Goal: Information Seeking & Learning: Compare options

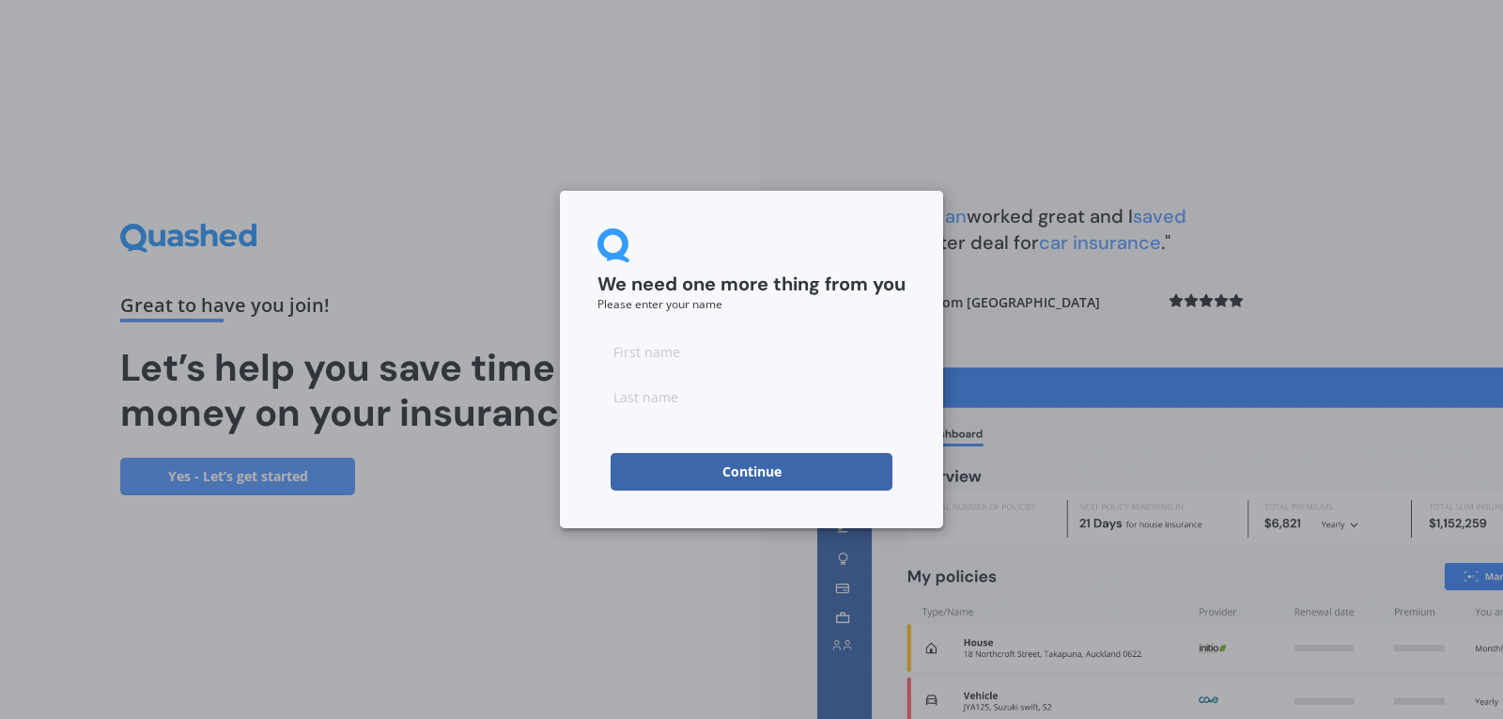
click at [776, 463] on button "Continue" at bounding box center [752, 472] width 282 height 38
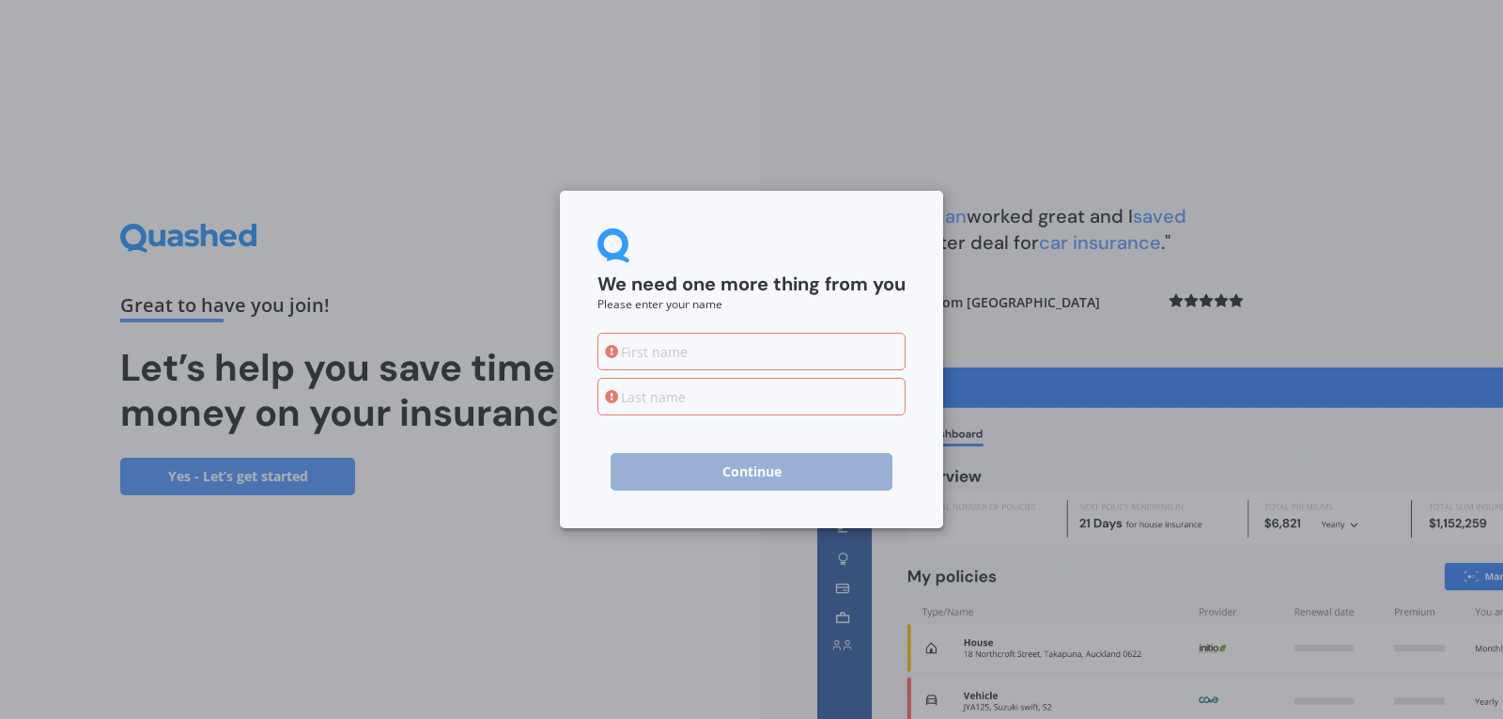
drag, startPoint x: 680, startPoint y: 360, endPoint x: 671, endPoint y: 345, distance: 17.7
click at [678, 352] on input at bounding box center [751, 352] width 308 height 38
type input "[PERSON_NAME]"
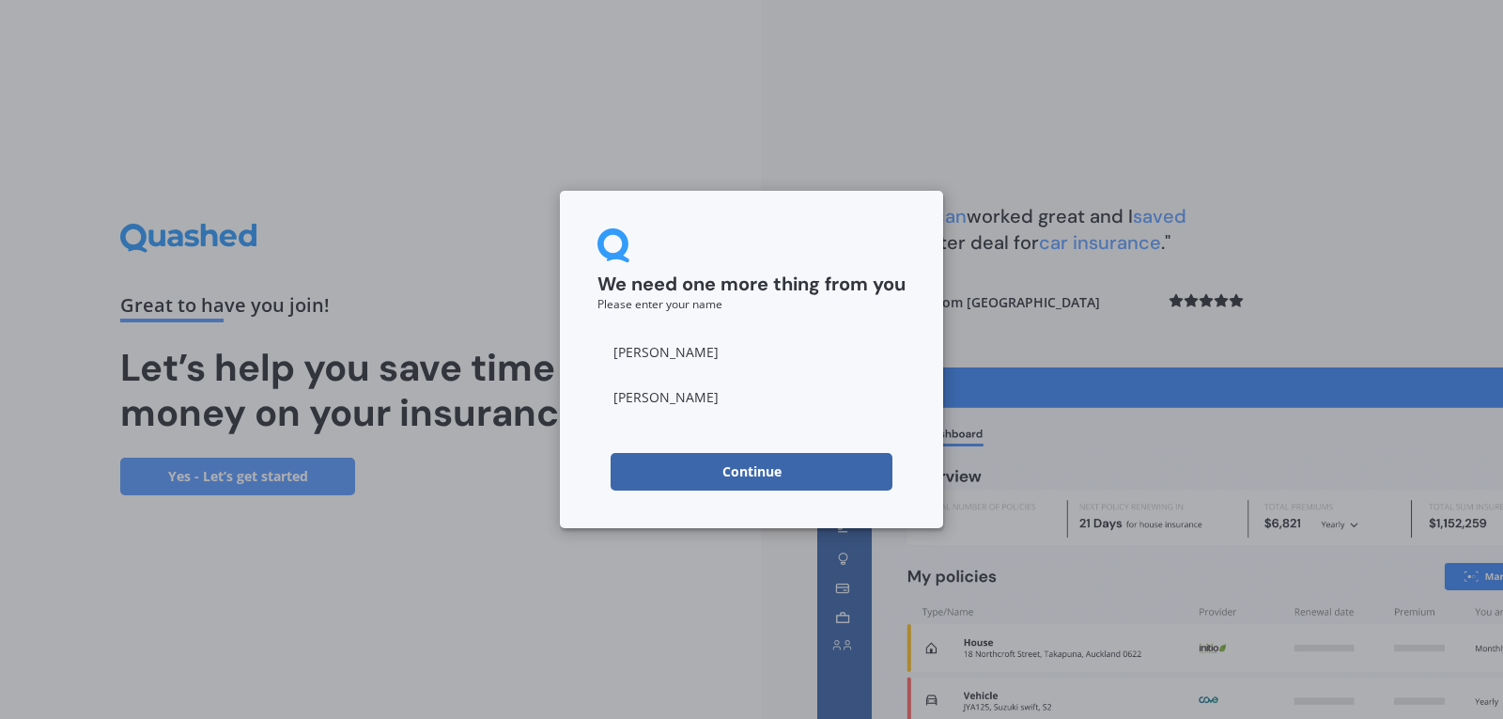
type input "[PERSON_NAME]"
click at [652, 461] on button "Continue" at bounding box center [752, 472] width 282 height 38
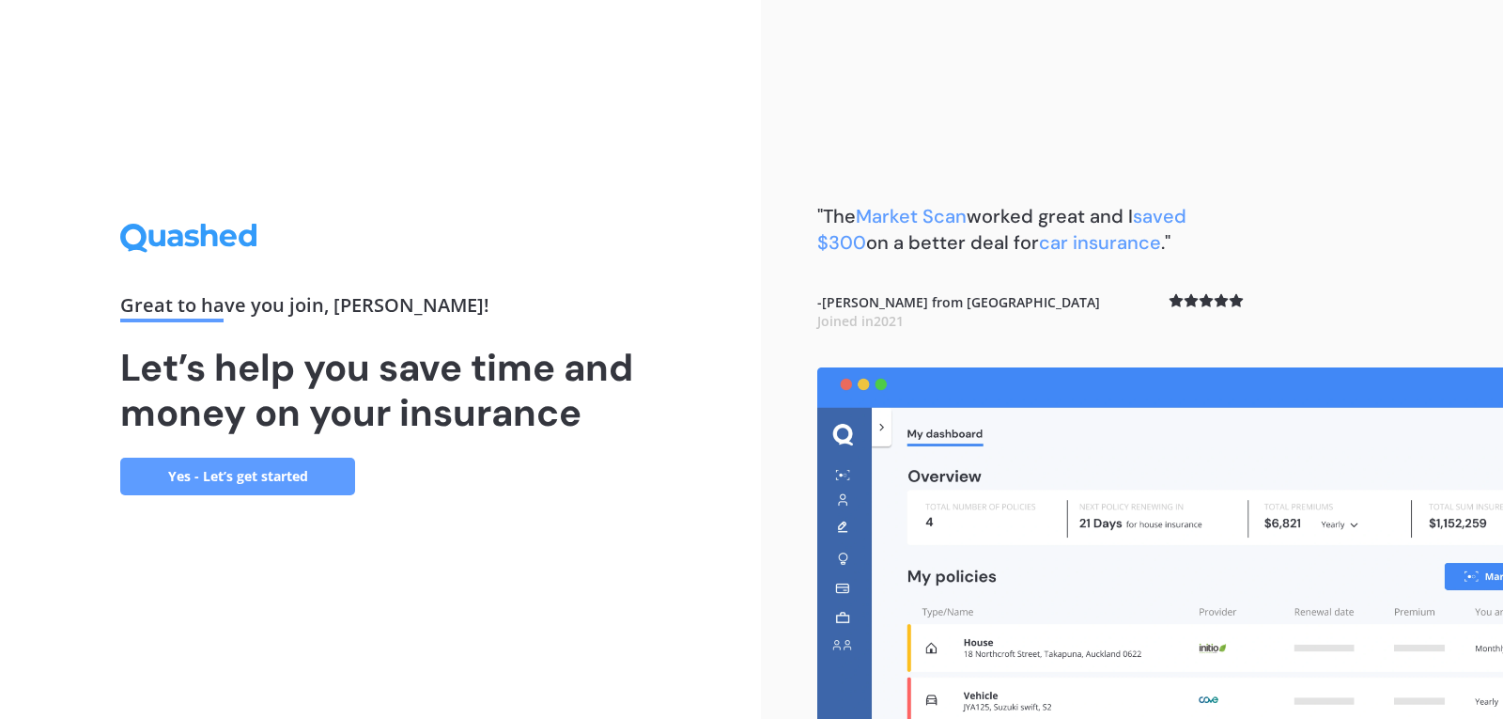
click at [269, 489] on link "Yes - Let’s get started" at bounding box center [237, 476] width 235 height 38
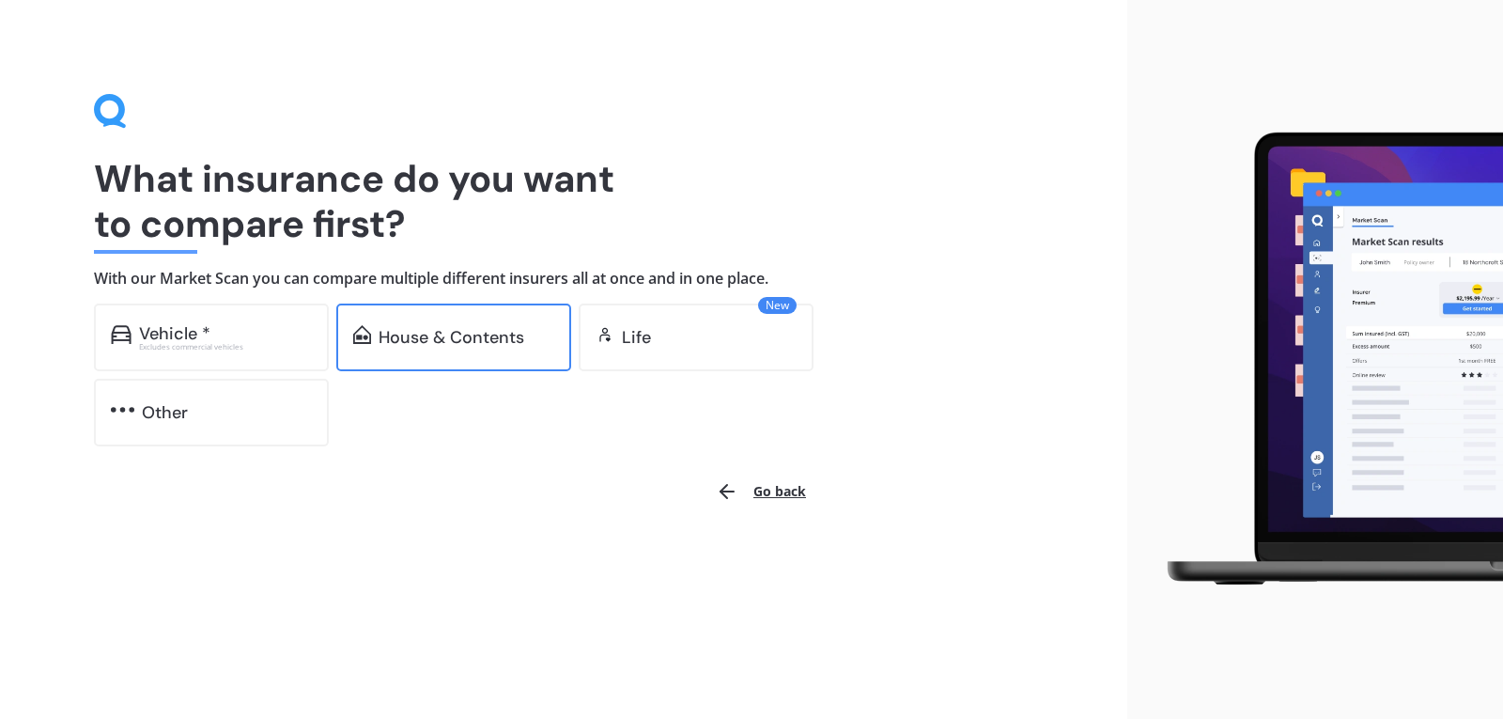
click at [447, 311] on div "House & Contents" at bounding box center [453, 337] width 235 height 68
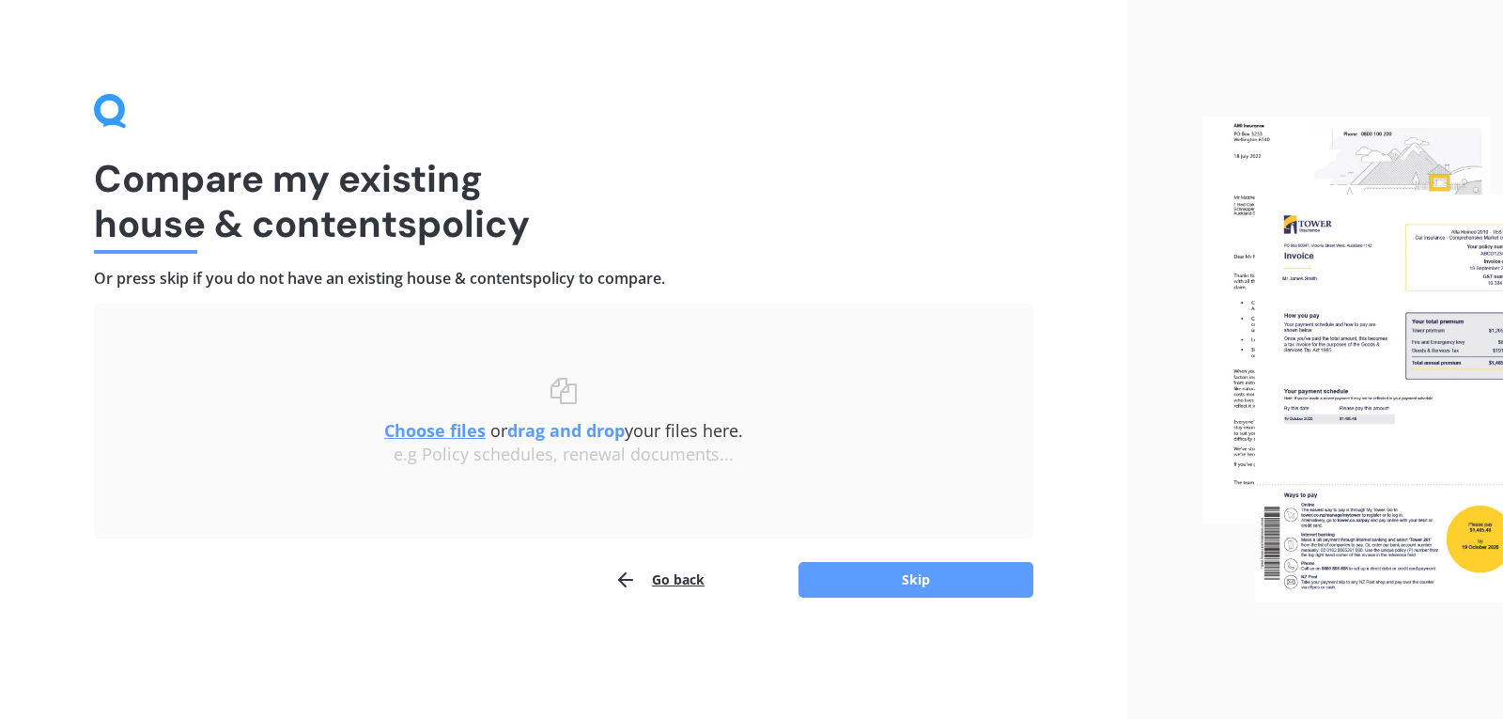
click at [436, 431] on u "Choose files" at bounding box center [434, 430] width 101 height 23
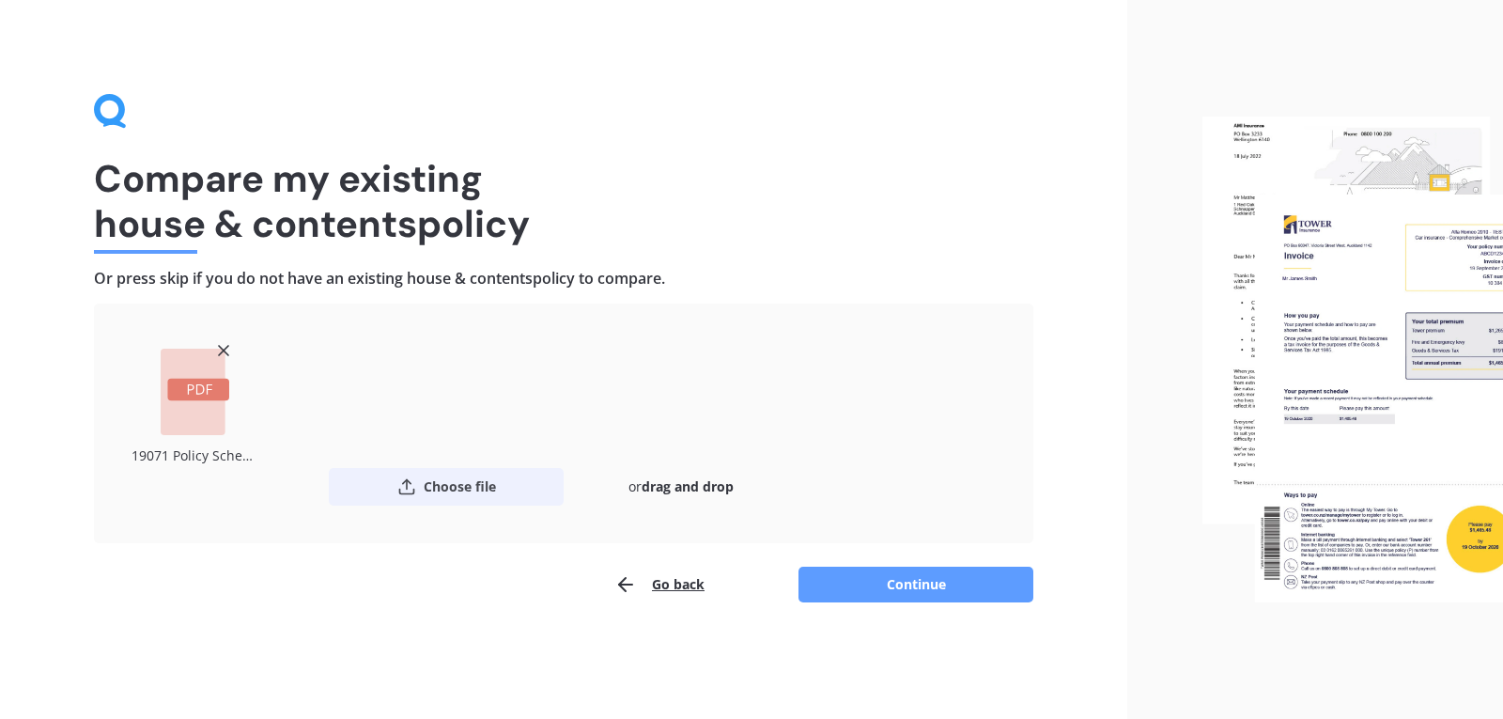
click at [467, 478] on button "Choose file" at bounding box center [446, 487] width 235 height 38
click at [357, 348] on icon at bounding box center [358, 350] width 19 height 19
click at [417, 484] on button "Choose file" at bounding box center [446, 487] width 235 height 38
click at [227, 350] on icon at bounding box center [223, 350] width 19 height 19
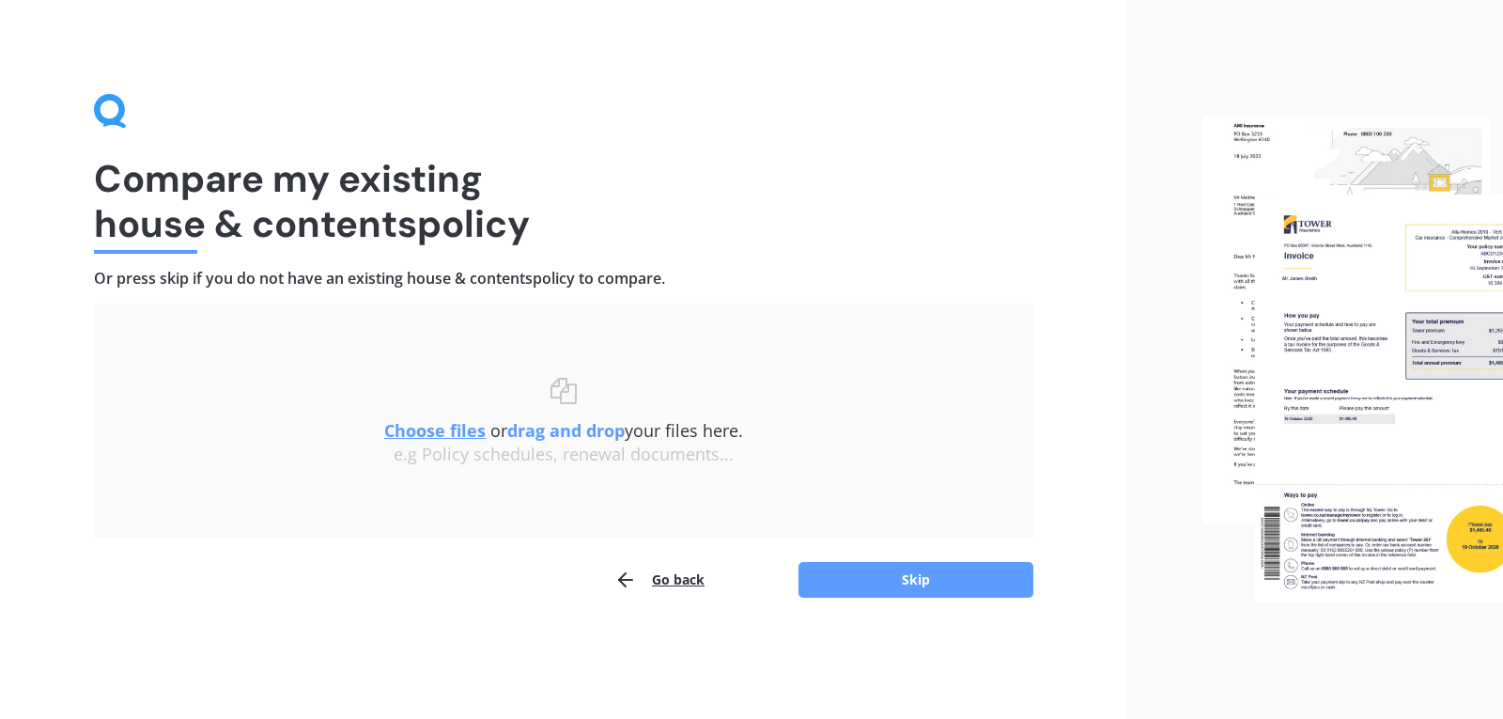
click at [449, 445] on div "e.g Policy schedules, renewal documents..." at bounding box center [564, 454] width 864 height 21
click at [449, 440] on u "Choose files" at bounding box center [434, 430] width 101 height 23
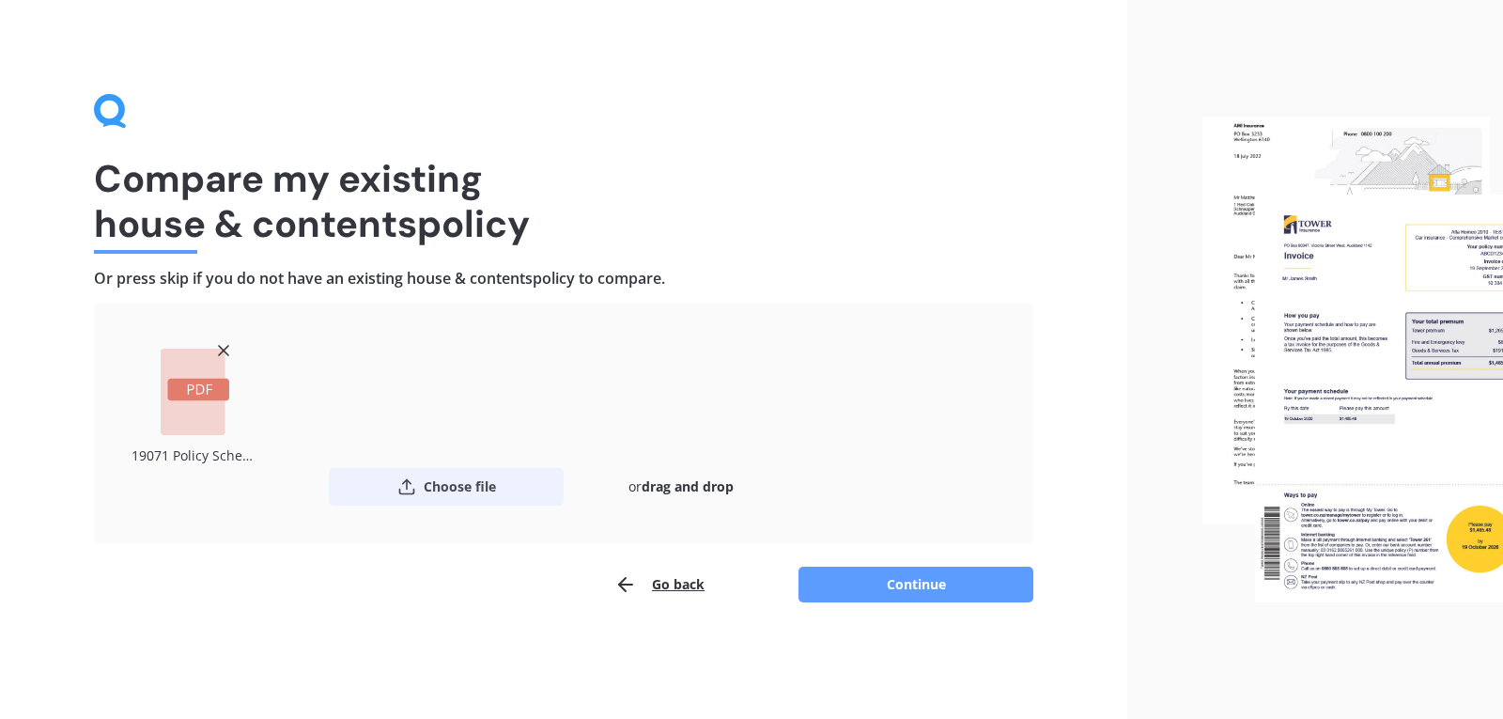
click at [442, 494] on button "Choose file" at bounding box center [446, 487] width 235 height 38
click at [889, 595] on button "Continue" at bounding box center [916, 584] width 235 height 36
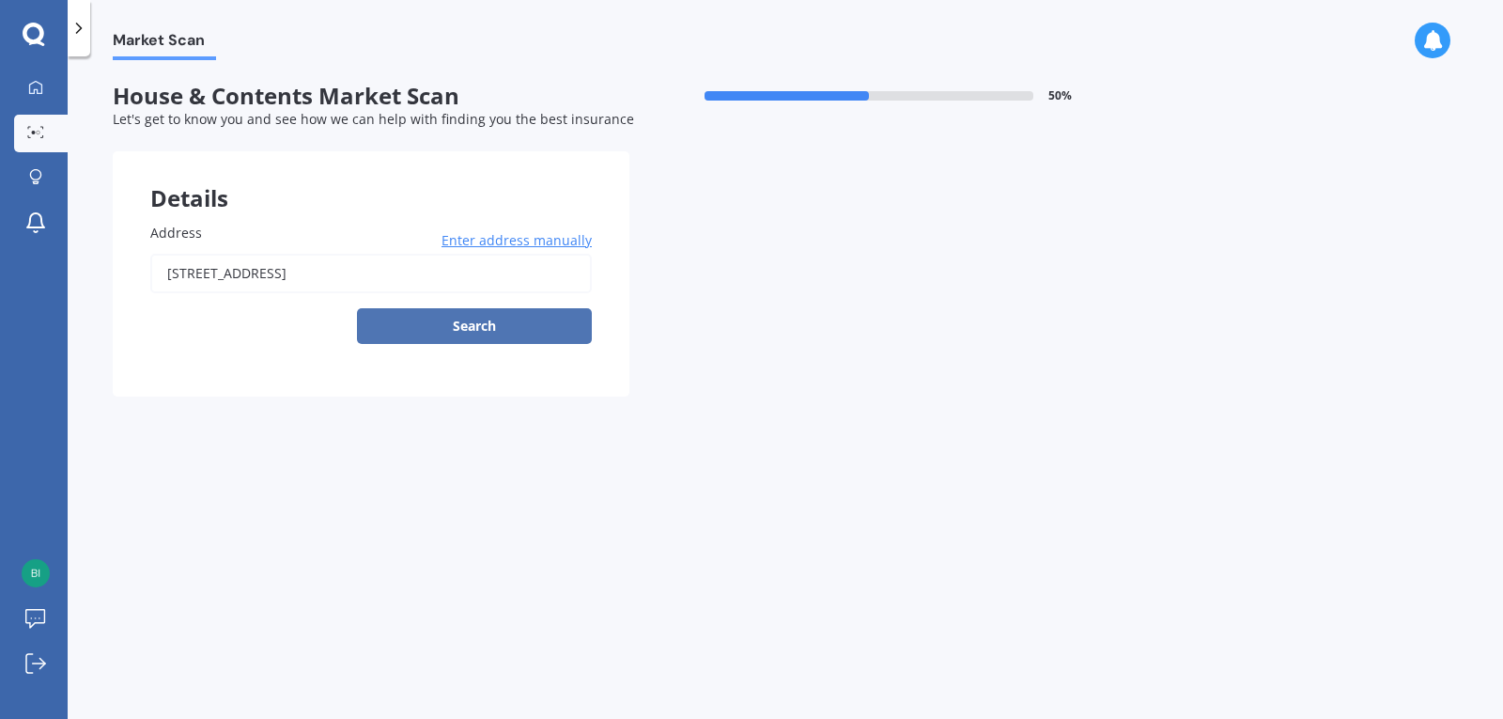
click at [462, 320] on button "Search" at bounding box center [474, 326] width 235 height 36
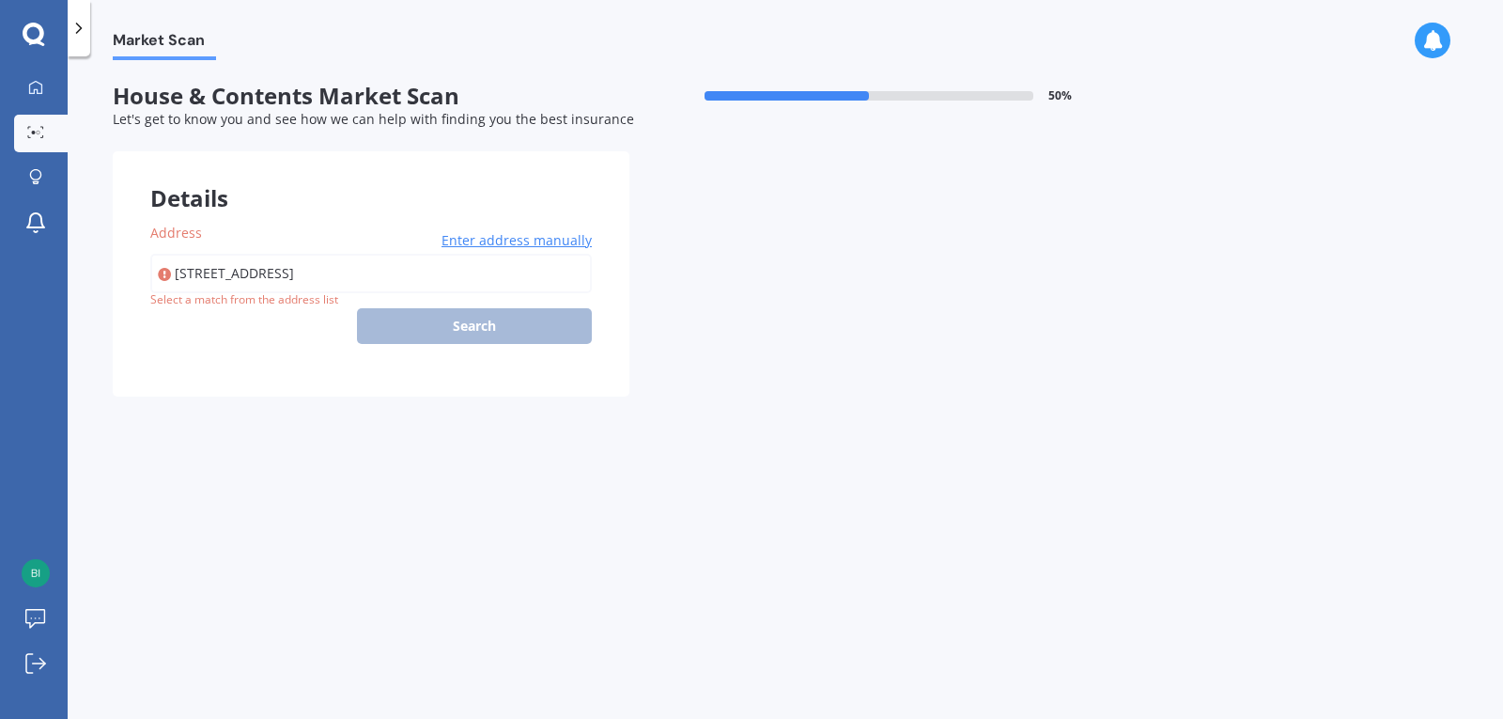
type input "209 Sylvan Road, Parkvale, Hastings 4122"
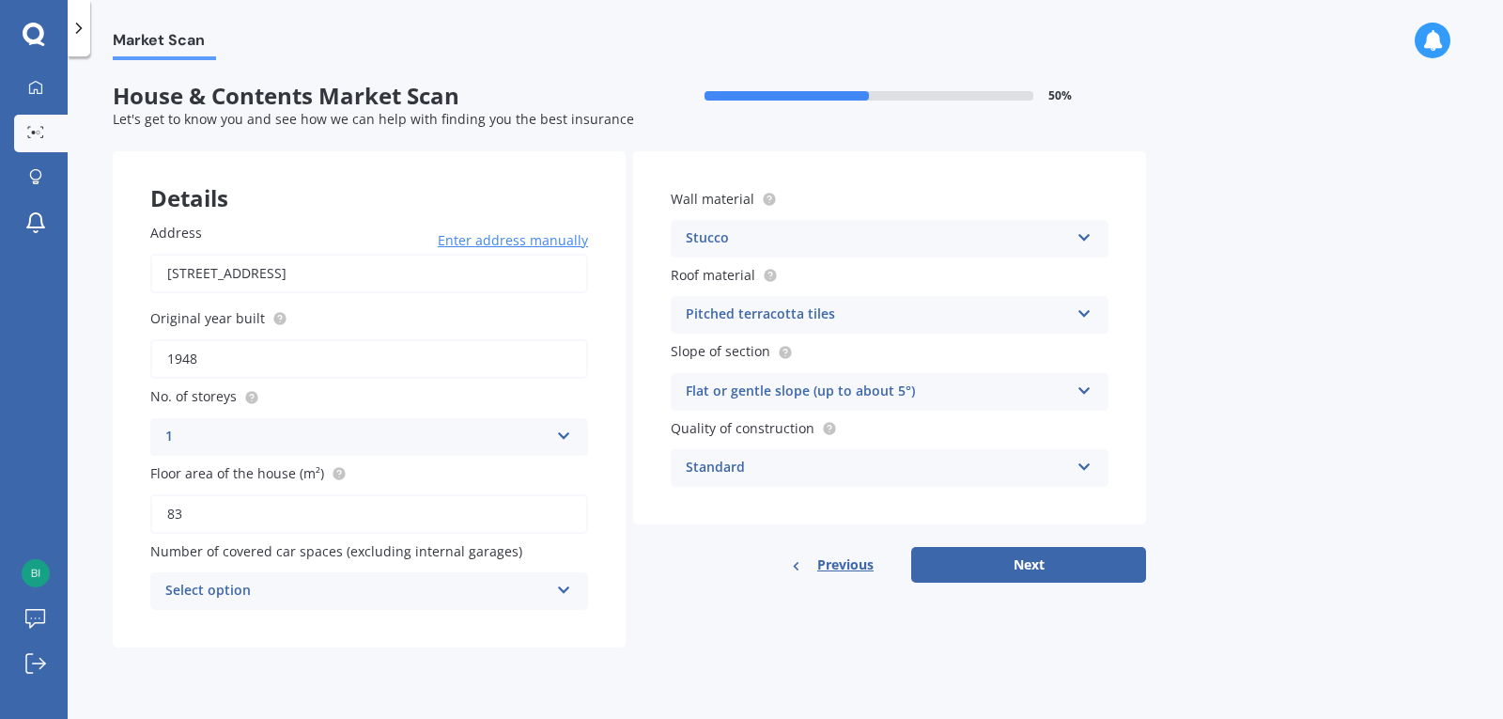
click at [216, 590] on div "Select option" at bounding box center [356, 591] width 383 height 23
click at [244, 378] on div "0" at bounding box center [369, 385] width 436 height 34
click at [292, 579] on div "0 0 1 2 3 4 5+" at bounding box center [369, 591] width 438 height 38
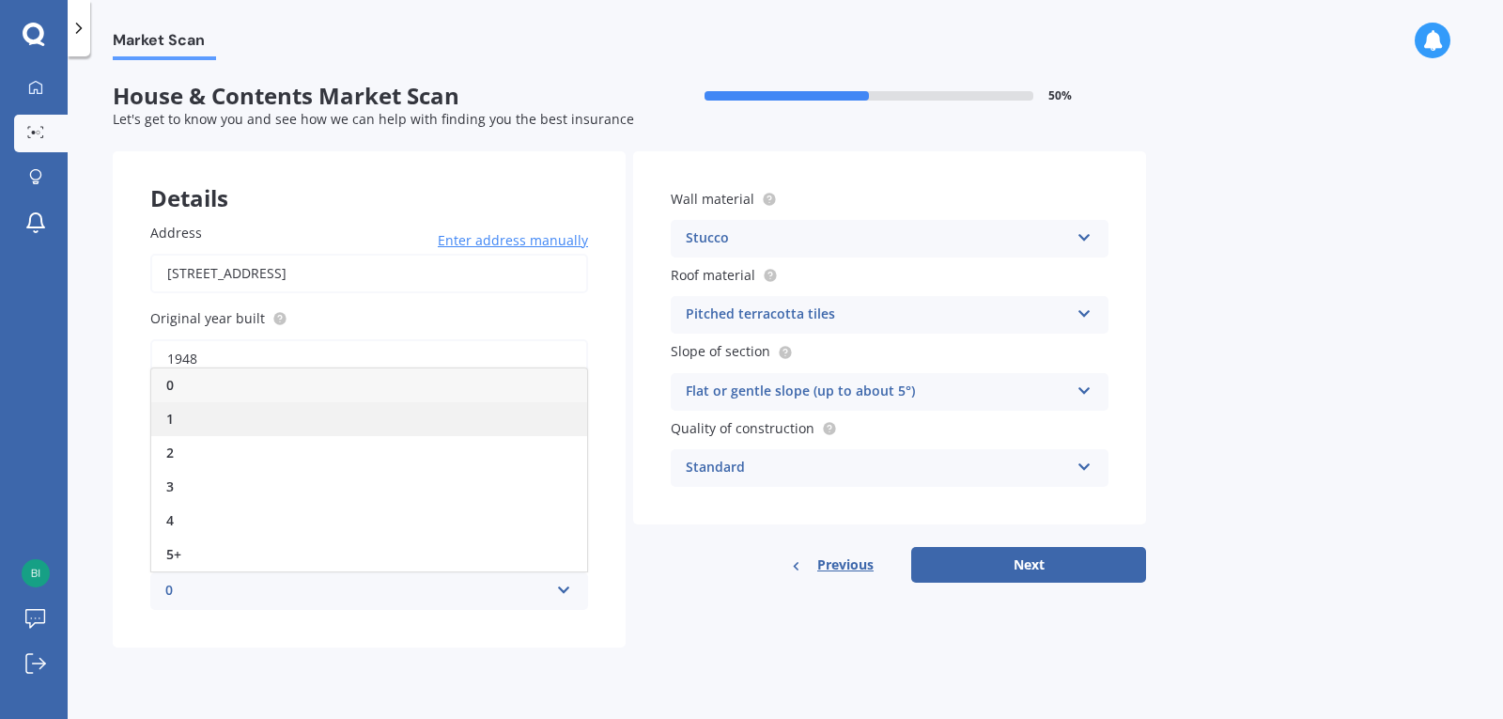
click at [225, 424] on div "1" at bounding box center [369, 419] width 436 height 34
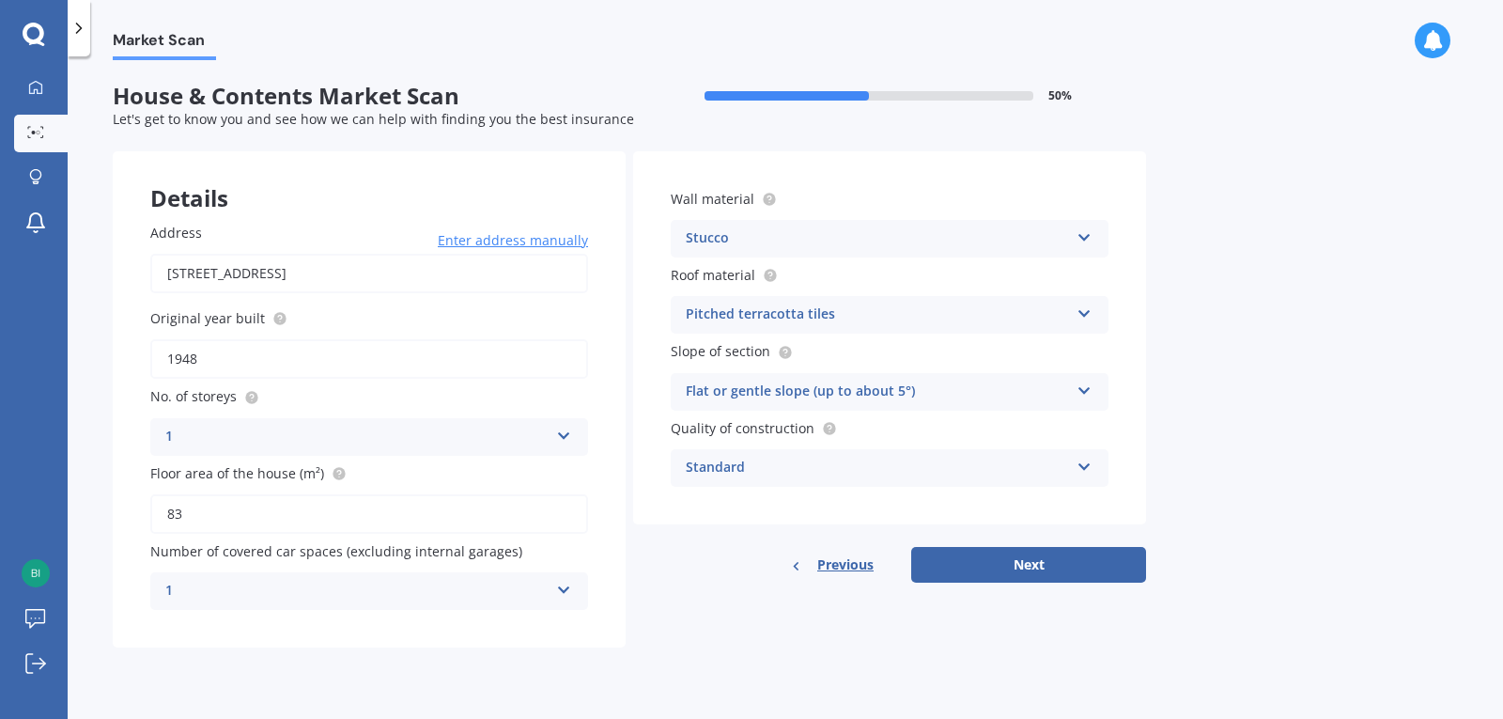
click at [349, 595] on div "1" at bounding box center [356, 591] width 383 height 23
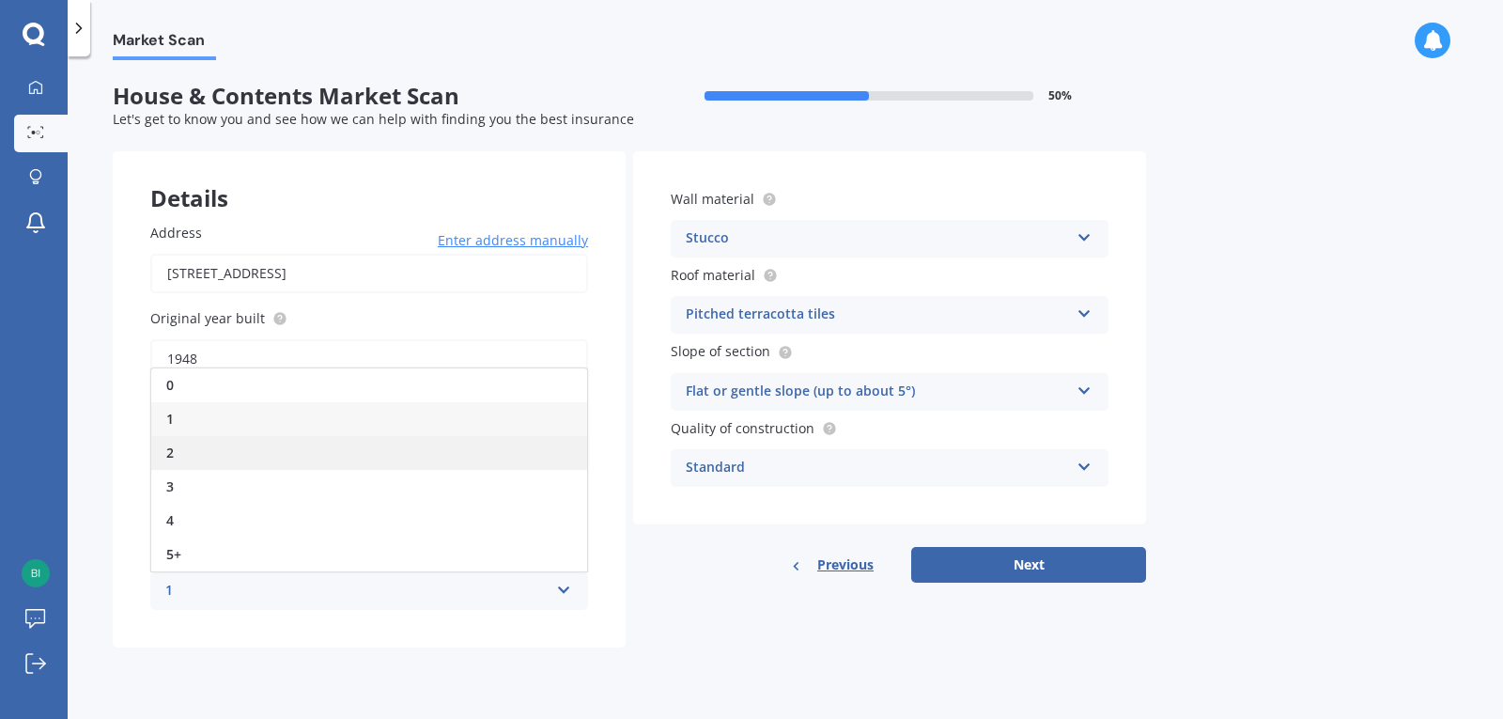
click at [247, 446] on div "2" at bounding box center [369, 453] width 436 height 34
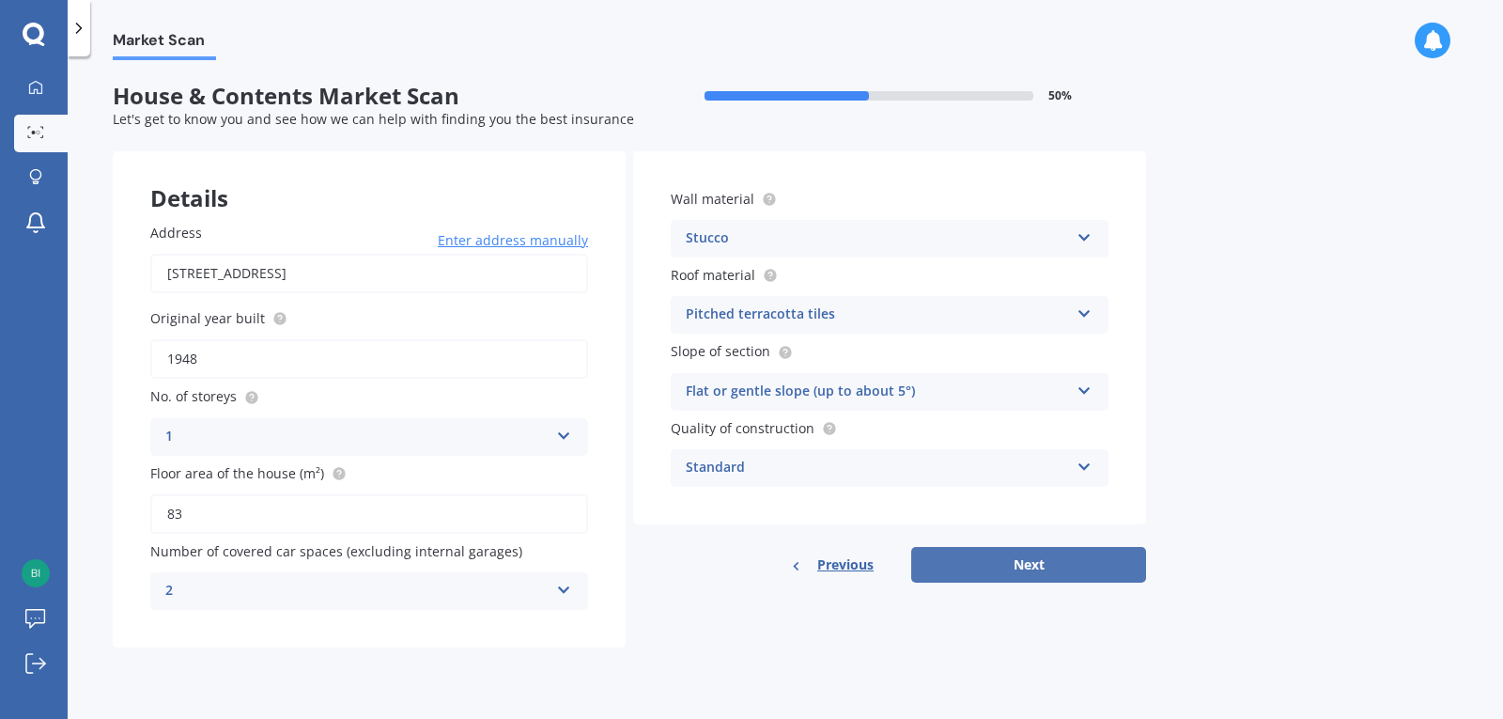
click at [1005, 554] on button "Next" at bounding box center [1028, 565] width 235 height 36
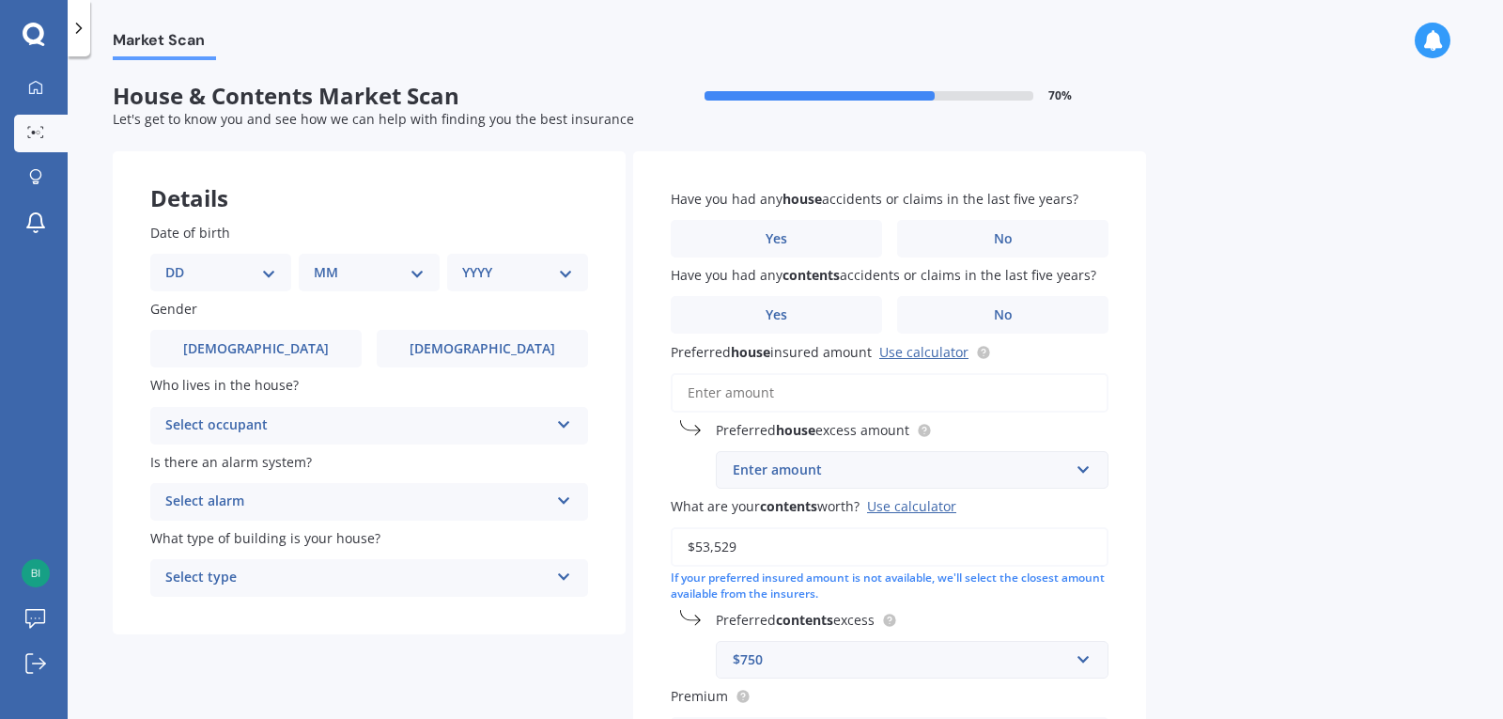
click at [256, 259] on div "DD 01 02 03 04 05 06 07 08 09 10 11 12 13 14 15 16 17 18 19 20 21 22 23 24 25 2…" at bounding box center [220, 273] width 141 height 38
click at [274, 273] on select "DD 01 02 03 04 05 06 07 08 09 10 11 12 13 14 15 16 17 18 19 20 21 22 23 24 25 2…" at bounding box center [220, 272] width 111 height 21
select select "26"
click at [180, 262] on select "DD 01 02 03 04 05 06 07 08 09 10 11 12 13 14 15 16 17 18 19 20 21 22 23 24 25 2…" at bounding box center [220, 272] width 111 height 21
click at [349, 280] on select "MM 01 02 03 04 05 06 07 08 09 10 11 12" at bounding box center [372, 272] width 103 height 21
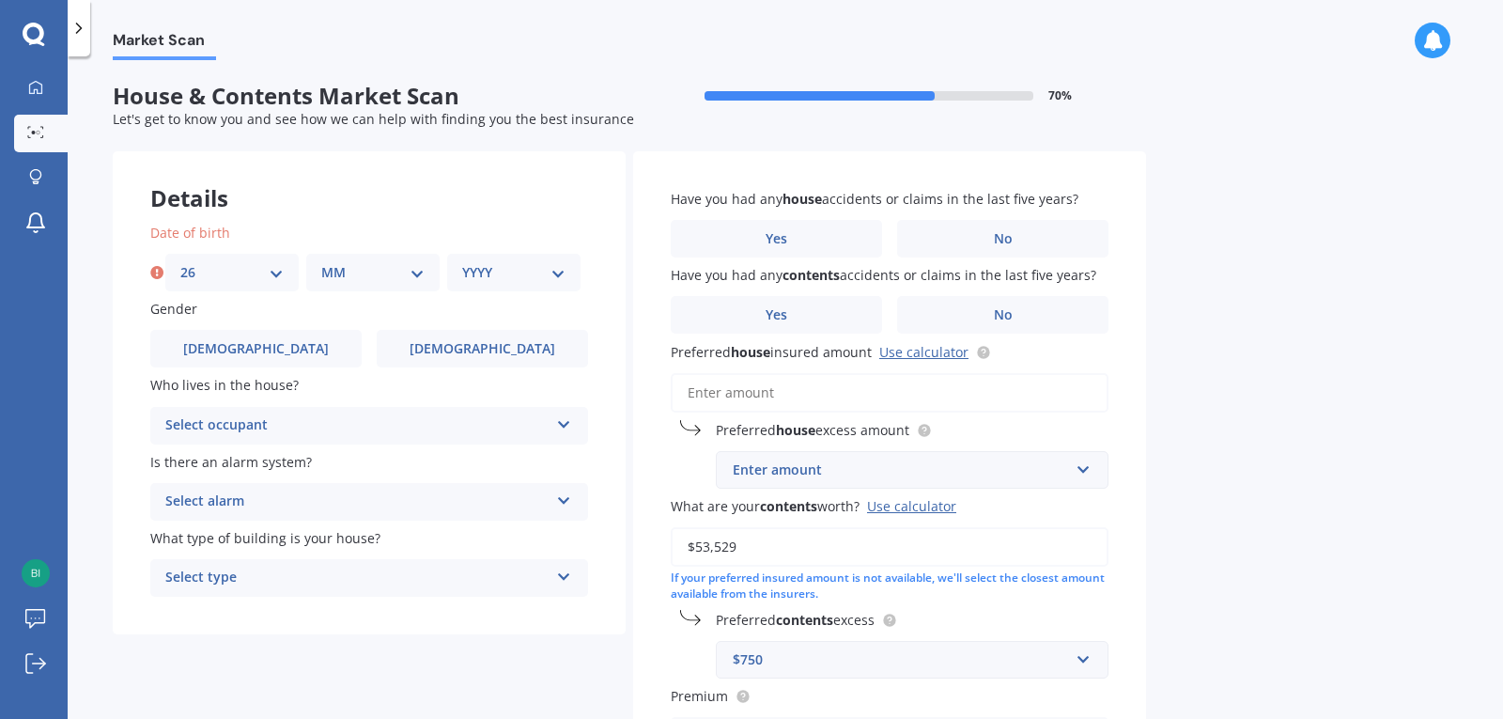
select select "07"
click at [321, 262] on select "MM 01 02 03 04 05 06 07 08 09 10 11 12" at bounding box center [372, 272] width 103 height 21
click at [239, 274] on select "DD 01 02 03 04 05 06 07 08 09 10 11 12 13 14 15 16 17 18 19 20 21 22 23 24 25 2…" at bounding box center [231, 272] width 103 height 21
select select "27"
click at [180, 262] on select "DD 01 02 03 04 05 06 07 08 09 10 11 12 13 14 15 16 17 18 19 20 21 22 23 24 25 2…" at bounding box center [231, 272] width 103 height 21
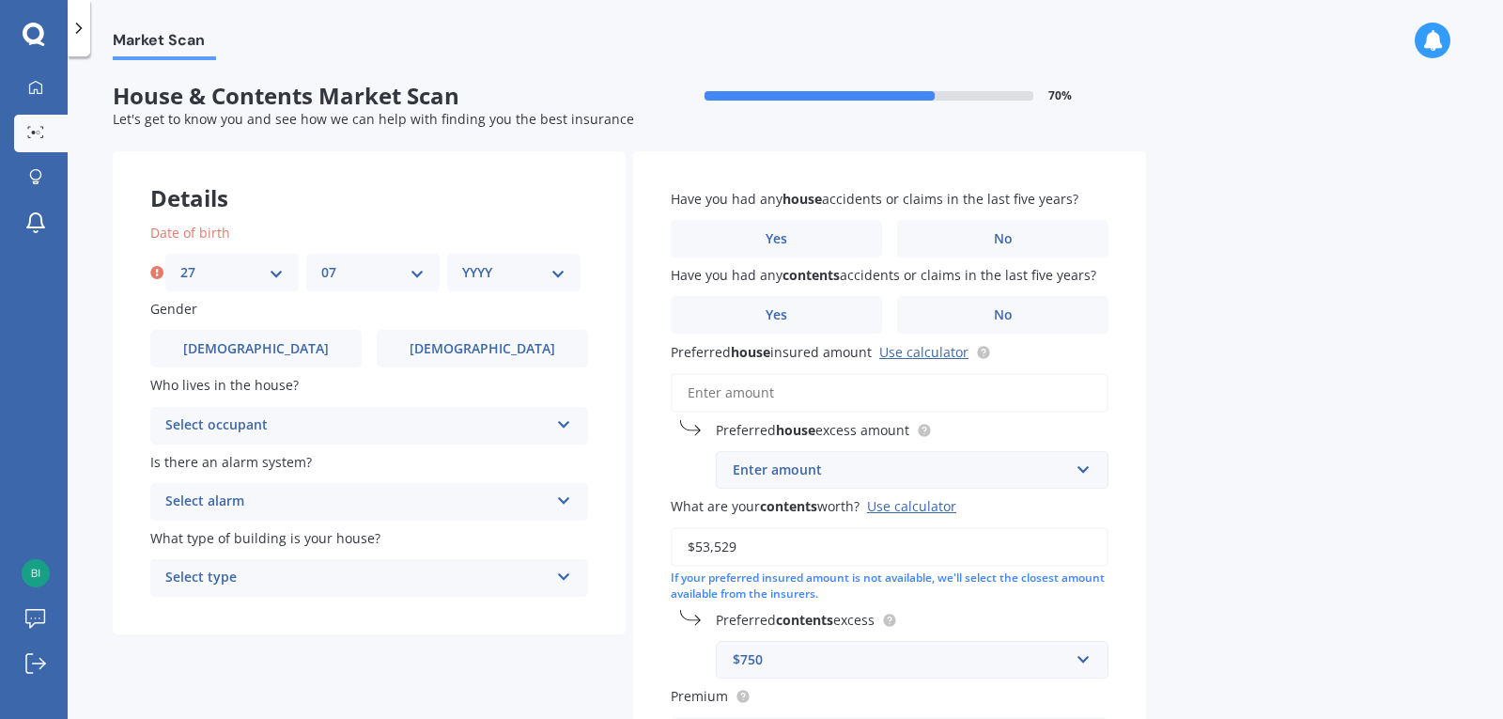
click at [528, 262] on select "YYYY 2009 2008 2007 2006 2005 2004 2003 2002 2001 2000 1999 1998 1997 1996 1995…" at bounding box center [513, 272] width 103 height 21
select select "1988"
click at [462, 262] on select "YYYY 2009 2008 2007 2006 2005 2004 2003 2002 2001 2000 1999 1998 1997 1996 1995…" at bounding box center [513, 272] width 103 height 21
click at [541, 351] on label "Female" at bounding box center [482, 349] width 211 height 38
click at [0, 0] on input "Female" at bounding box center [0, 0] width 0 height 0
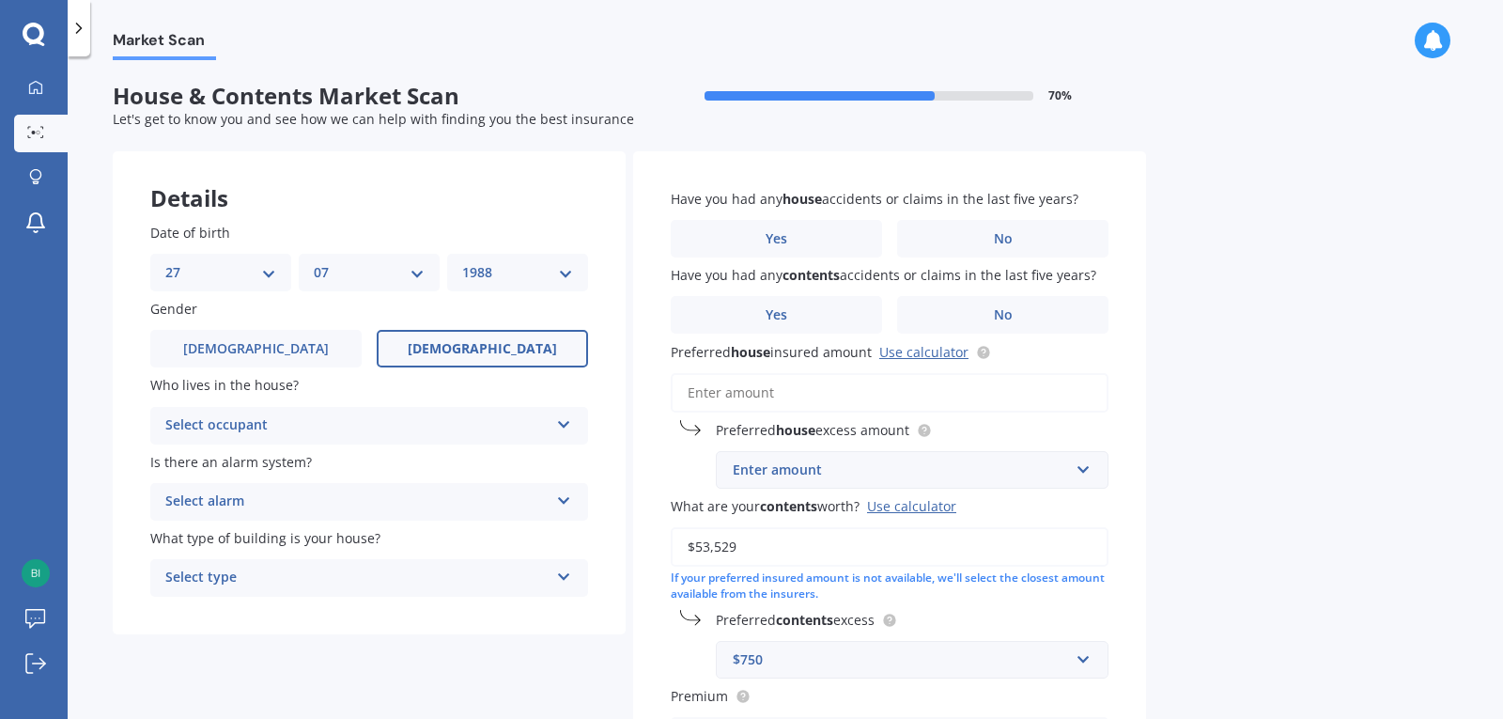
click at [364, 431] on div "Select occupant" at bounding box center [356, 425] width 383 height 23
click at [332, 470] on div "Owner" at bounding box center [369, 462] width 436 height 34
click at [297, 501] on div "Select alarm" at bounding box center [356, 501] width 383 height 23
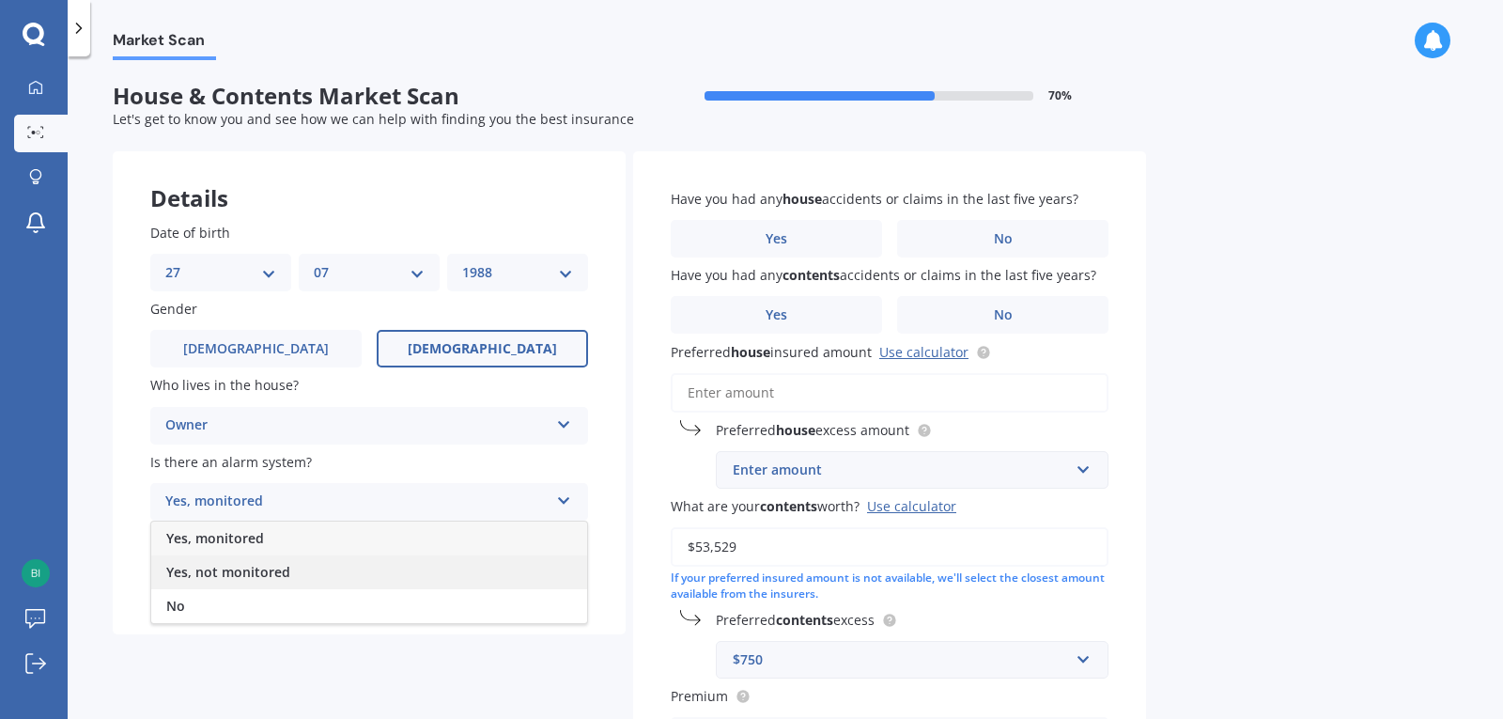
click at [254, 581] on div "Yes, not monitored" at bounding box center [369, 572] width 436 height 34
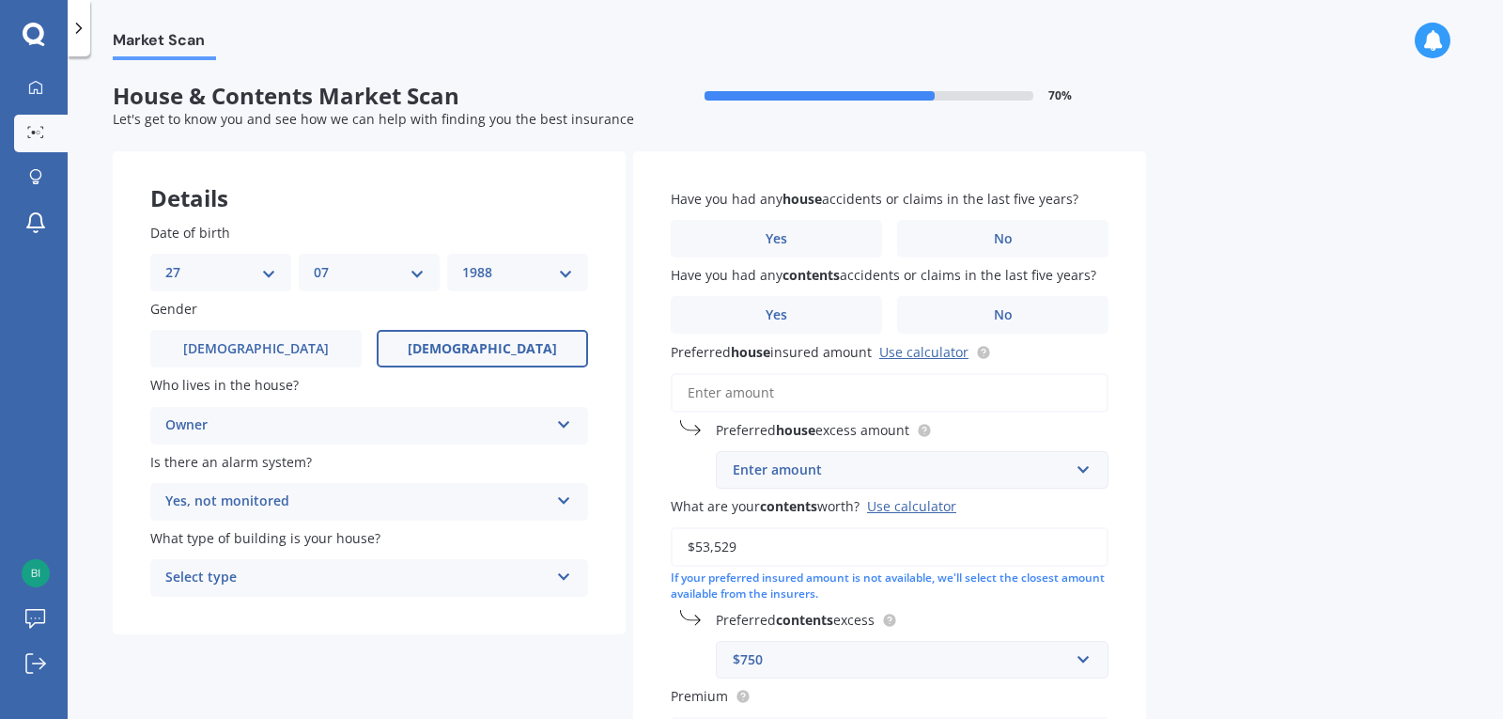
click at [296, 559] on div "Select type Freestanding Multi-unit (in a block of 6 or less) Multi-unit (in a …" at bounding box center [369, 578] width 438 height 38
click at [267, 612] on div "Freestanding" at bounding box center [369, 614] width 436 height 34
click at [1032, 243] on label "No" at bounding box center [1002, 239] width 211 height 38
click at [0, 0] on input "No" at bounding box center [0, 0] width 0 height 0
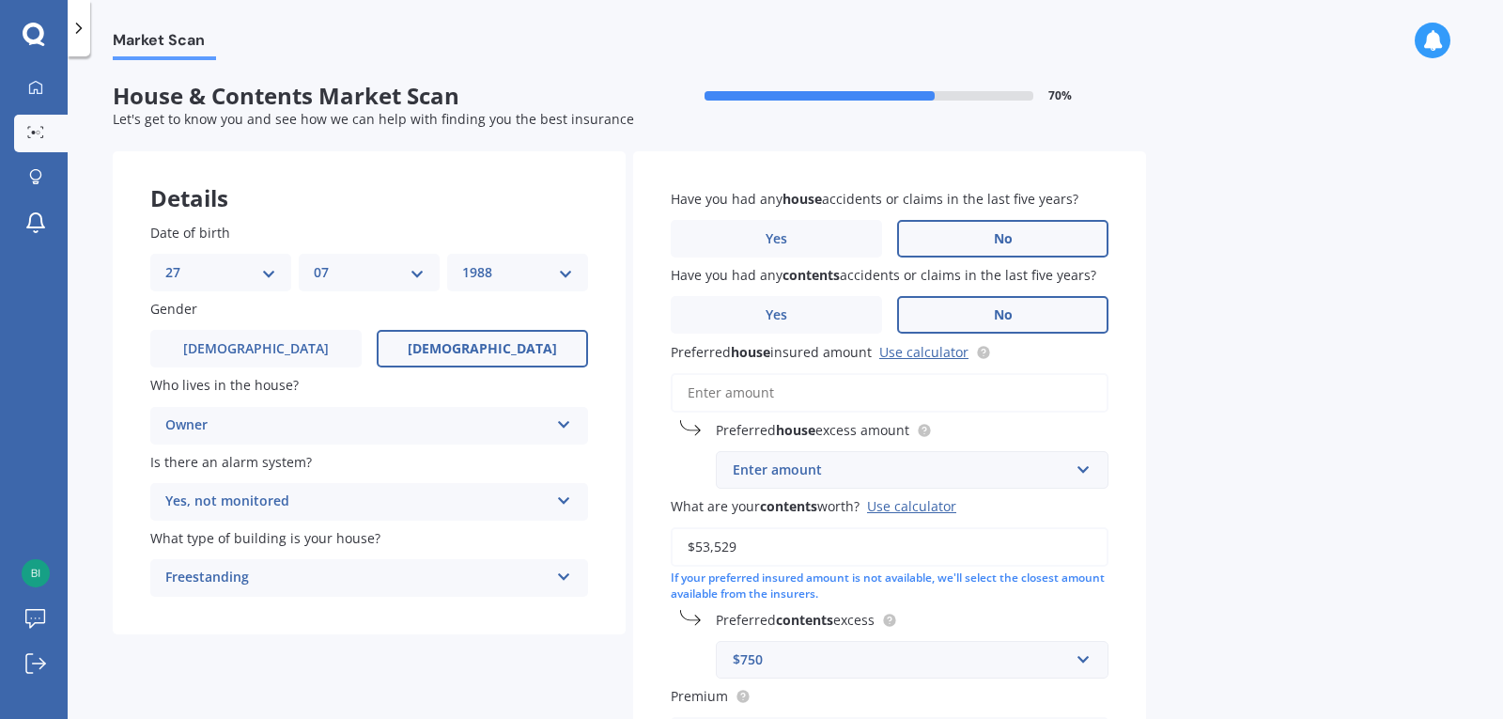
click at [959, 302] on label "No" at bounding box center [1002, 315] width 211 height 38
click at [0, 0] on input "No" at bounding box center [0, 0] width 0 height 0
click at [795, 391] on input "Preferred house insured amount Use calculator" at bounding box center [890, 392] width 438 height 39
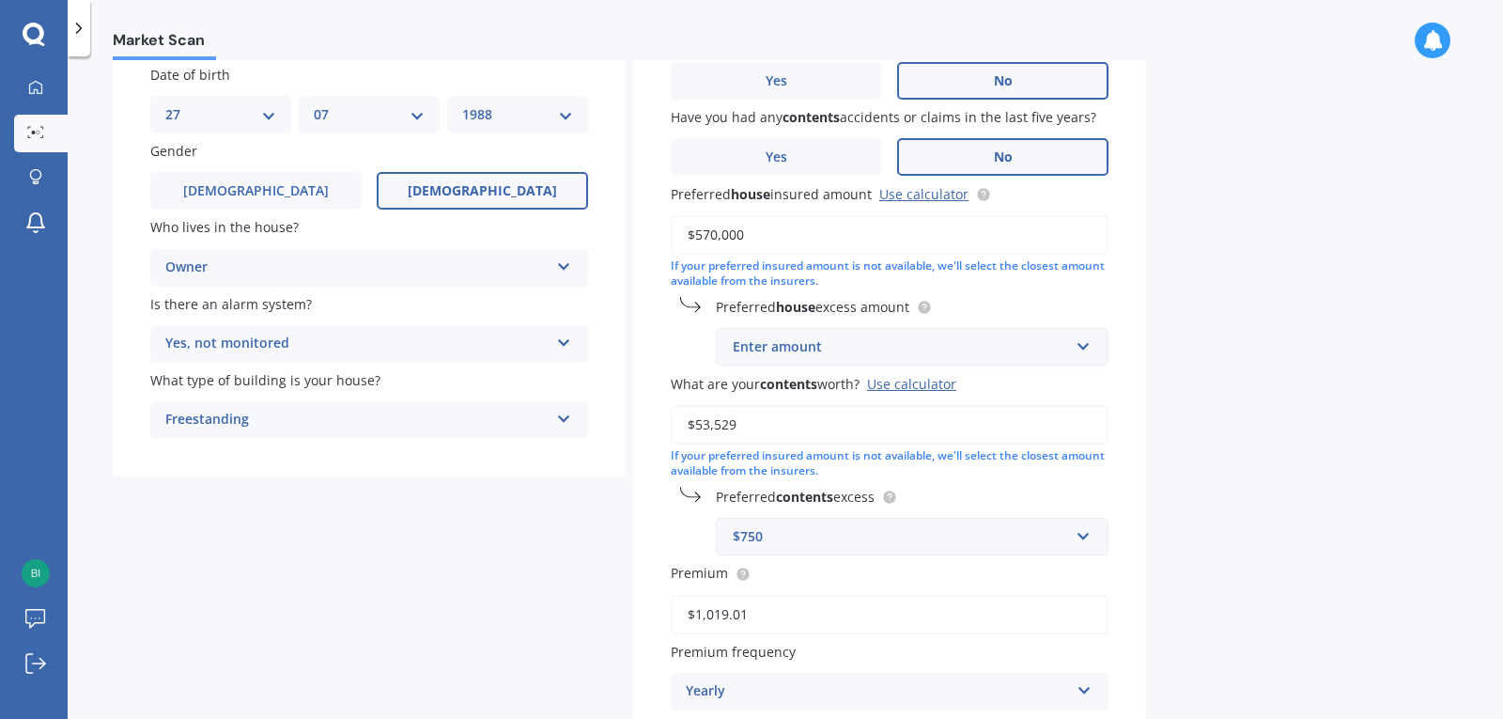
scroll to position [188, 0]
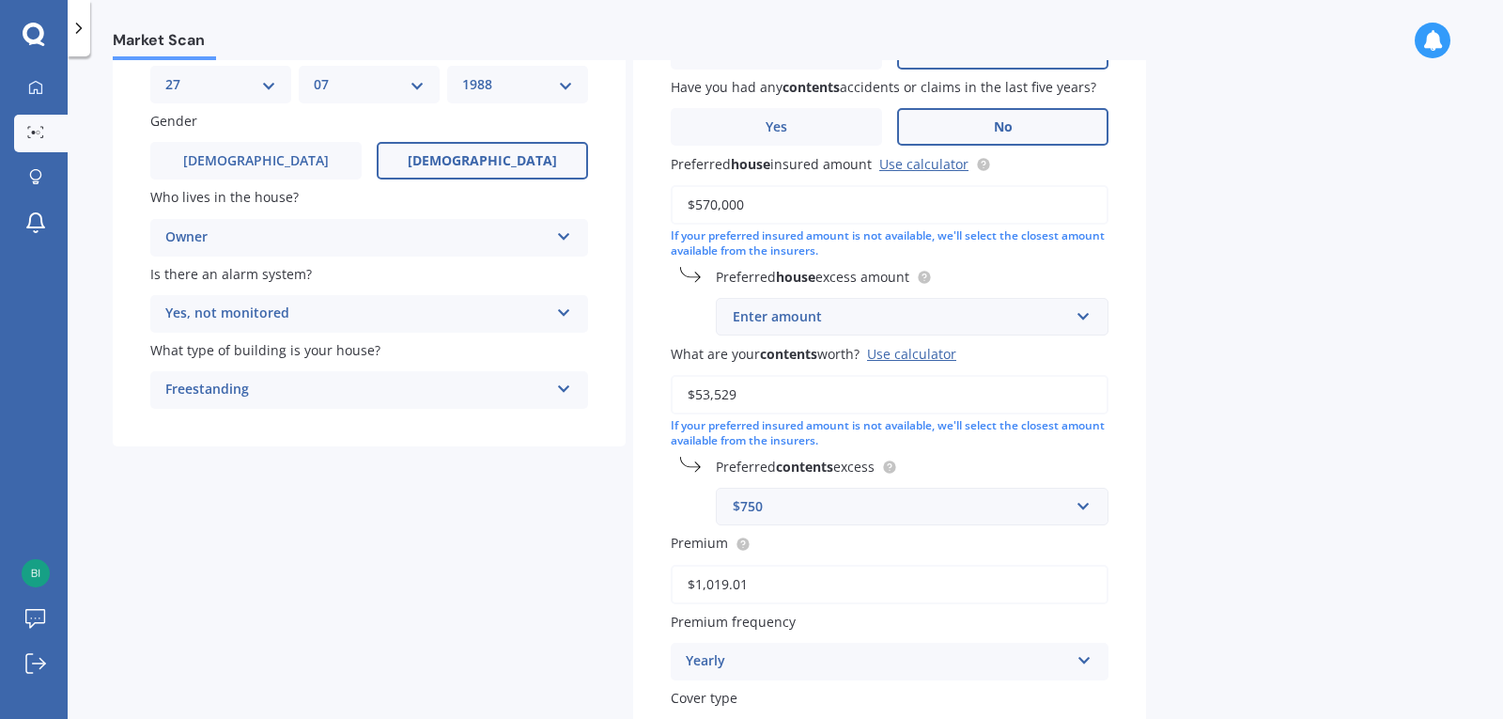
type input "$570,000"
click at [845, 502] on div "$750" at bounding box center [901, 506] width 336 height 21
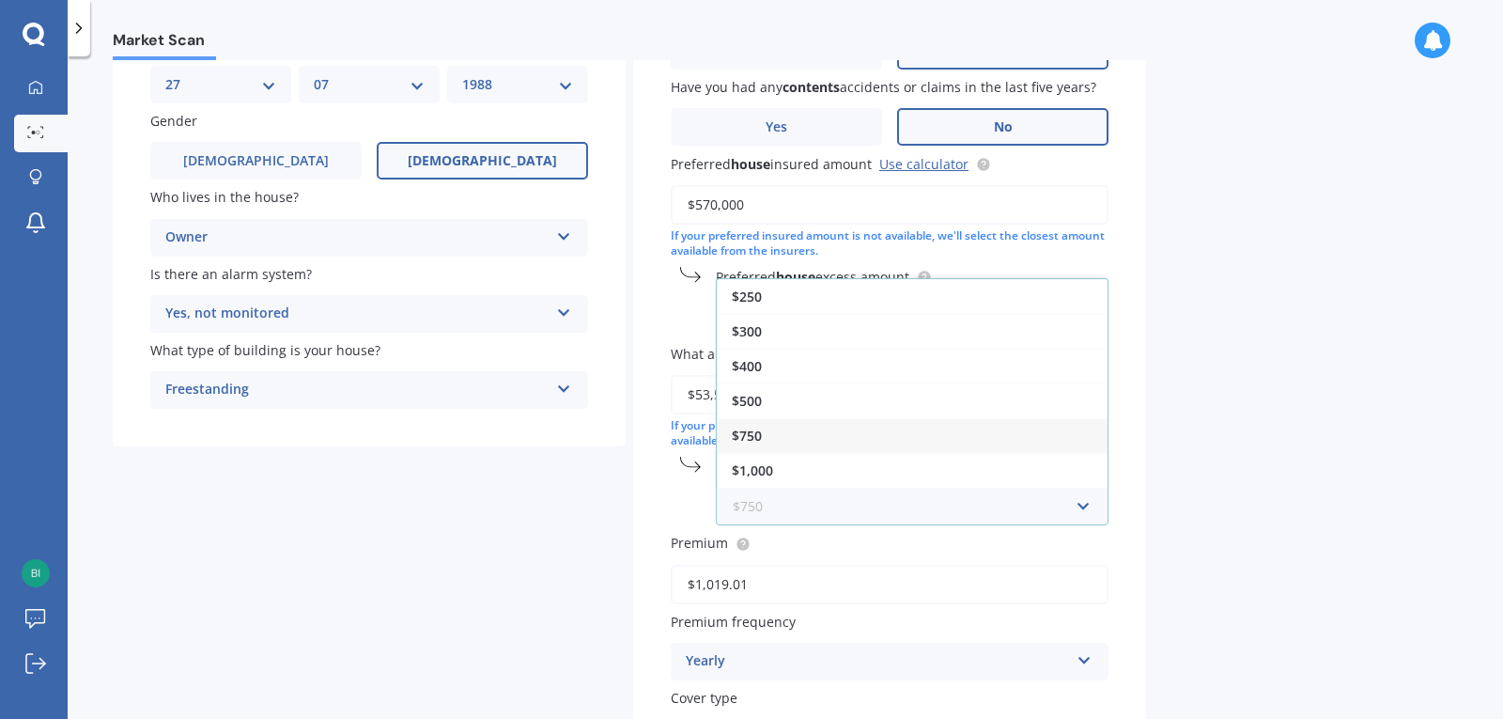
click at [972, 504] on input "text" at bounding box center [906, 506] width 376 height 36
click at [653, 479] on div "Have you had any house accidents or claims in the last five years? Yes No Have …" at bounding box center [889, 378] width 513 height 830
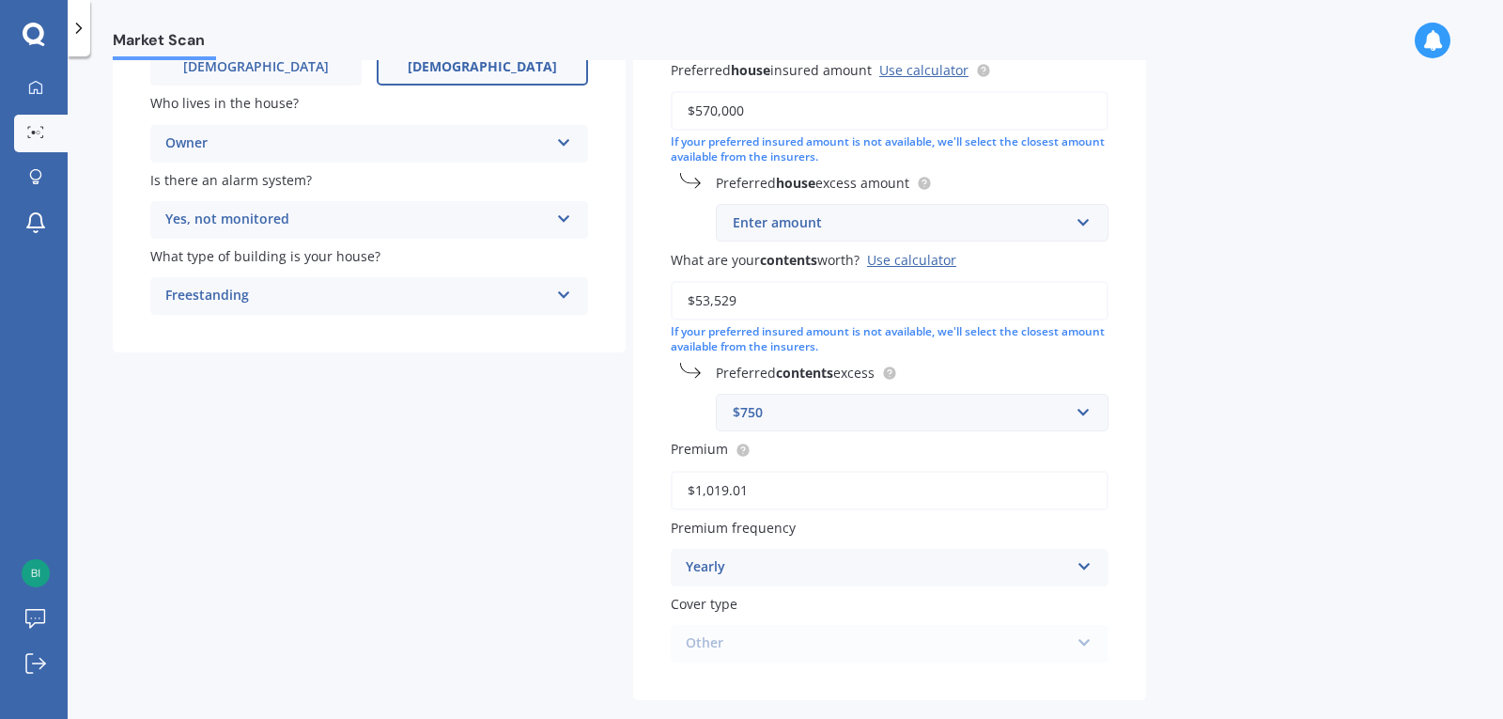
scroll to position [370, 0]
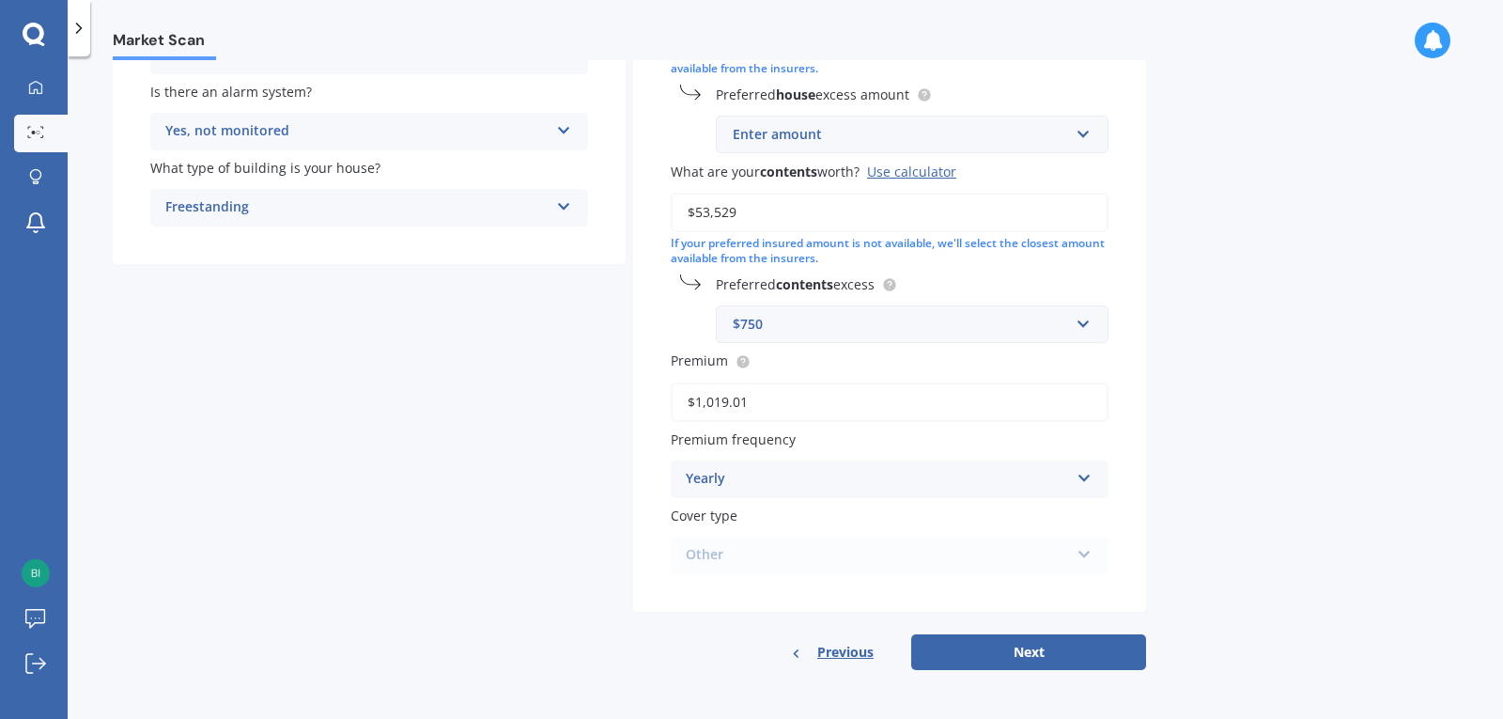
click at [1050, 659] on button "Next" at bounding box center [1028, 652] width 235 height 36
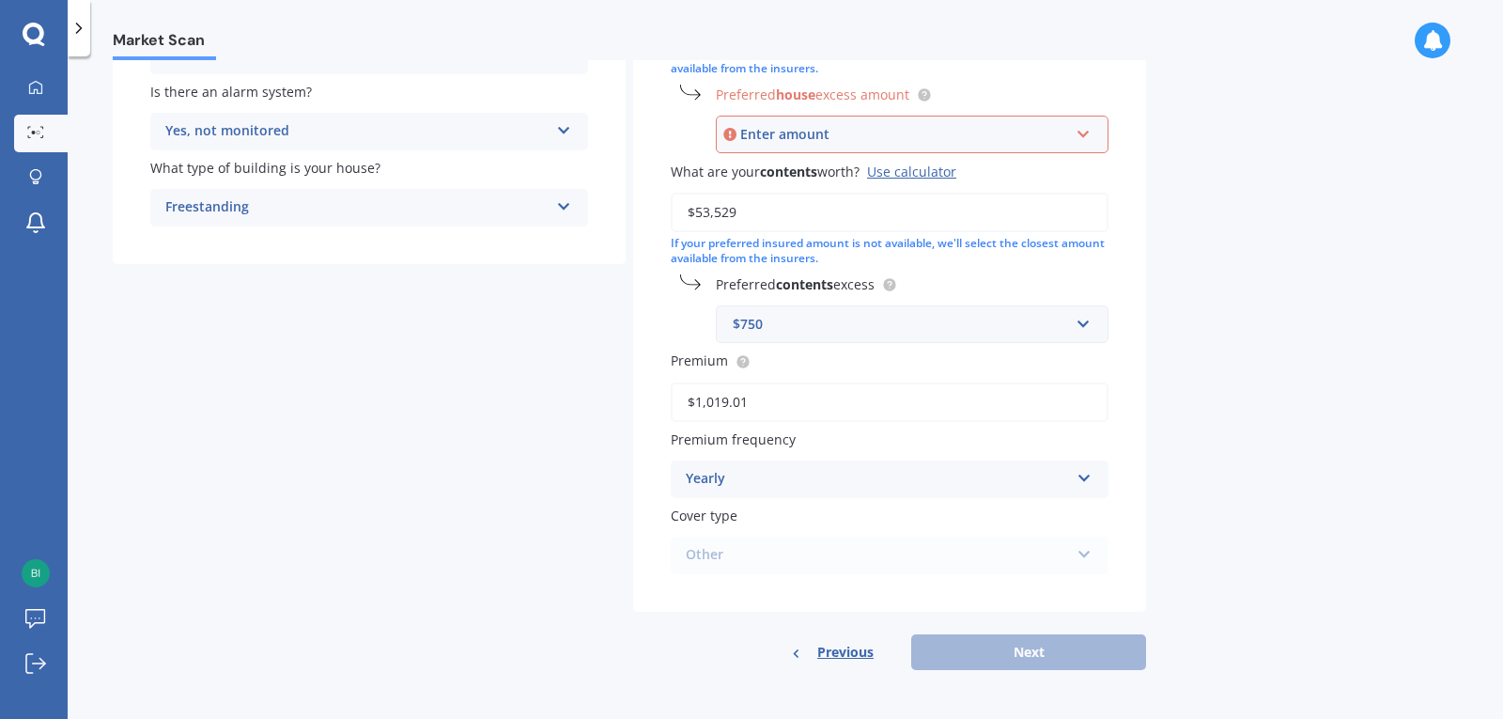
click at [786, 143] on div "Enter amount" at bounding box center [904, 134] width 329 height 21
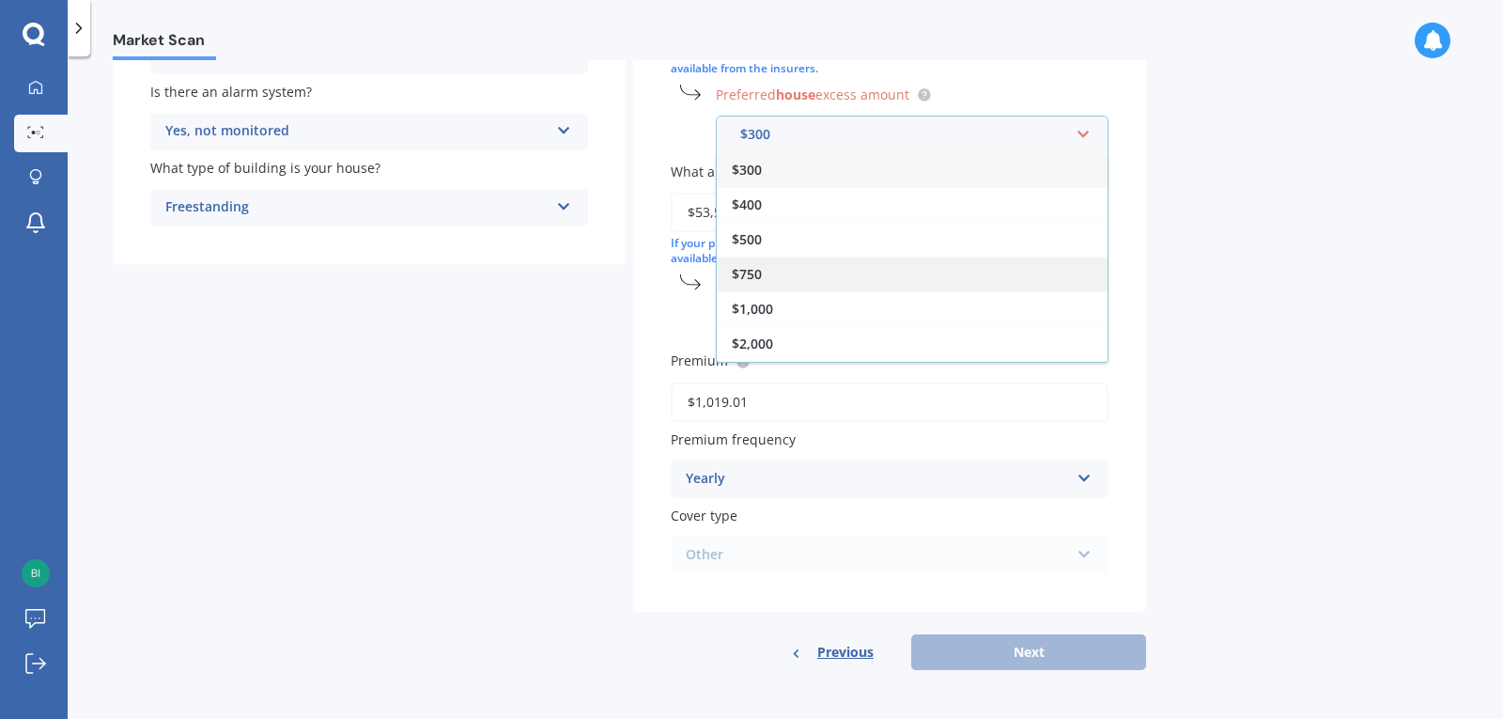
click at [751, 267] on span "$750" at bounding box center [747, 274] width 30 height 18
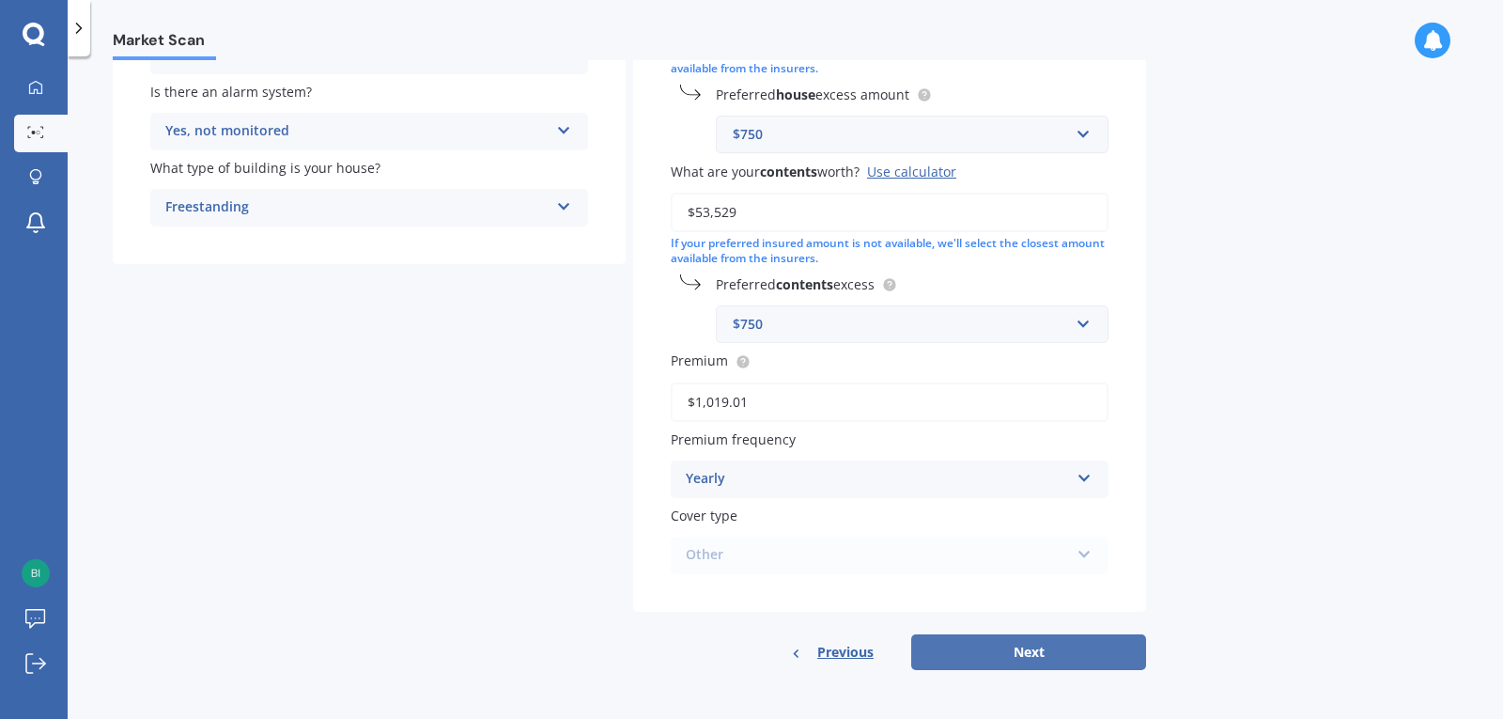
click at [1019, 646] on button "Next" at bounding box center [1028, 652] width 235 height 36
select select "27"
select select "07"
select select "1988"
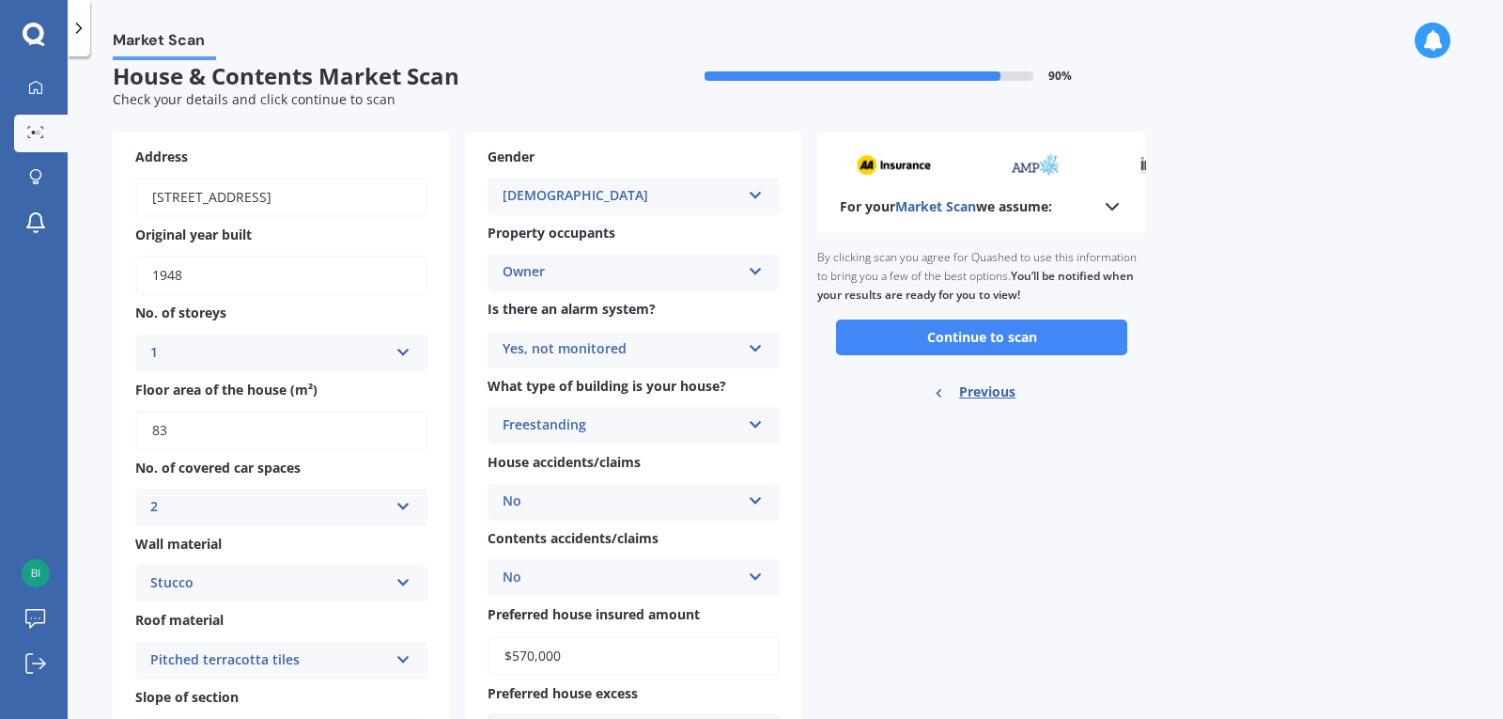
scroll to position [0, 0]
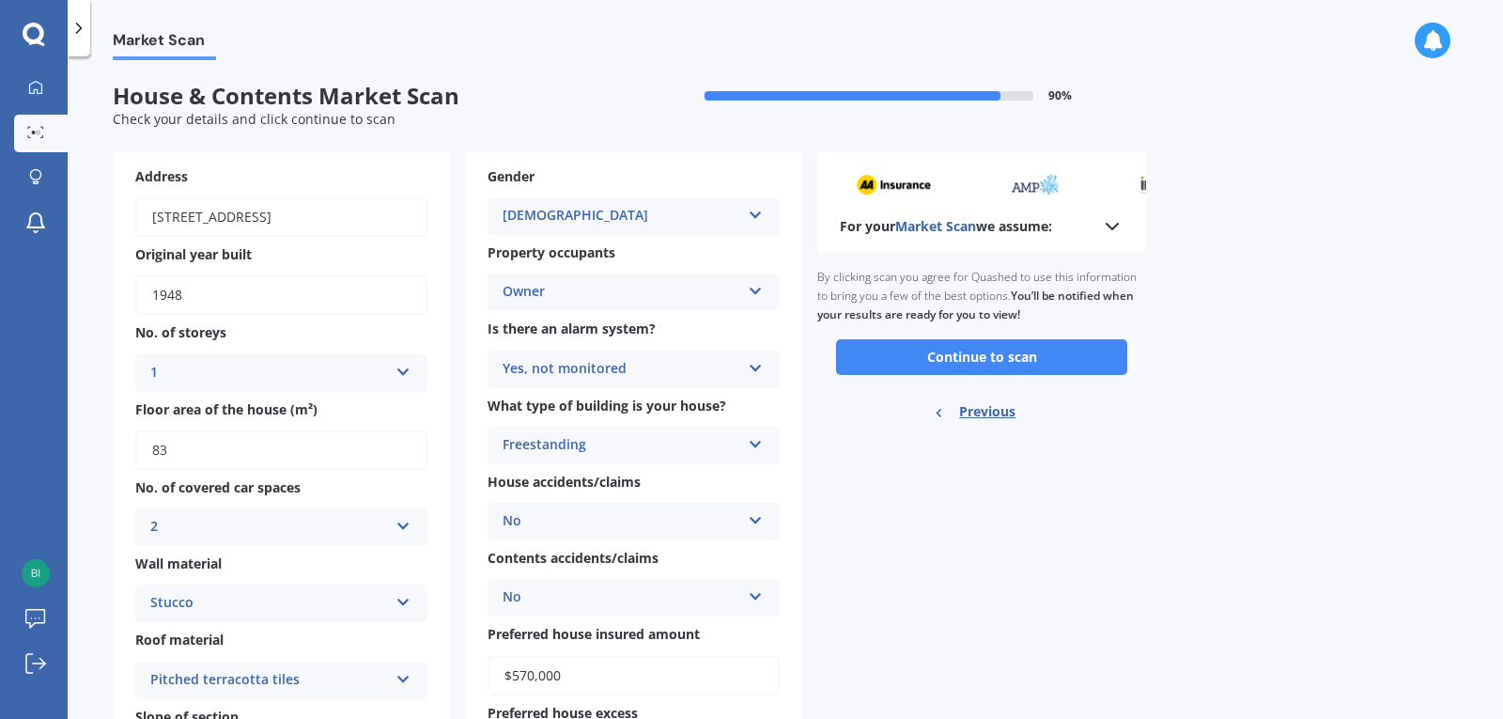
click at [607, 292] on div "Owner" at bounding box center [622, 292] width 238 height 23
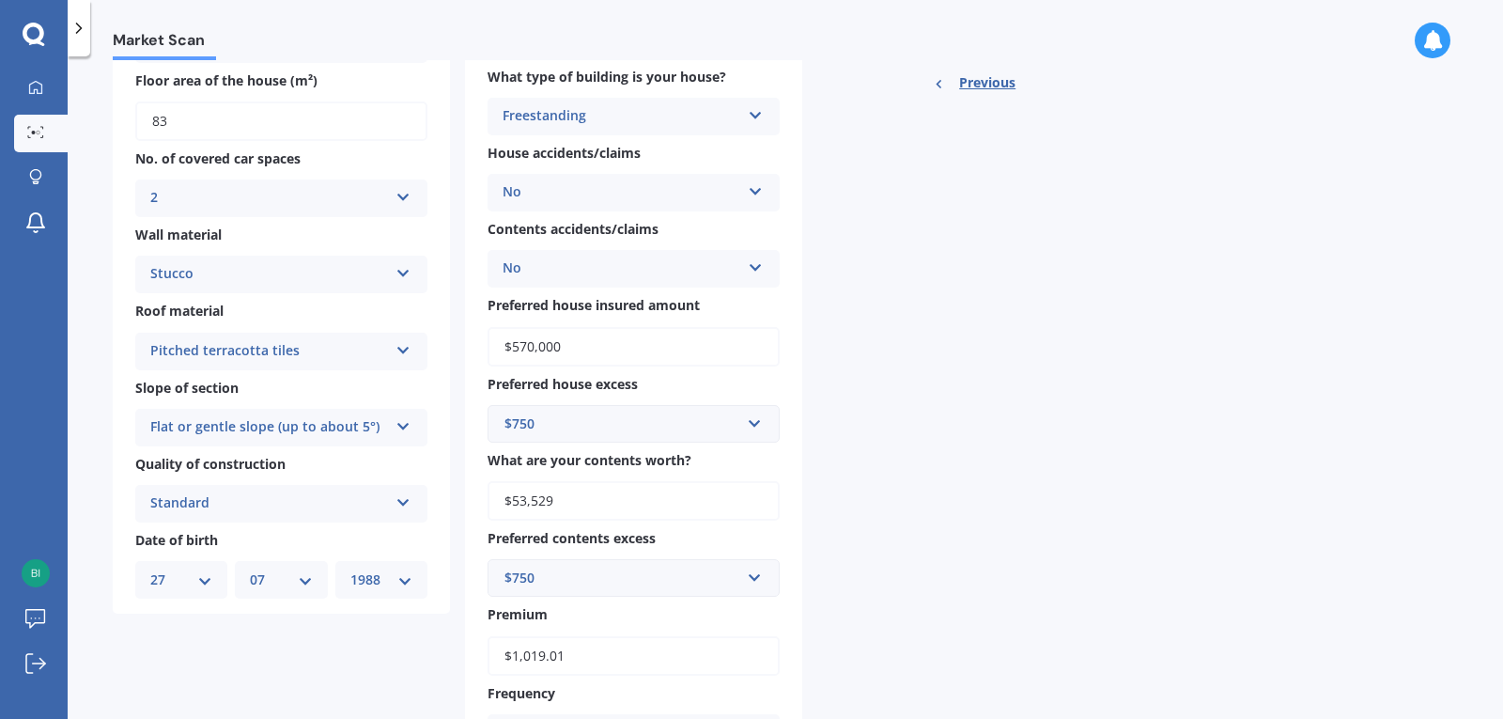
scroll to position [376, 0]
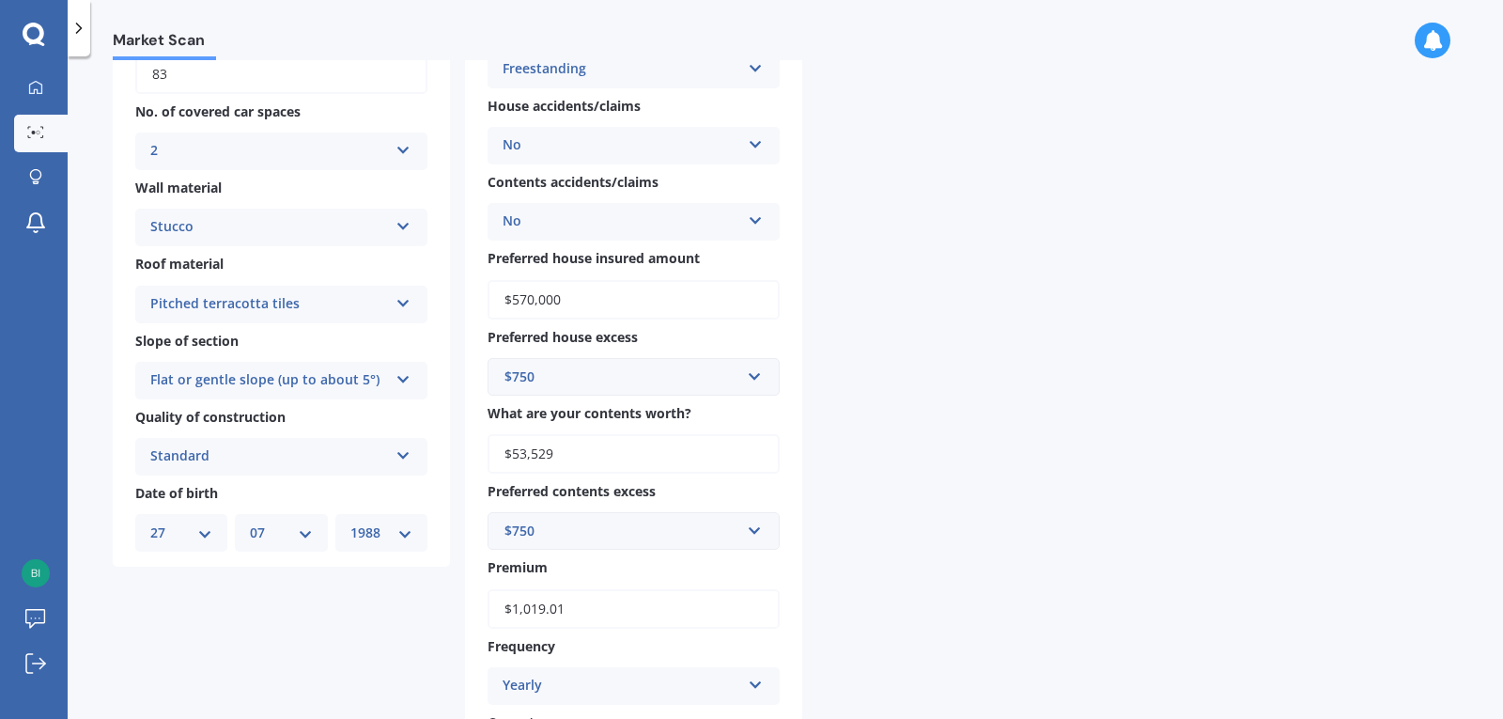
click at [623, 385] on div "$750" at bounding box center [622, 376] width 236 height 21
click at [396, 638] on div "Address 209 Sylvan Road, Parkvale, Hastings 4122 Original year built 1948 No. o…" at bounding box center [458, 285] width 690 height 1020
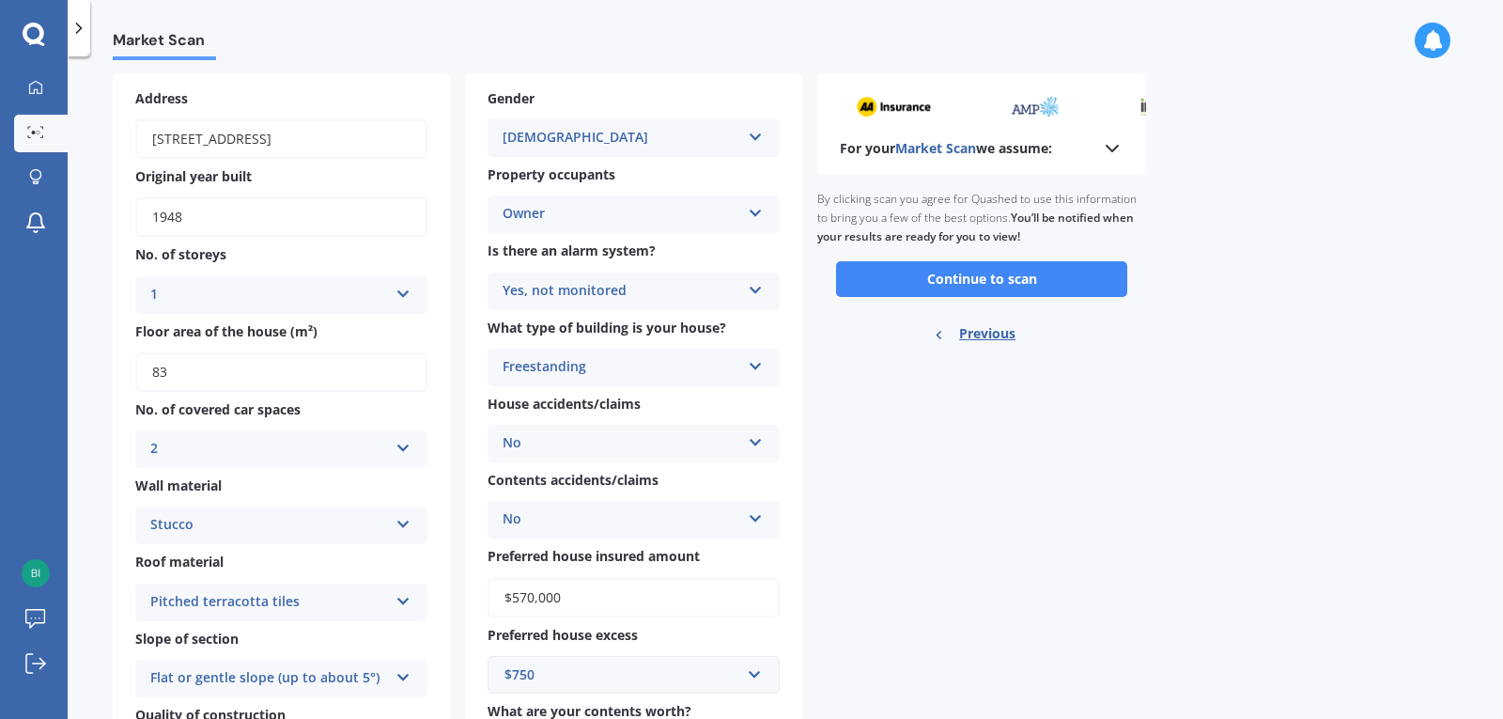
scroll to position [32, 0]
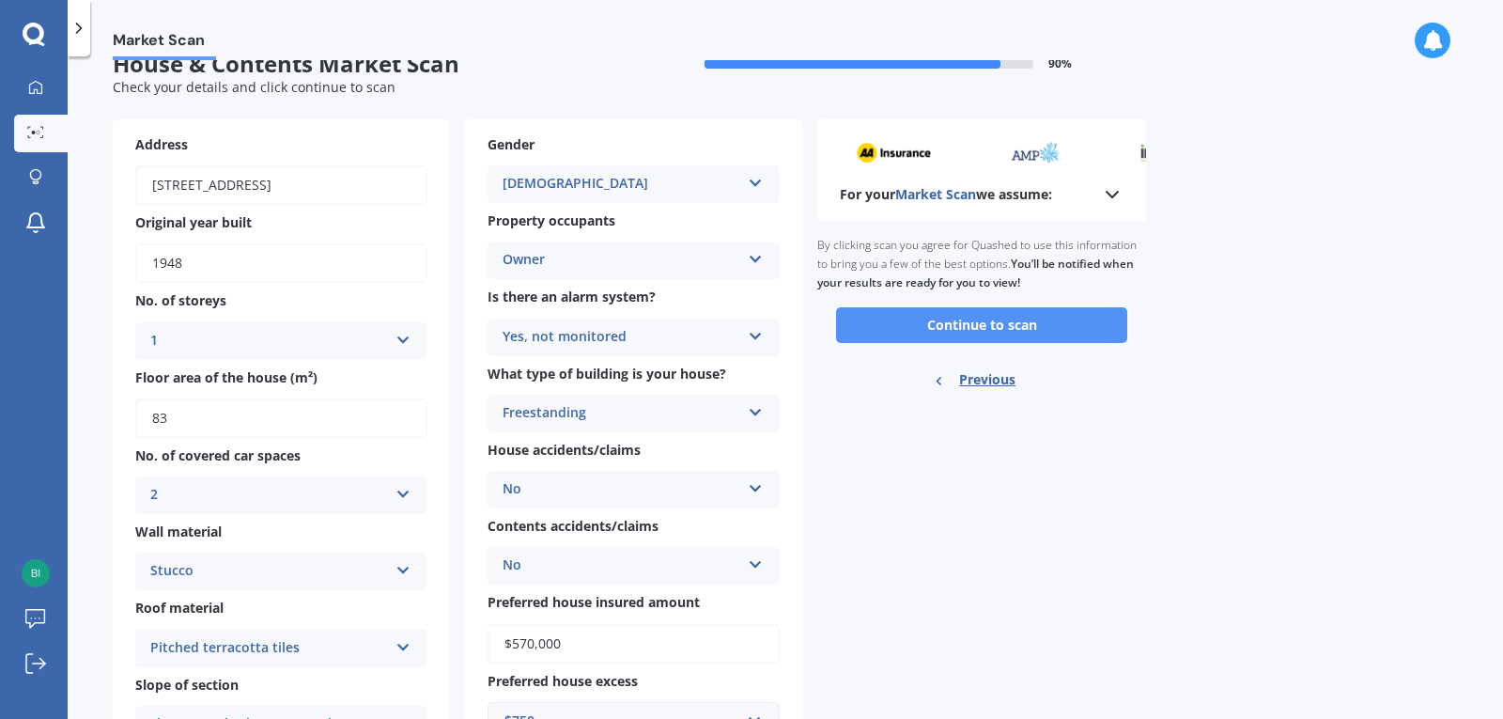
click at [942, 327] on button "Continue to scan" at bounding box center [981, 325] width 291 height 36
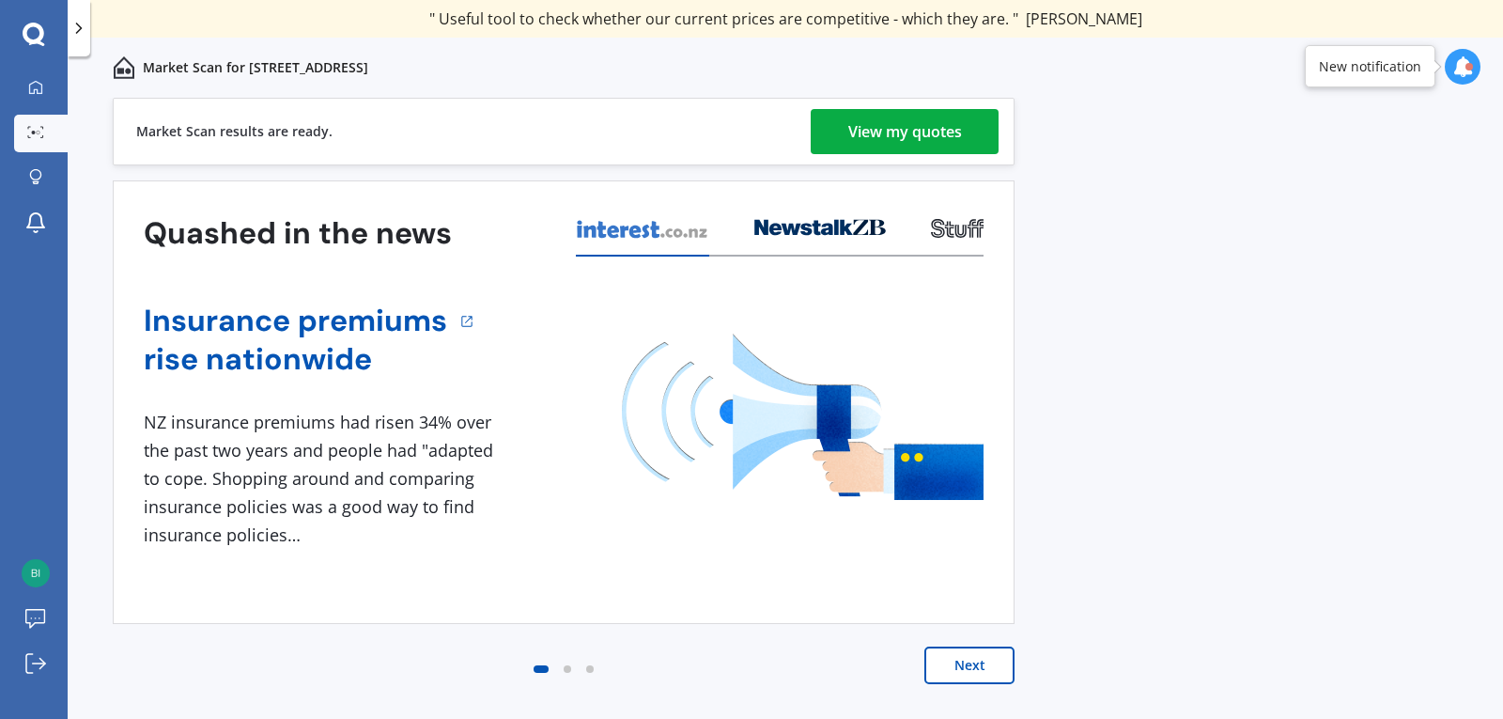
click at [897, 139] on div "View my quotes" at bounding box center [905, 131] width 114 height 45
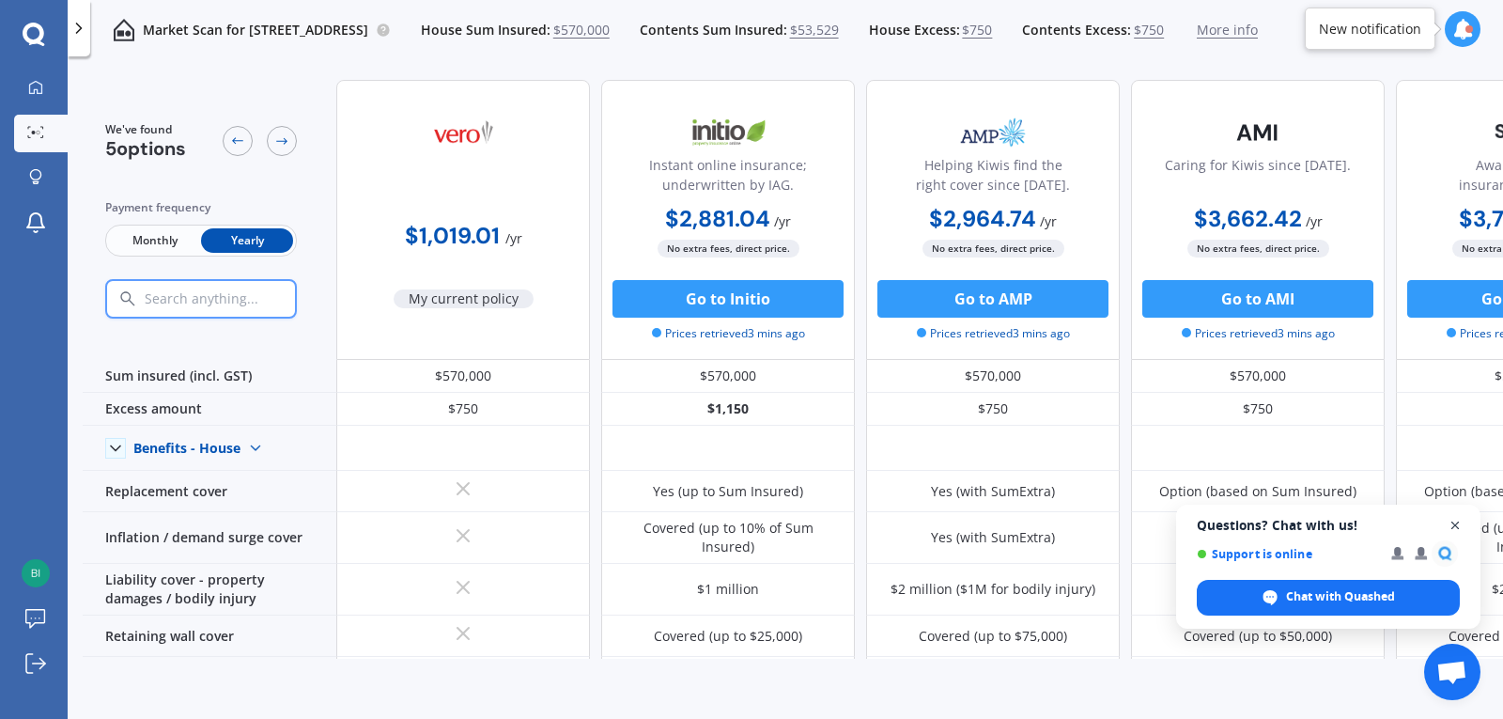
click at [1454, 526] on span "Close chat" at bounding box center [1455, 525] width 23 height 23
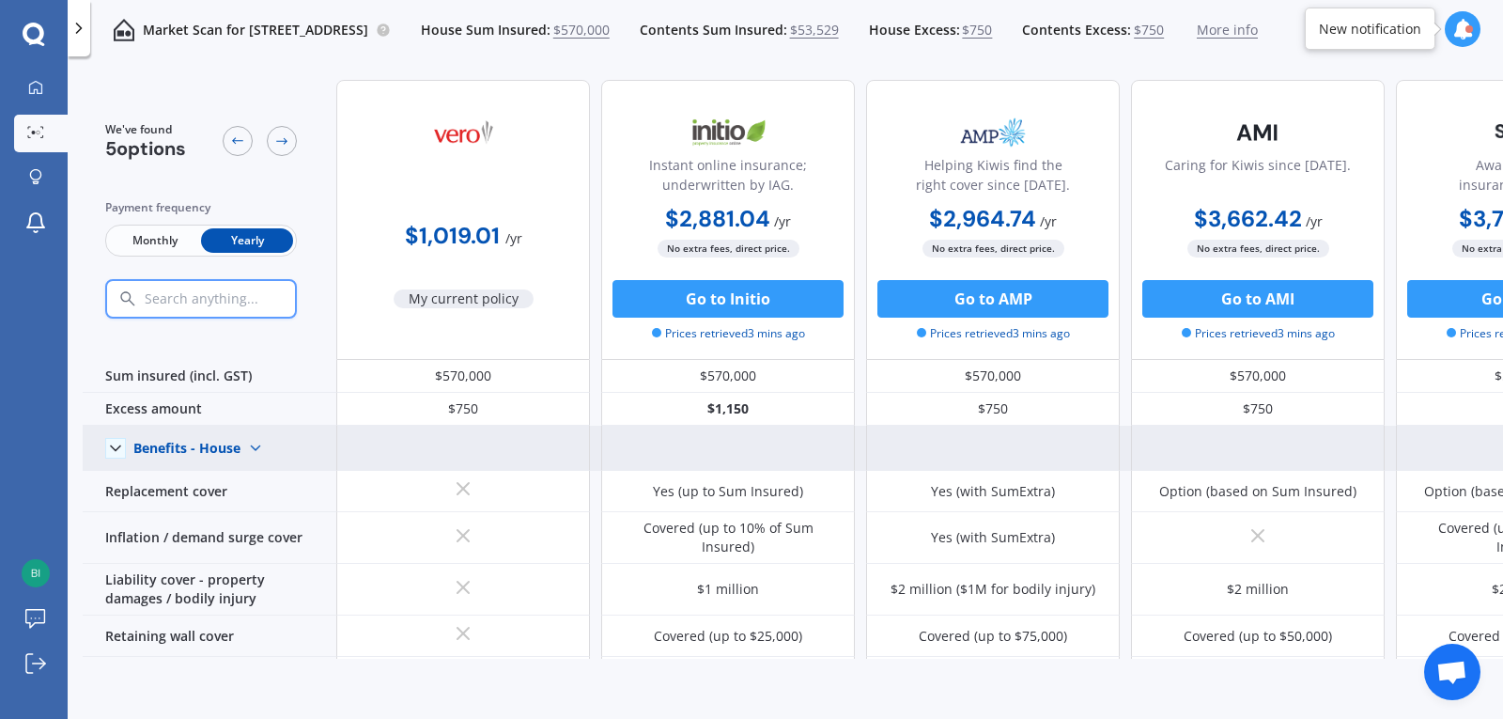
click at [222, 447] on div "Benefits - House" at bounding box center [186, 448] width 107 height 17
click at [234, 520] on span "Benefits - Contents" at bounding box center [208, 514] width 119 height 18
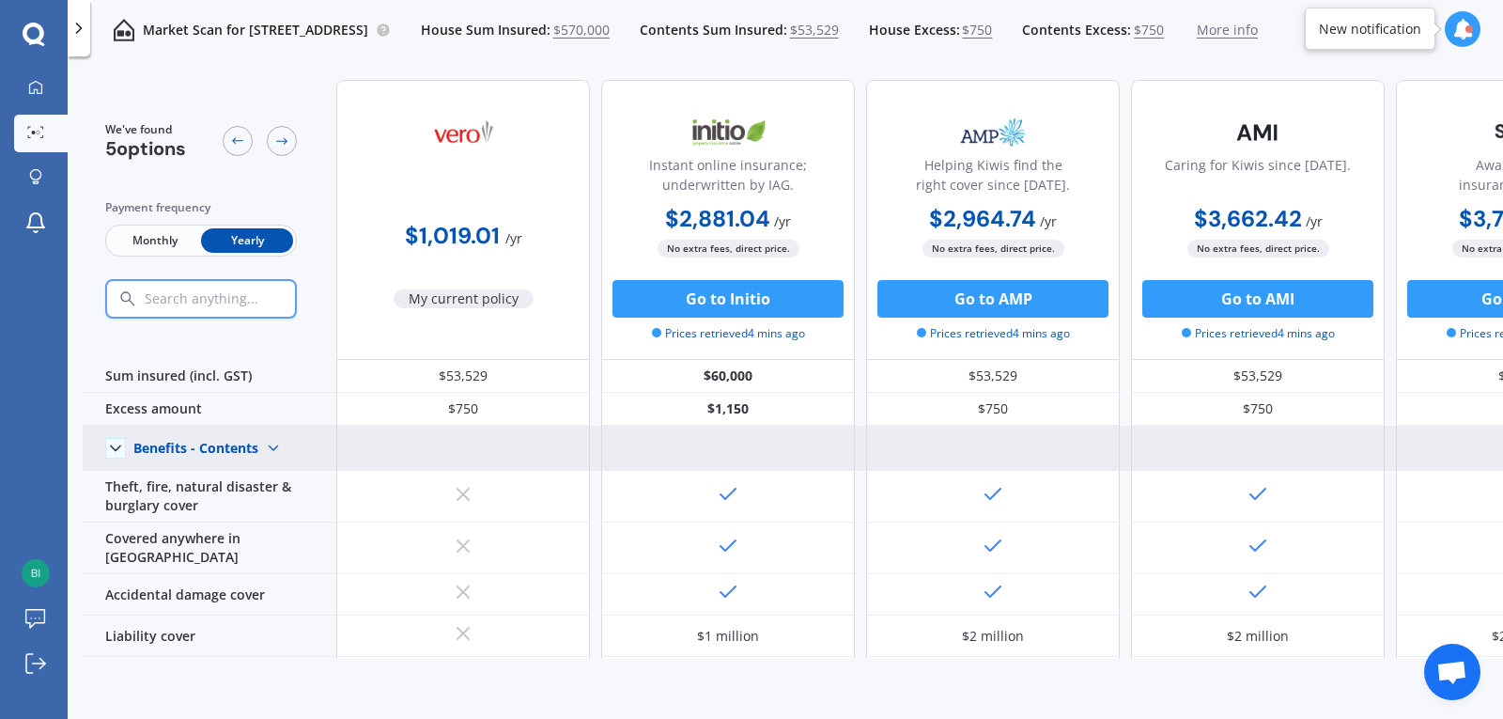
click at [219, 447] on div "Benefits - Contents" at bounding box center [195, 448] width 125 height 17
click at [231, 484] on span "Benefits - House" at bounding box center [200, 481] width 102 height 18
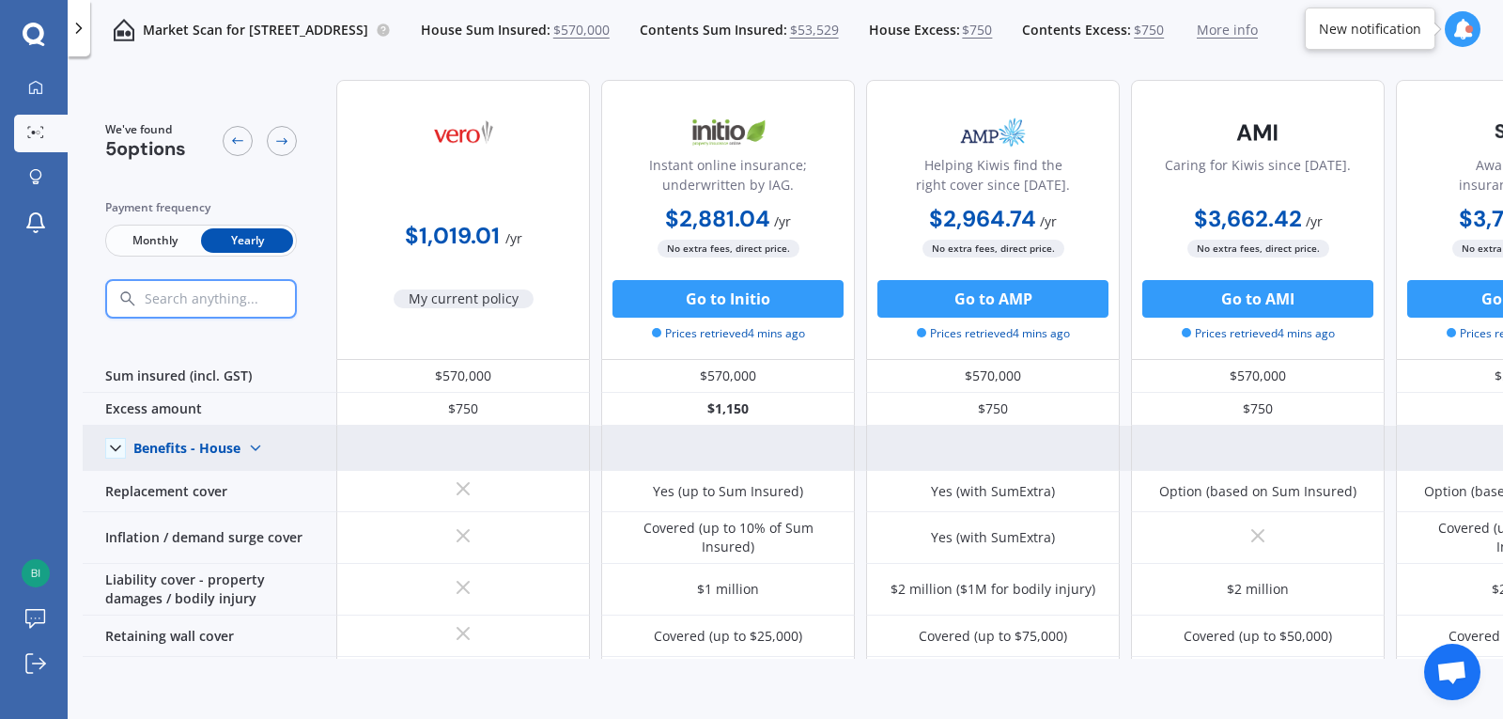
click at [233, 455] on div "Benefits - House" at bounding box center [186, 448] width 107 height 17
click at [231, 519] on span "Benefits - Contents" at bounding box center [208, 514] width 119 height 18
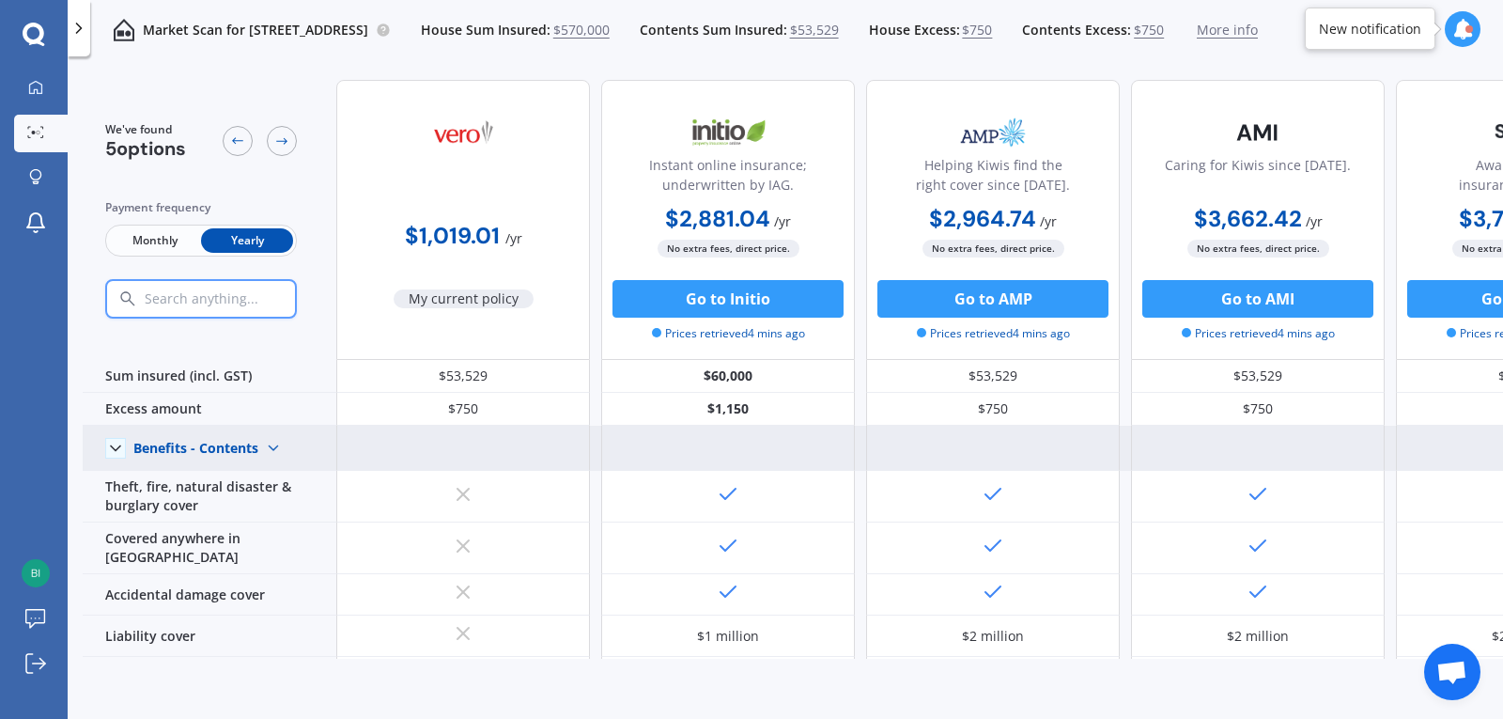
click at [234, 450] on div "Benefits - Contents" at bounding box center [195, 448] width 125 height 17
click at [234, 487] on span "Benefits - House" at bounding box center [200, 481] width 102 height 18
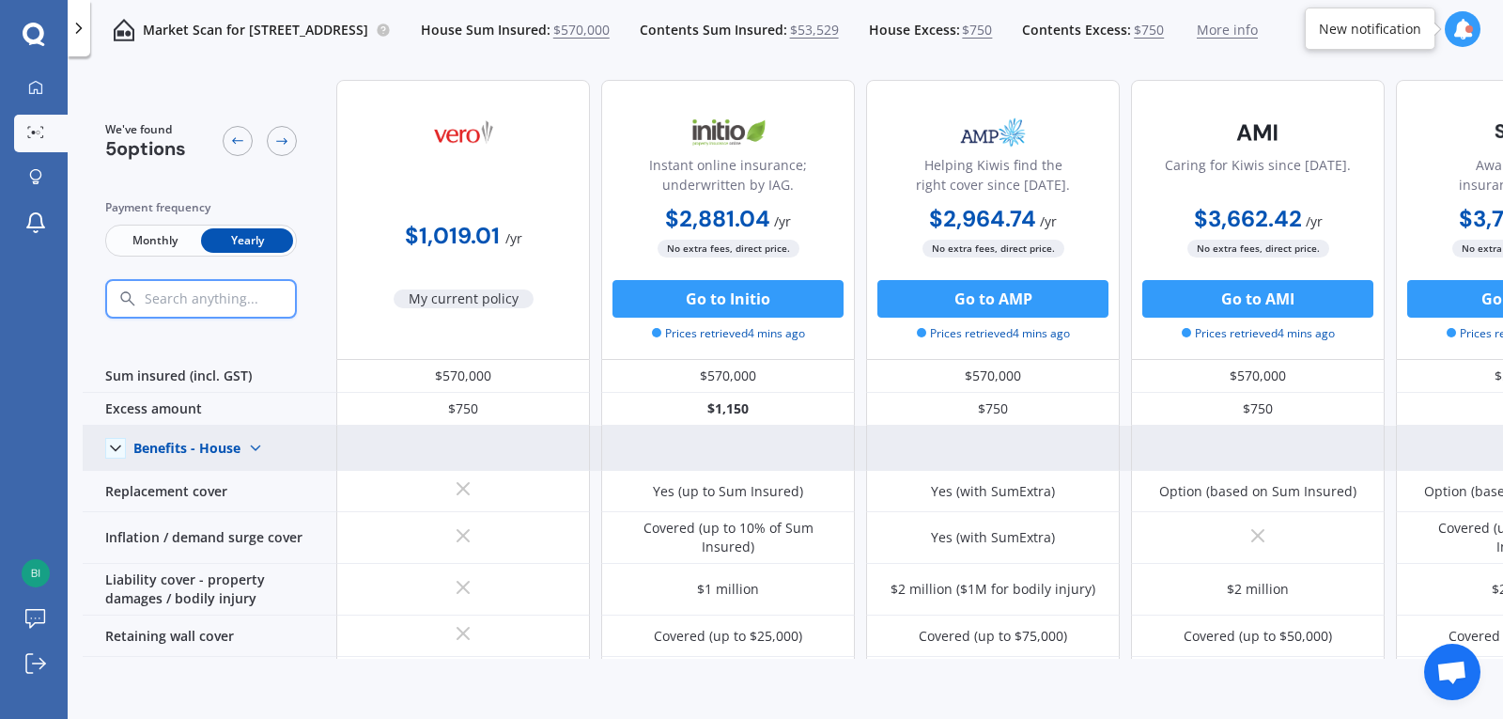
click at [233, 465] on div "Benefits - House Benefits - House Benefits - Contents" at bounding box center [210, 448] width 254 height 45
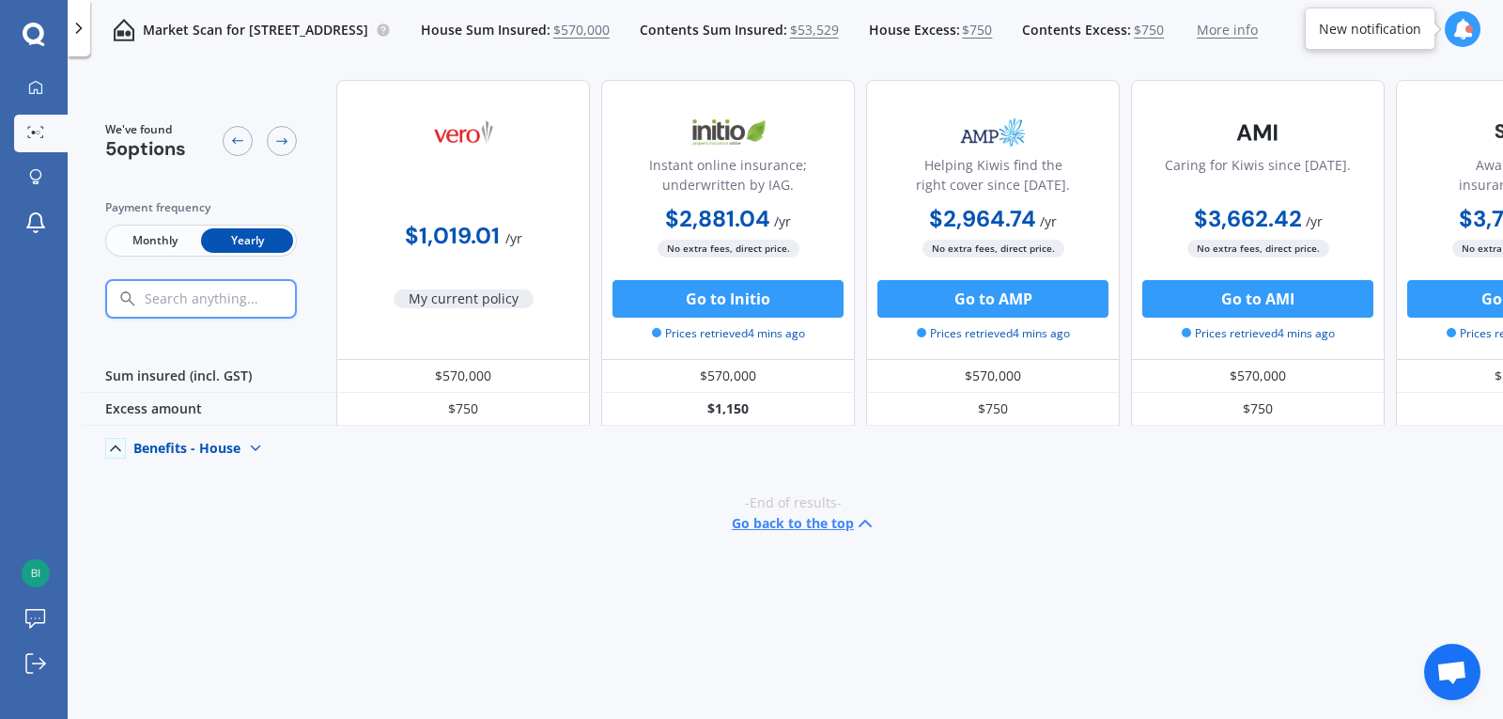
click at [233, 451] on div "Benefits - House" at bounding box center [186, 448] width 107 height 17
click at [242, 519] on span "Benefits - Contents" at bounding box center [208, 514] width 119 height 18
click at [230, 456] on div "Benefits - Contents" at bounding box center [195, 448] width 125 height 17
click at [243, 480] on span "Benefits - House" at bounding box center [200, 481] width 102 height 18
click at [487, 223] on b "$1,019.01" at bounding box center [452, 235] width 95 height 29
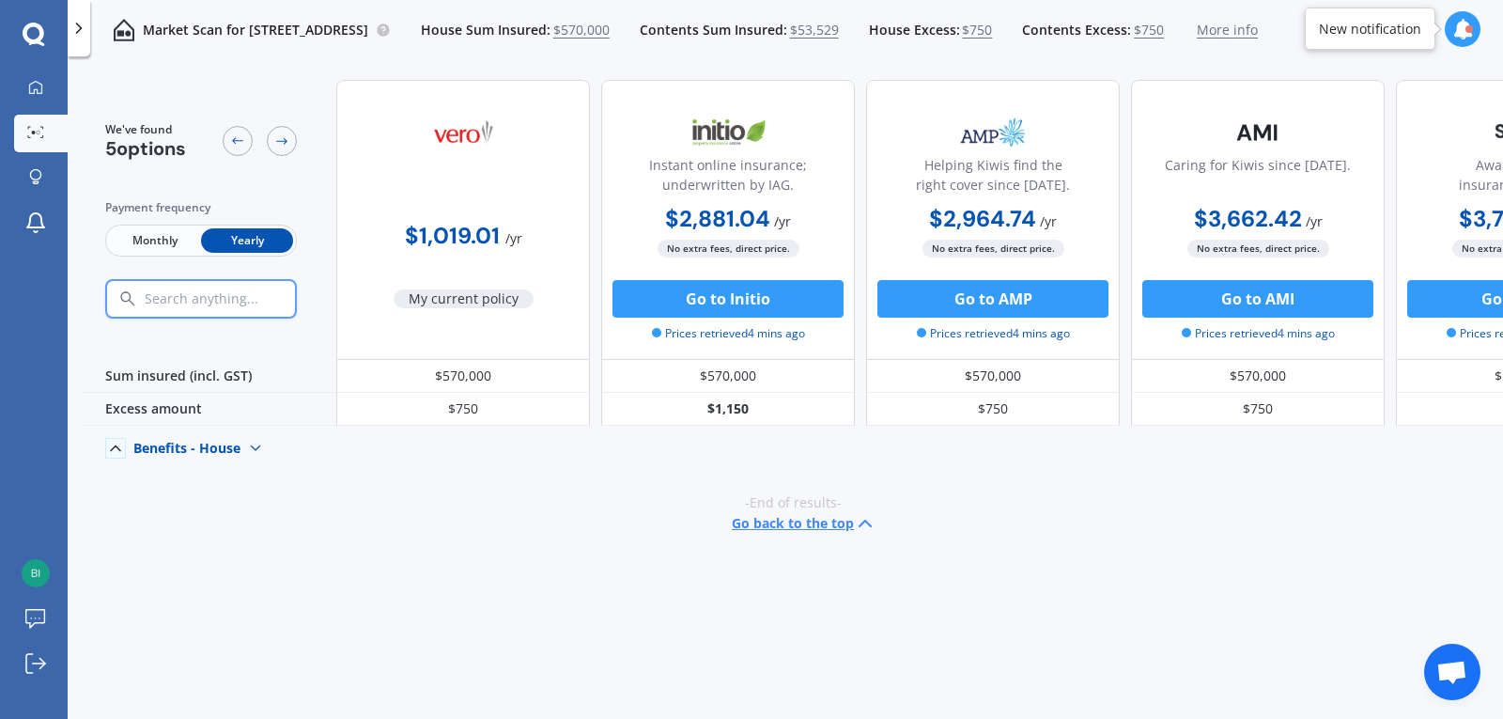
click at [472, 302] on span "My current policy" at bounding box center [464, 298] width 140 height 19
click at [179, 444] on div "Benefits - House" at bounding box center [186, 448] width 107 height 17
click at [197, 514] on span "Benefits - Contents" at bounding box center [208, 514] width 119 height 18
click at [178, 240] on span "Monthly" at bounding box center [155, 240] width 92 height 24
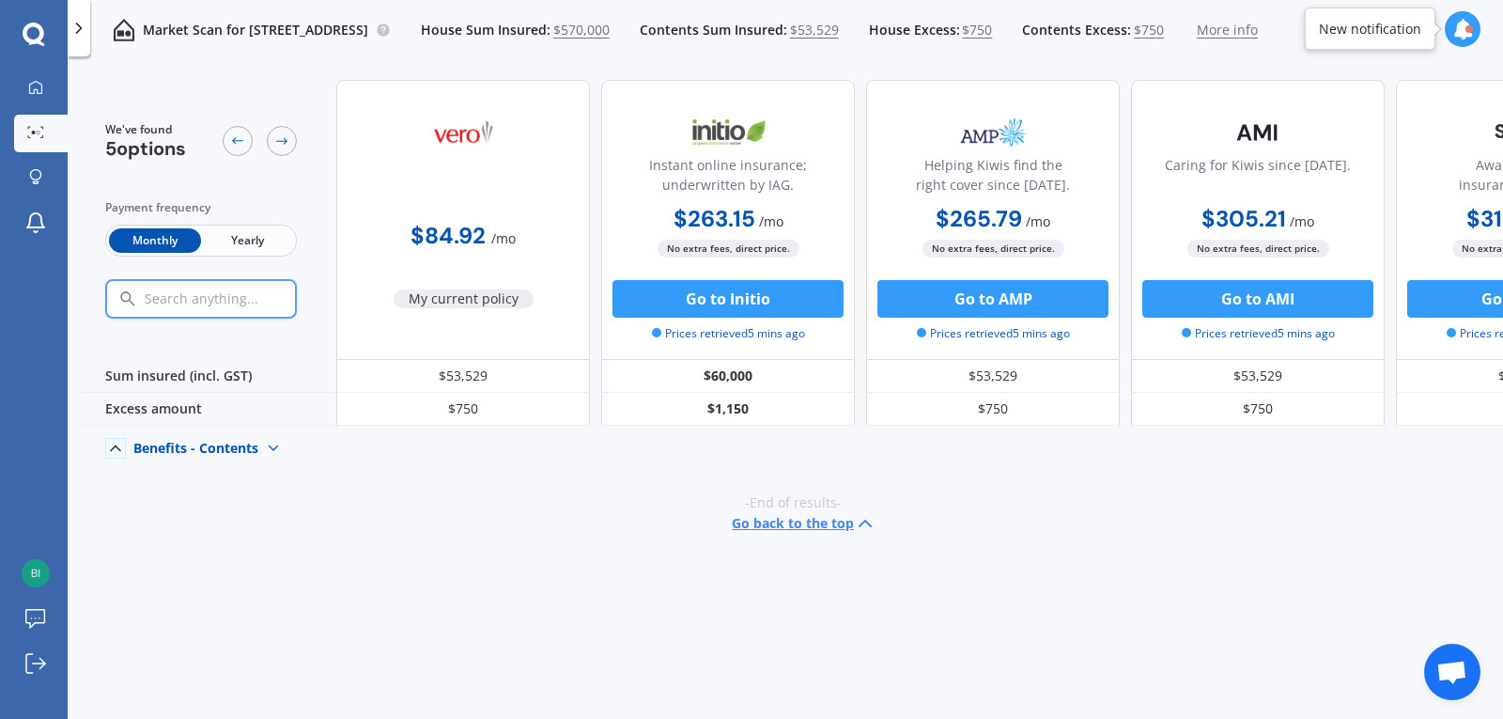
click at [256, 236] on span "Yearly" at bounding box center [247, 240] width 92 height 24
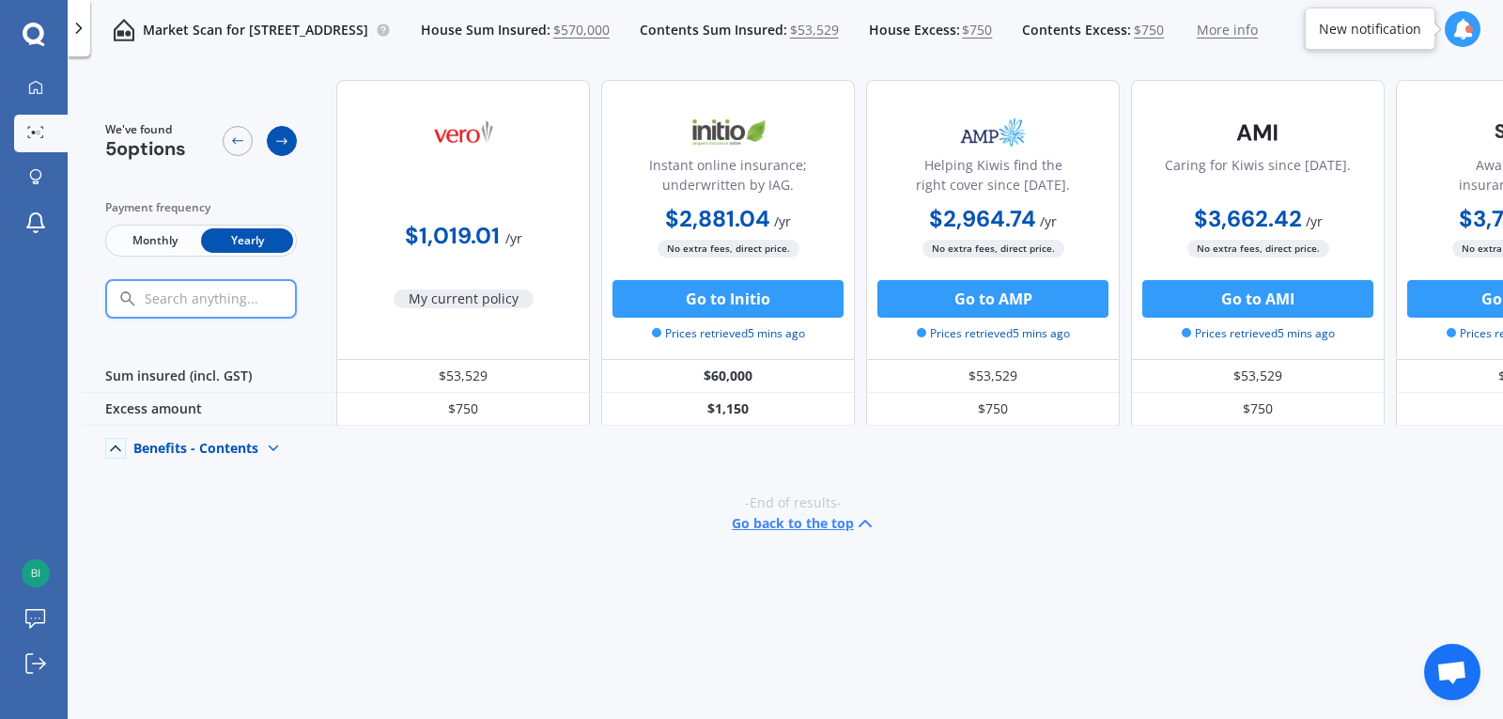
click at [281, 136] on icon at bounding box center [281, 140] width 15 height 15
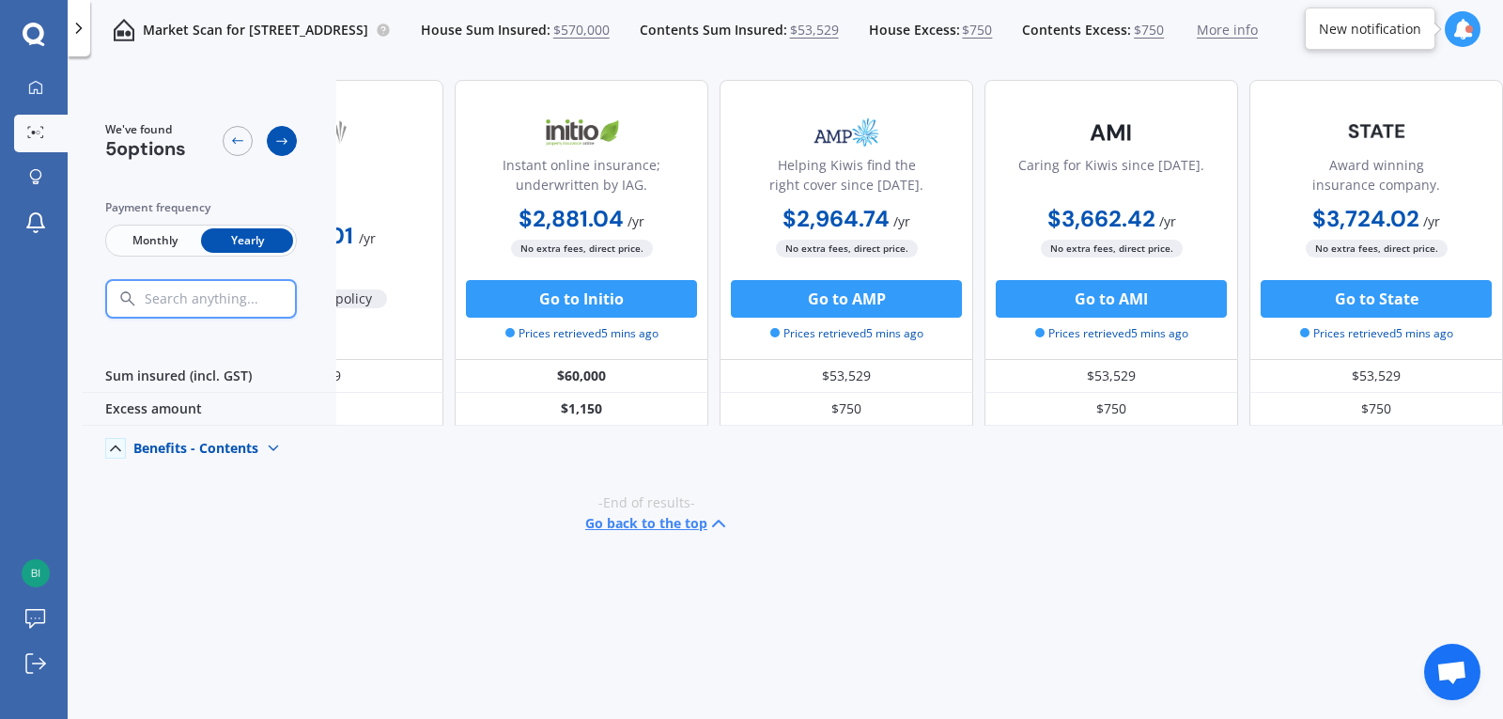
click at [281, 136] on icon at bounding box center [281, 140] width 15 height 15
click at [222, 137] on div "We've found 5 options" at bounding box center [201, 140] width 192 height 39
click at [236, 143] on icon at bounding box center [237, 140] width 15 height 15
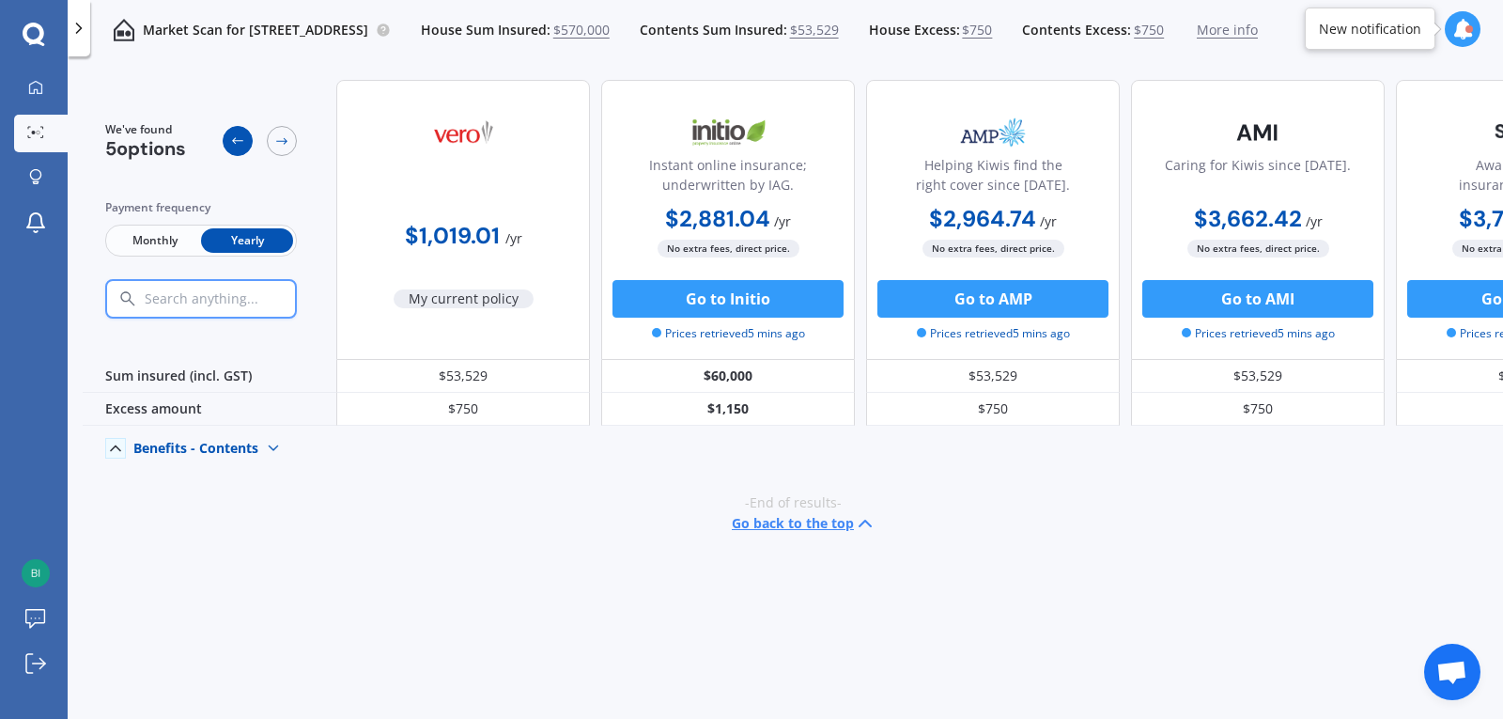
click at [236, 143] on icon at bounding box center [237, 140] width 15 height 15
click at [145, 240] on span "Monthly" at bounding box center [155, 240] width 92 height 24
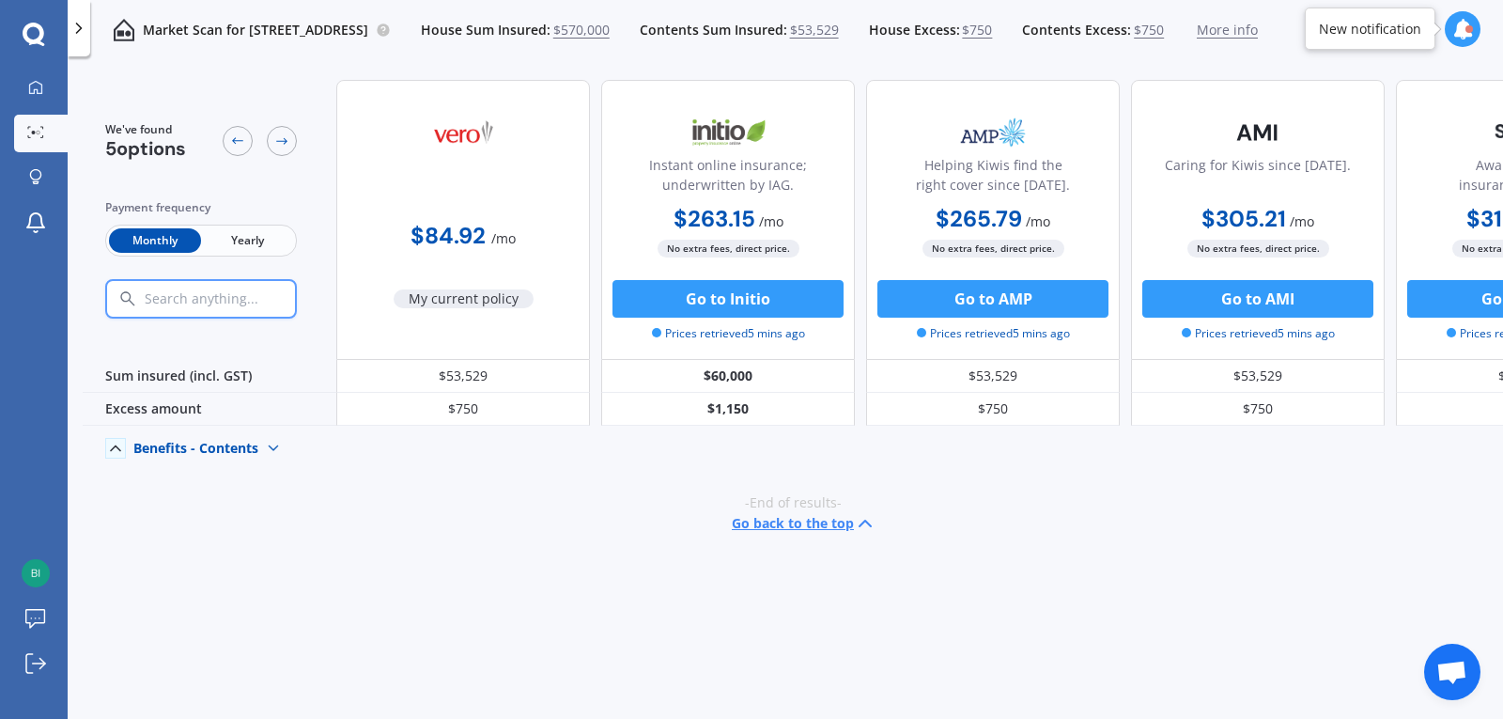
click at [217, 445] on div "Benefits - Contents" at bounding box center [195, 448] width 125 height 17
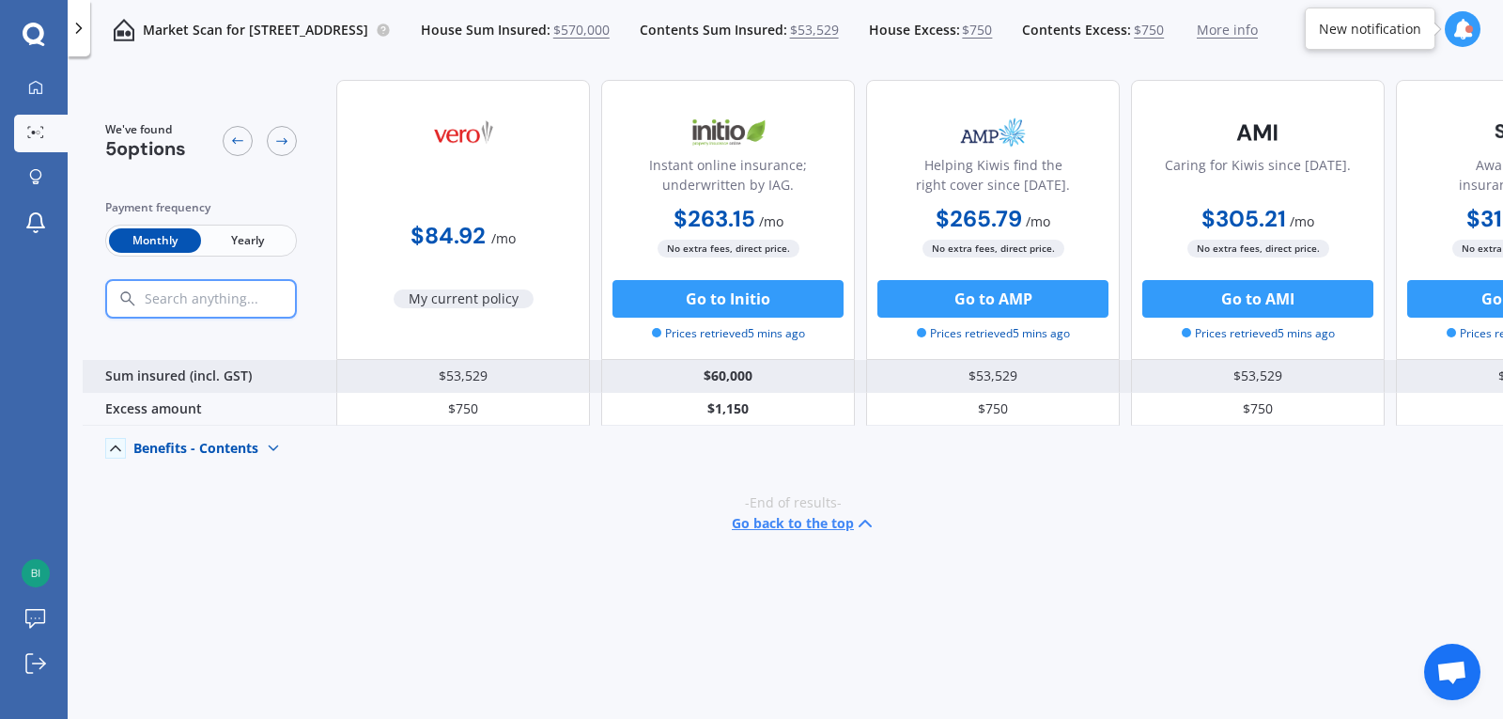
click at [173, 375] on div "Sum insured (incl. GST)" at bounding box center [210, 376] width 254 height 33
click at [136, 371] on div "Sum insured (incl. GST)" at bounding box center [210, 376] width 254 height 33
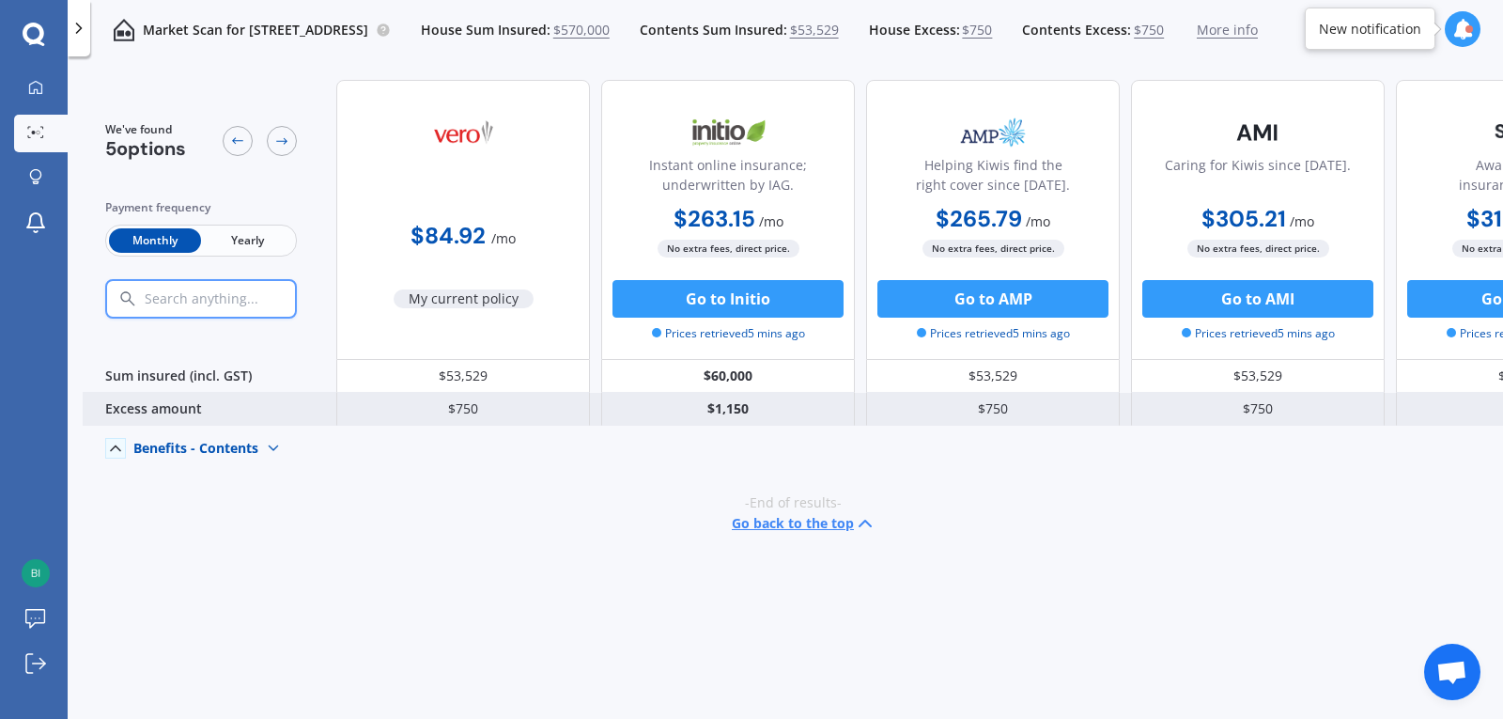
click at [162, 410] on div "Excess amount" at bounding box center [210, 409] width 254 height 33
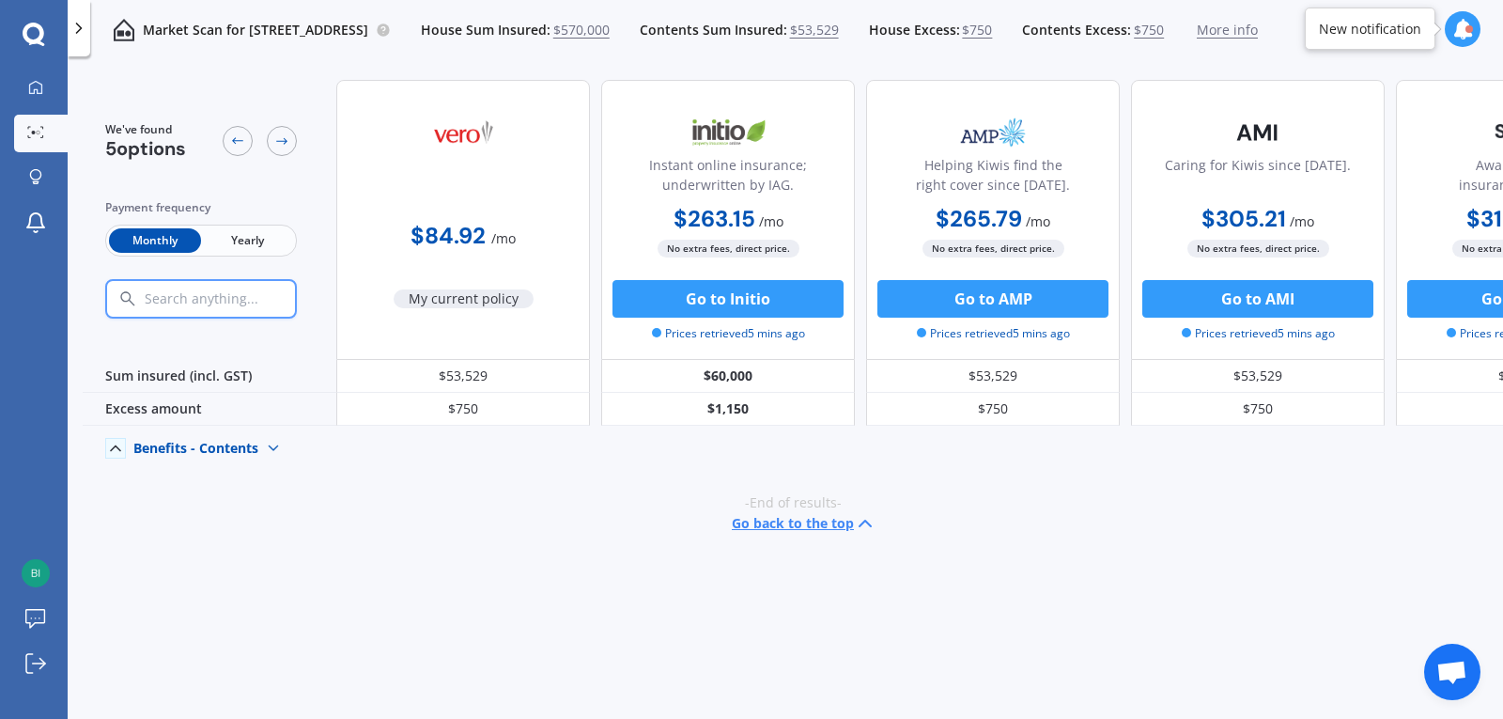
click at [249, 248] on span "Yearly" at bounding box center [247, 240] width 92 height 24
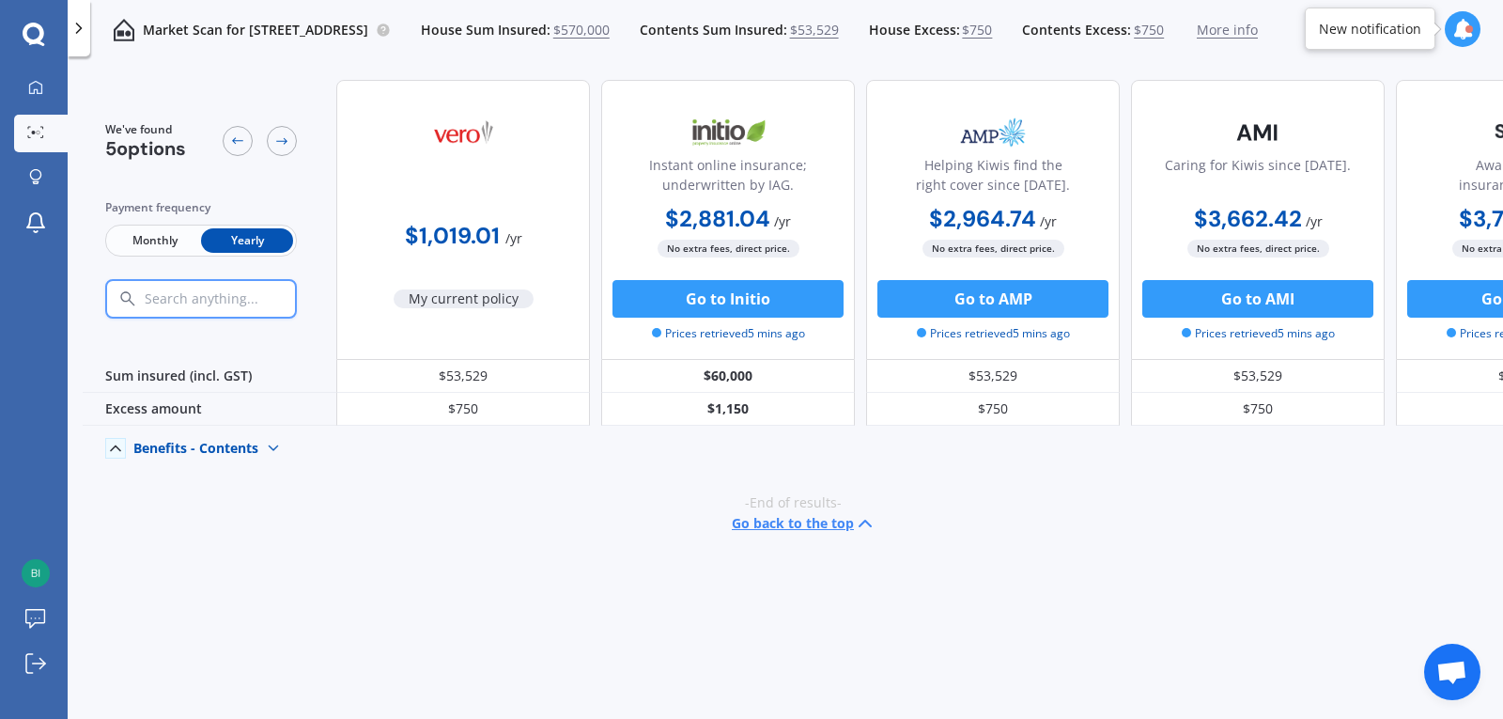
click at [167, 442] on div "Benefits - Contents" at bounding box center [195, 448] width 125 height 17
click at [39, 87] on icon at bounding box center [35, 87] width 15 height 15
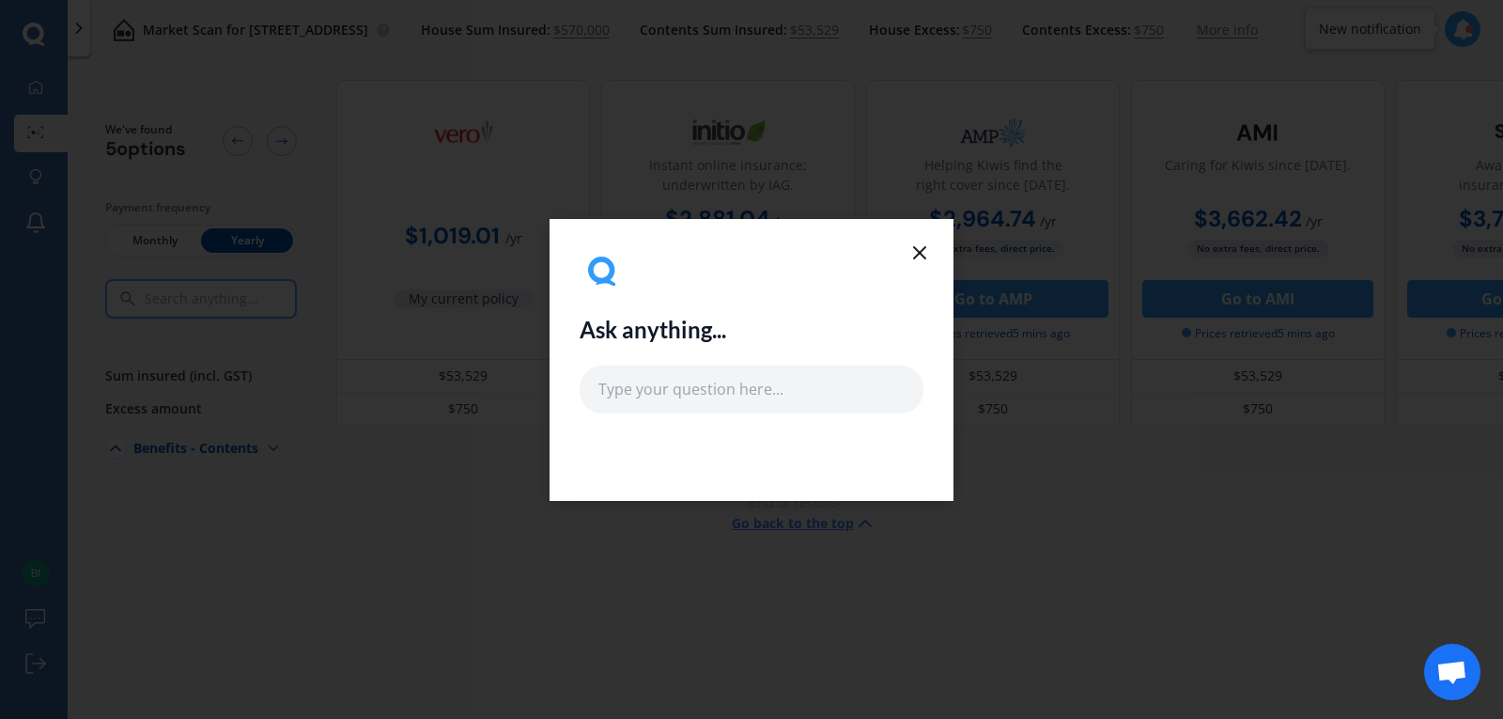
click at [929, 252] on icon at bounding box center [919, 252] width 23 height 23
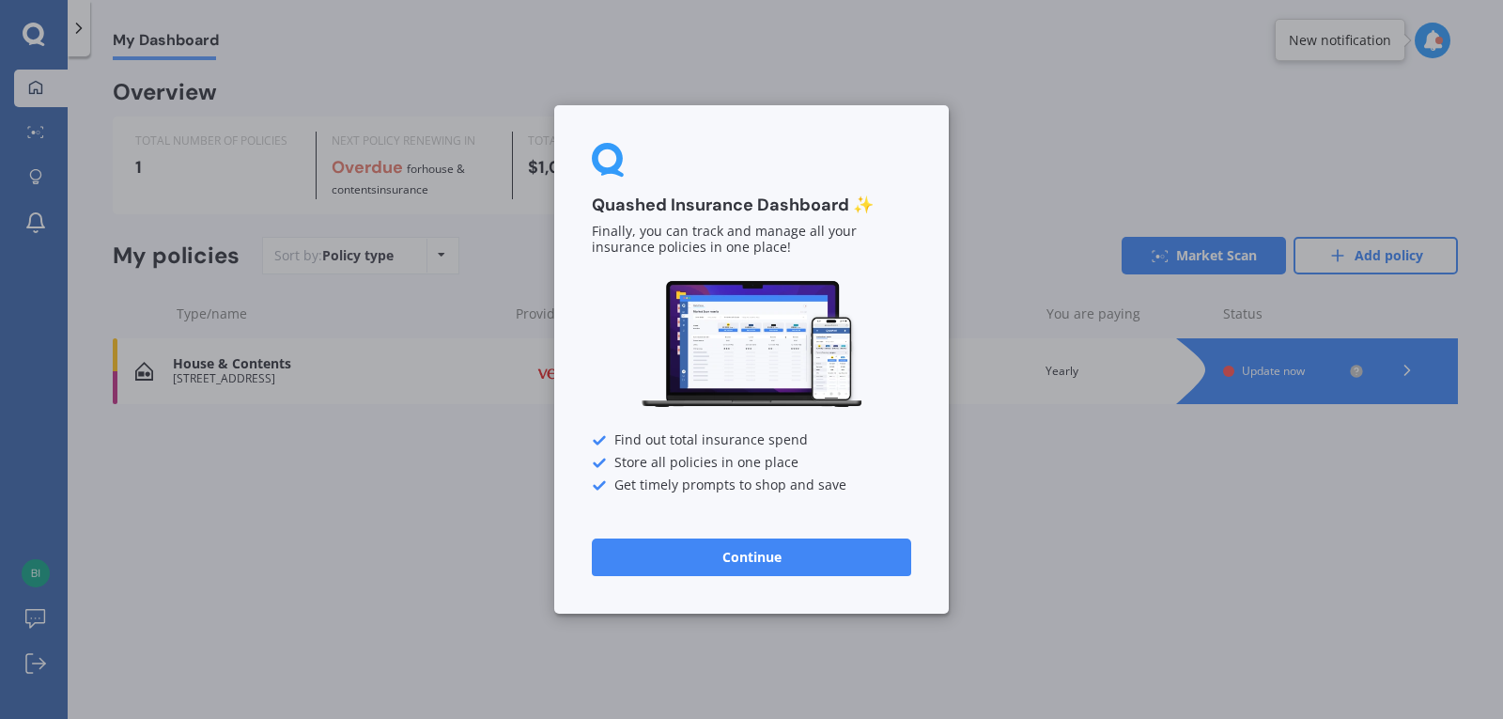
click at [771, 539] on button "Continue" at bounding box center [751, 557] width 319 height 38
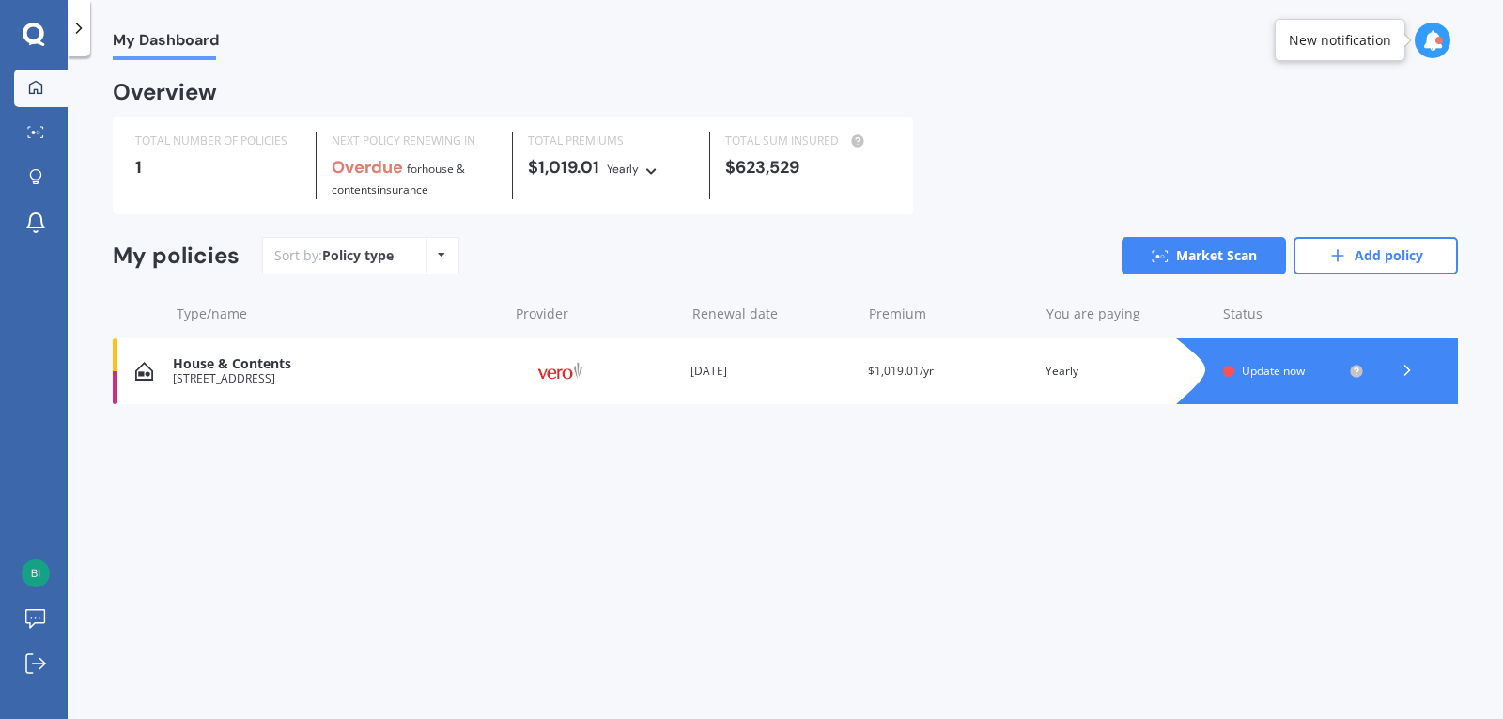
click at [621, 167] on div "Yearly" at bounding box center [623, 169] width 32 height 19
click at [446, 243] on div "Policy type Alphabetical Date added Renewing next" at bounding box center [440, 256] width 29 height 34
click at [1259, 258] on link "Market Scan" at bounding box center [1204, 256] width 164 height 38
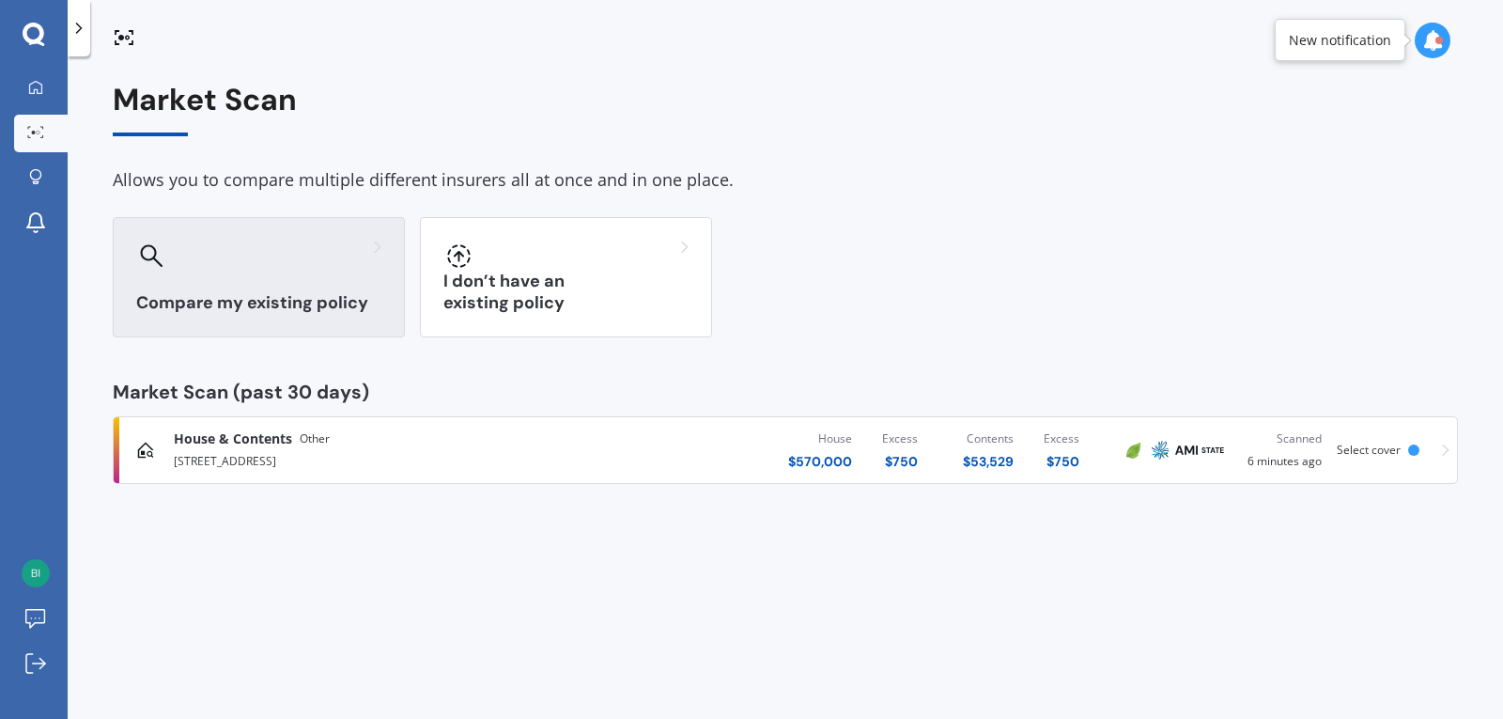
click at [307, 235] on div "Compare my existing policy" at bounding box center [259, 277] width 292 height 120
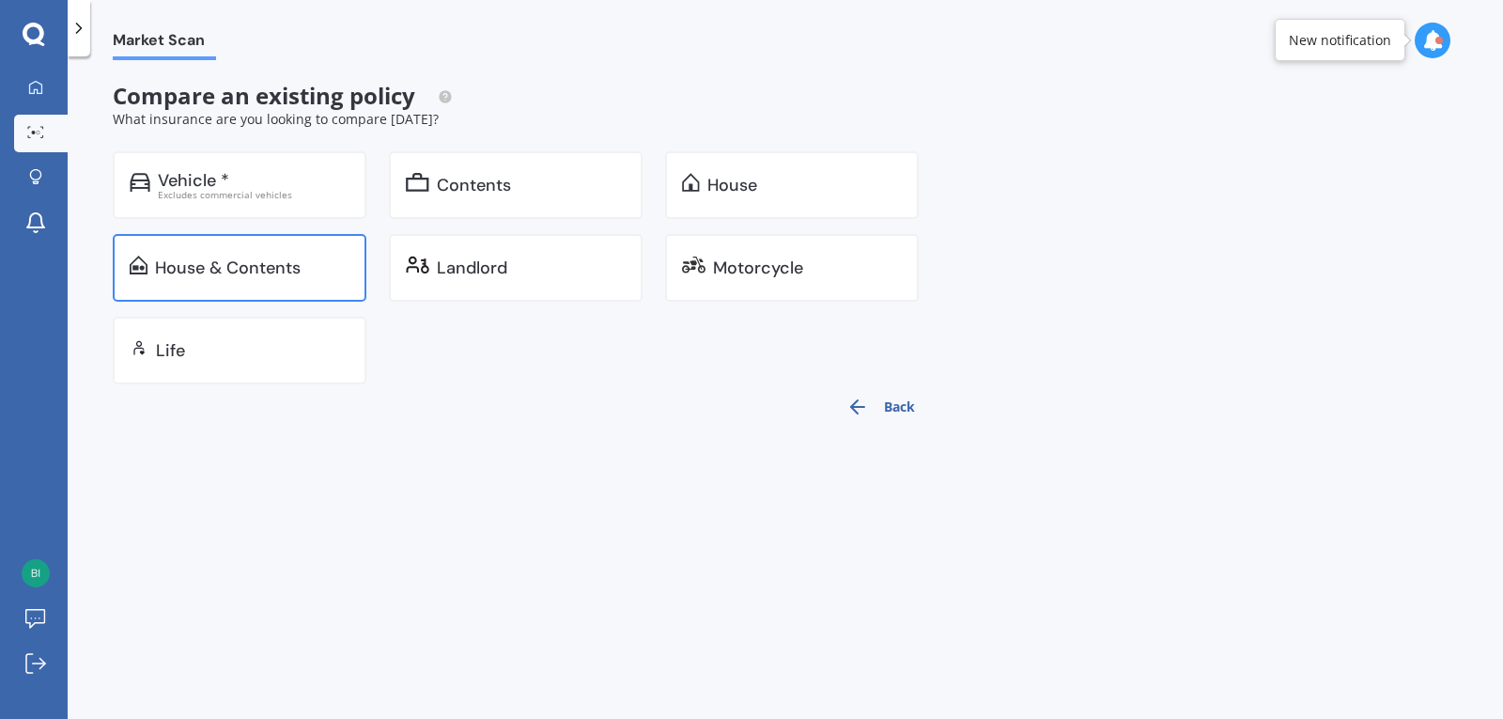
click at [268, 286] on div "House & Contents" at bounding box center [240, 268] width 254 height 68
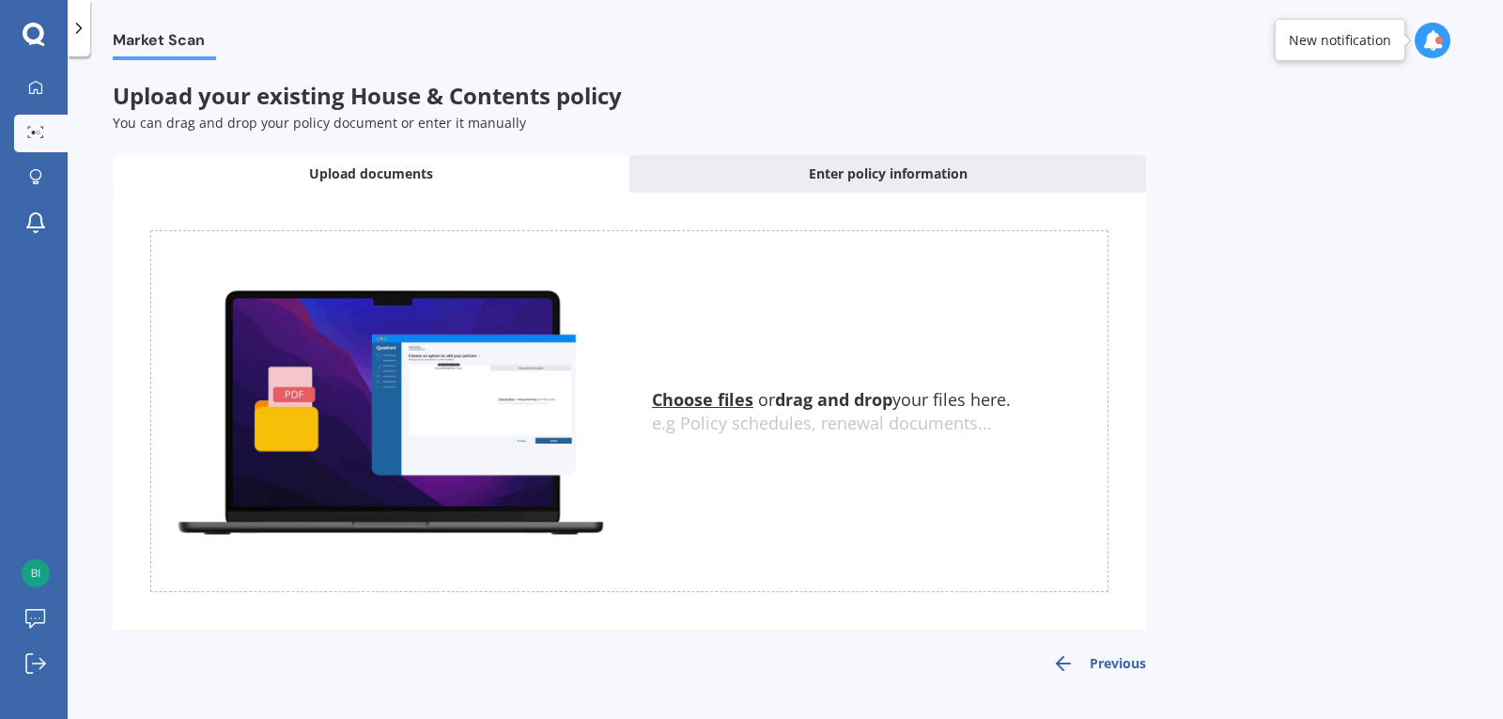
click at [746, 406] on u "Choose files" at bounding box center [702, 399] width 101 height 23
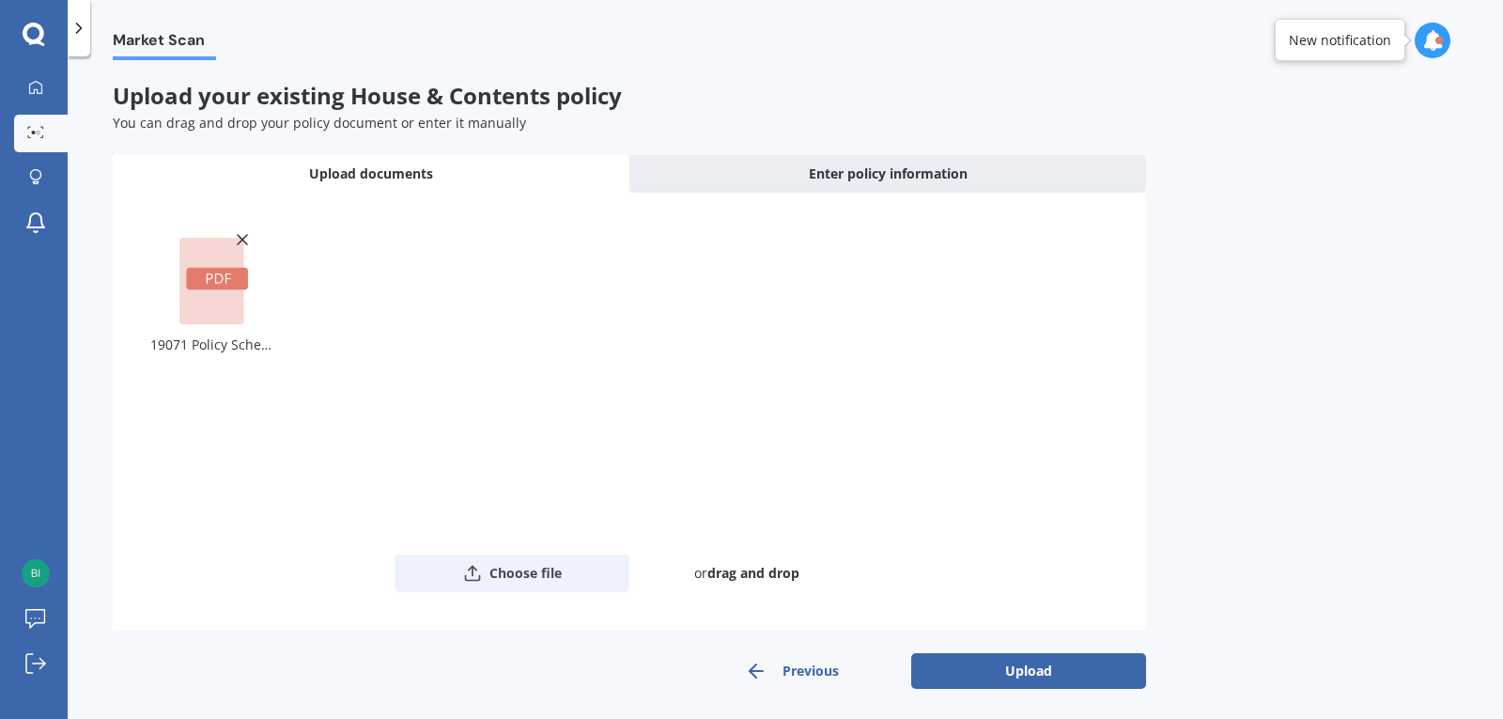
click at [463, 564] on icon "button" at bounding box center [472, 573] width 19 height 19
click at [1008, 674] on button "Upload" at bounding box center [1028, 671] width 235 height 36
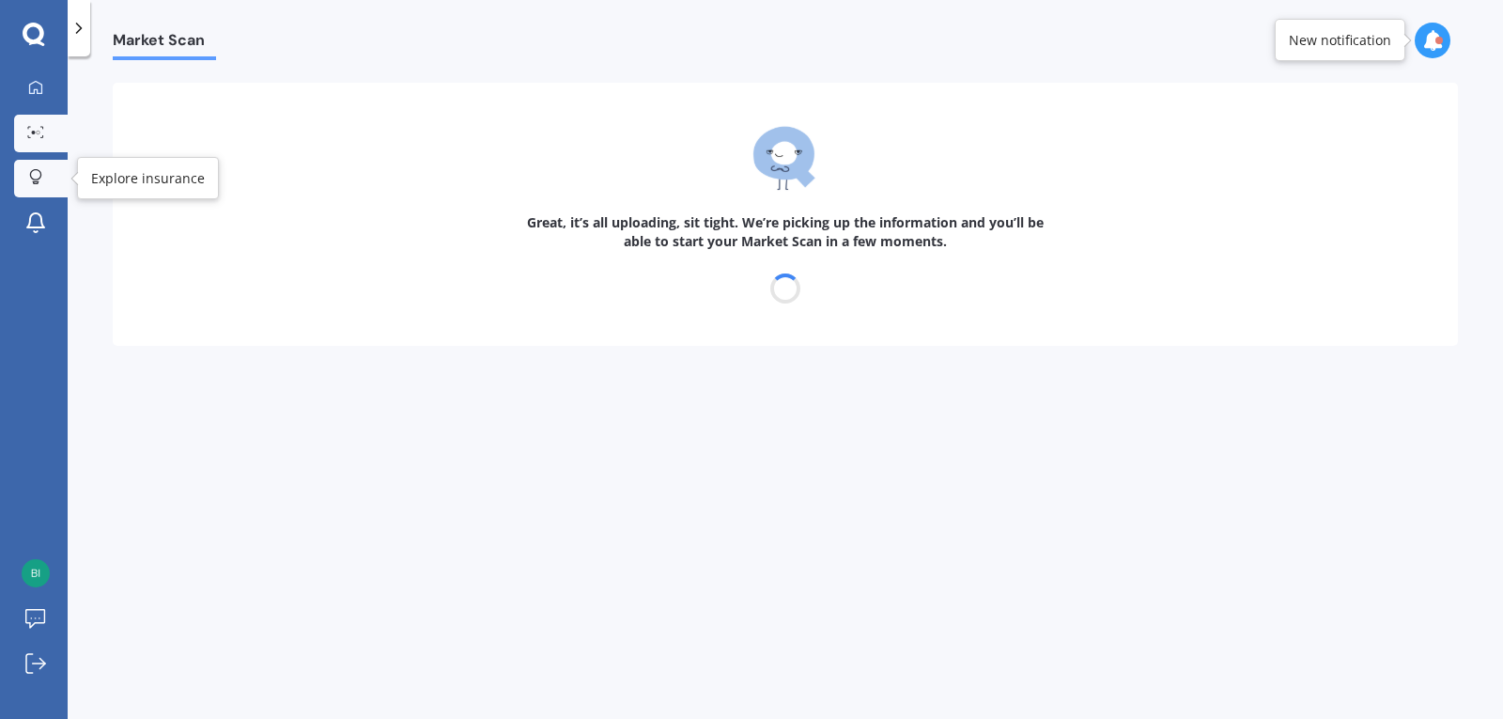
click at [44, 173] on div at bounding box center [36, 178] width 28 height 18
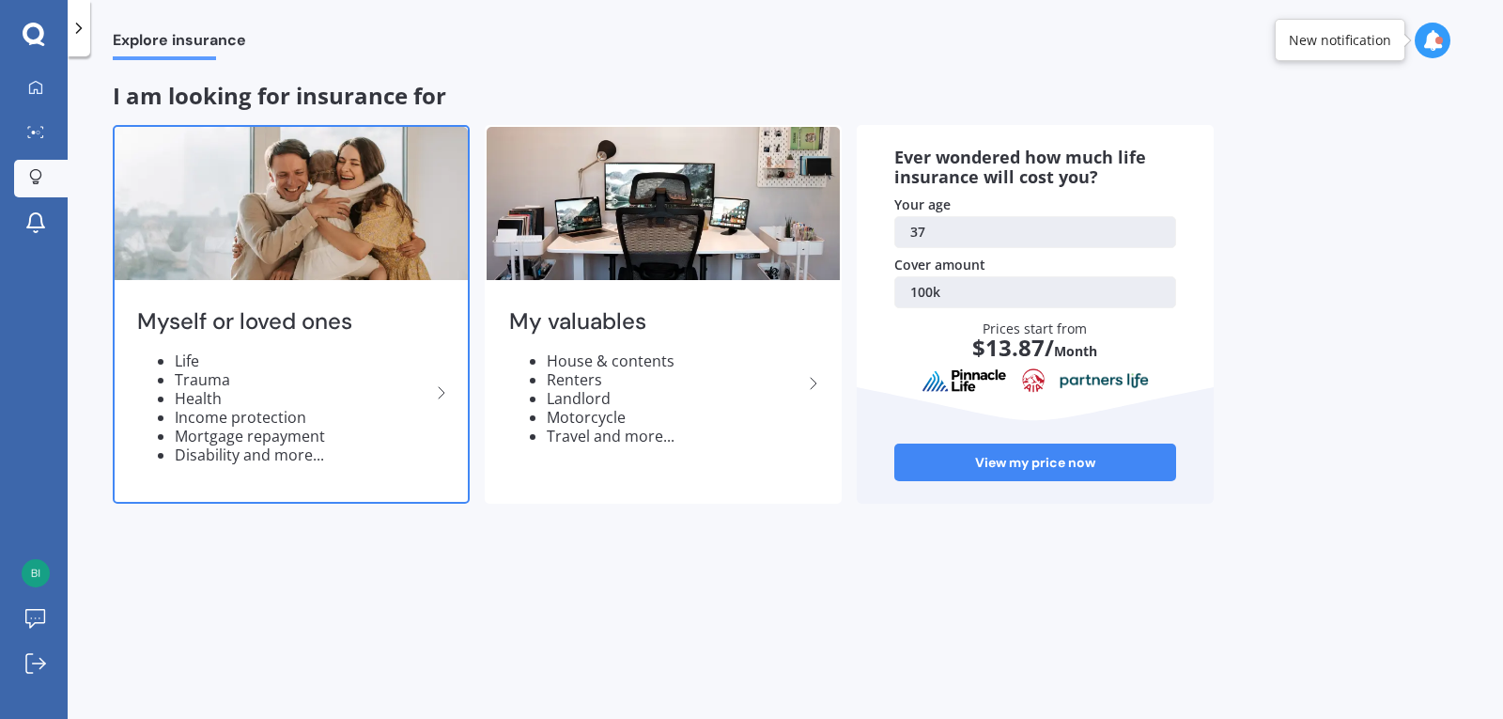
click at [424, 379] on li "Trauma" at bounding box center [303, 379] width 256 height 19
click at [443, 397] on icon at bounding box center [441, 392] width 23 height 23
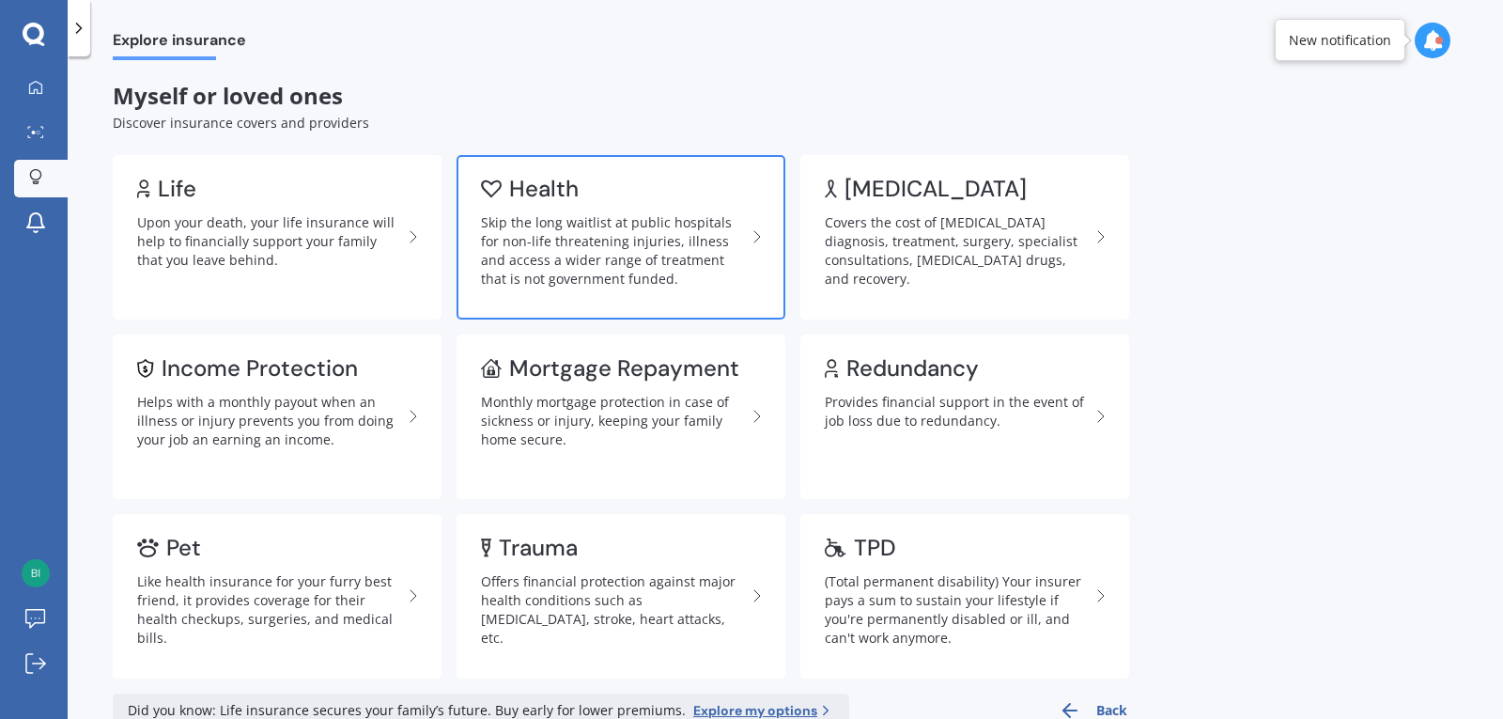
click at [615, 245] on div "Skip the long waitlist at public hospitals for non-life threatening injuries, i…" at bounding box center [613, 250] width 265 height 75
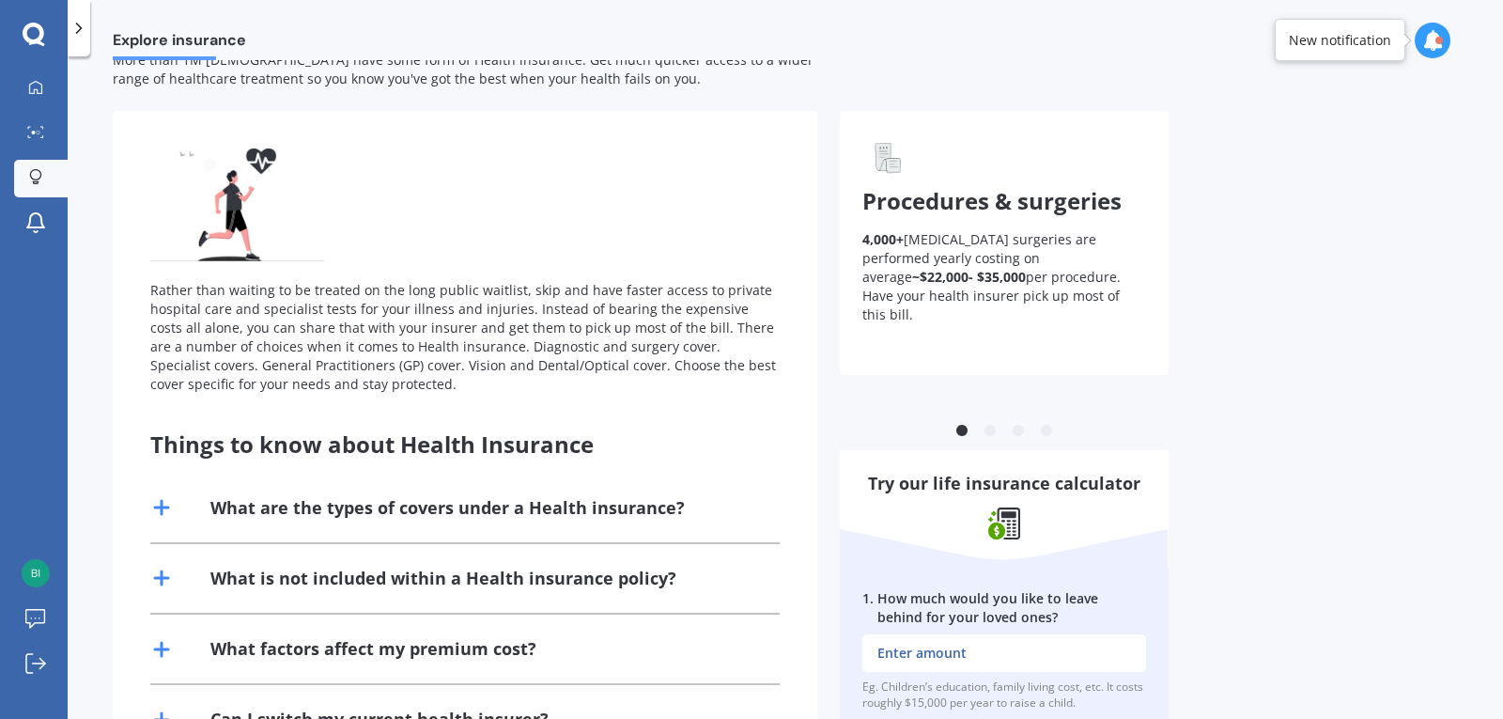
scroll to position [94, 0]
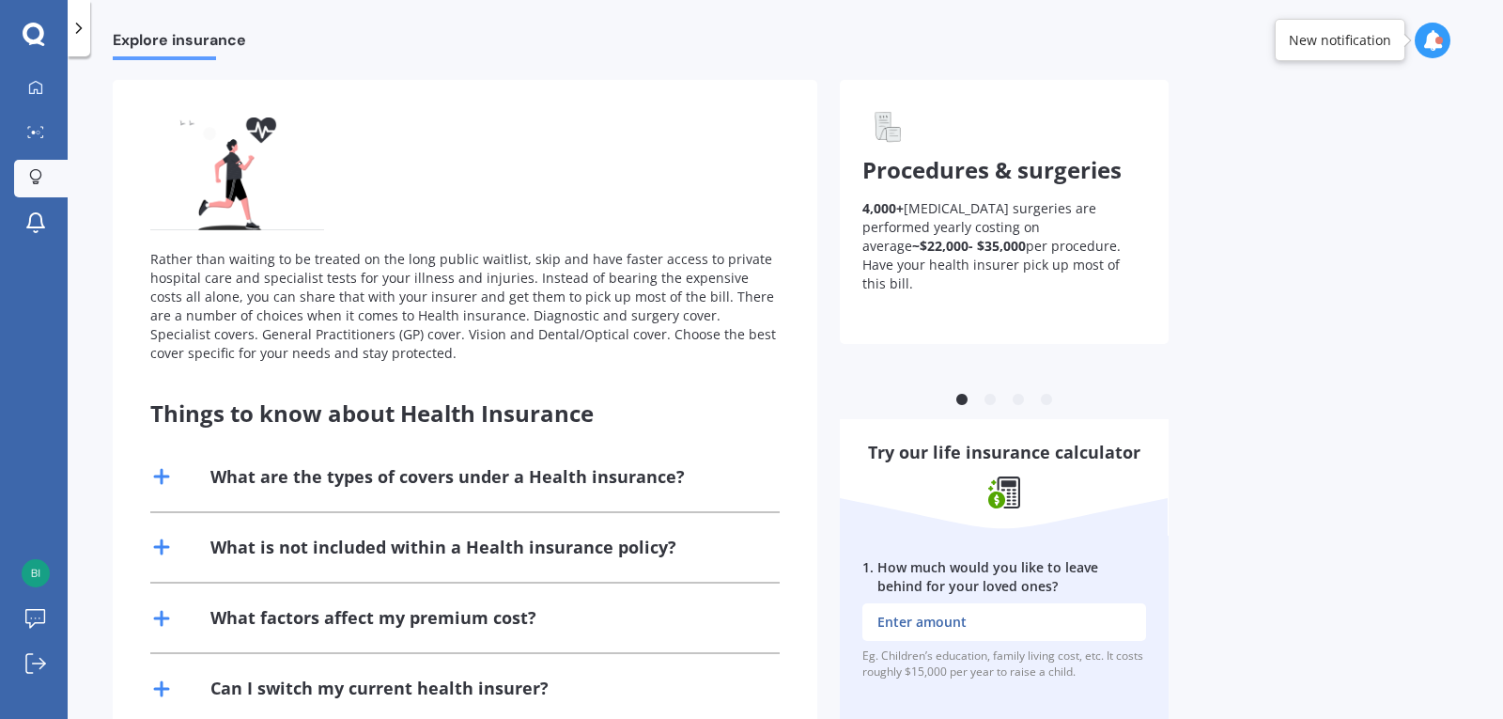
click at [1030, 624] on input "1 . How much would you like to leave behind for your loved ones?" at bounding box center [1004, 622] width 284 height 38
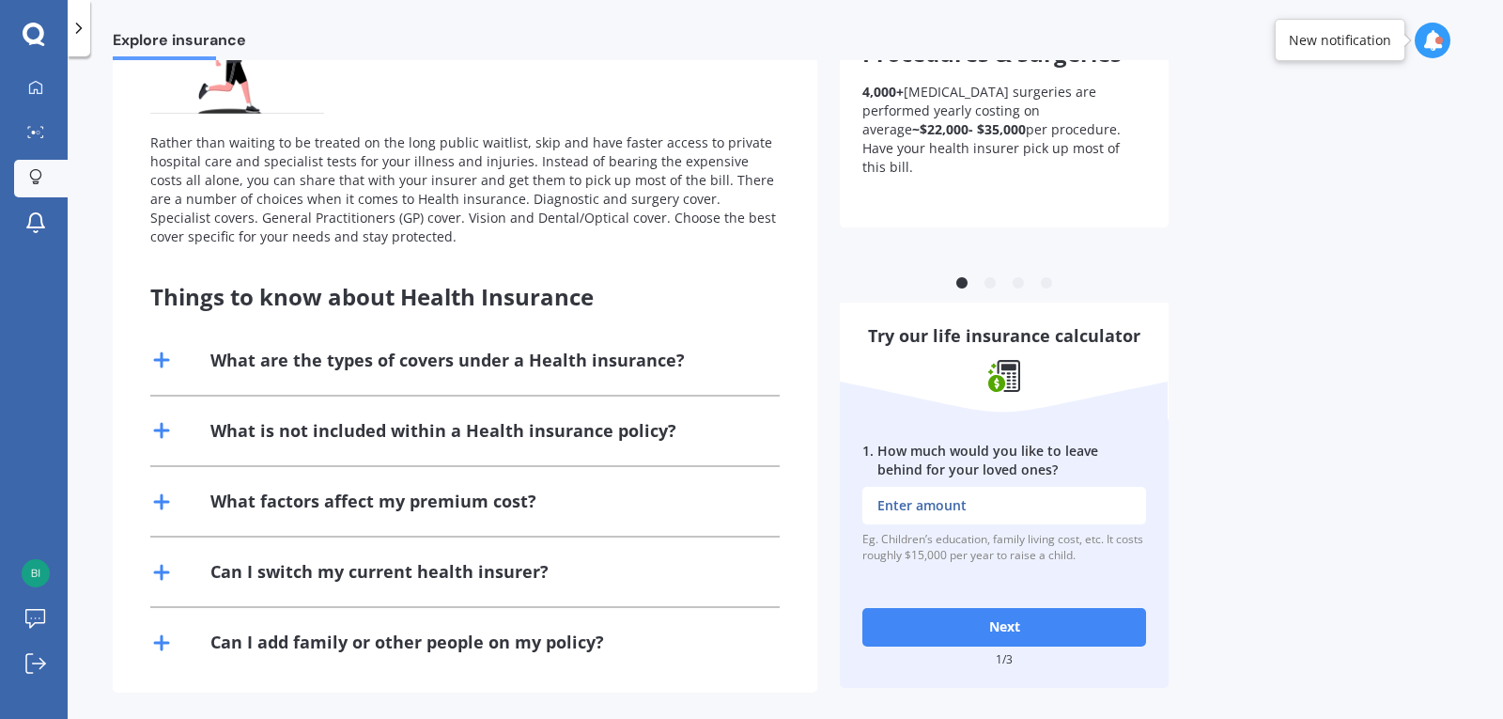
scroll to position [218, 0]
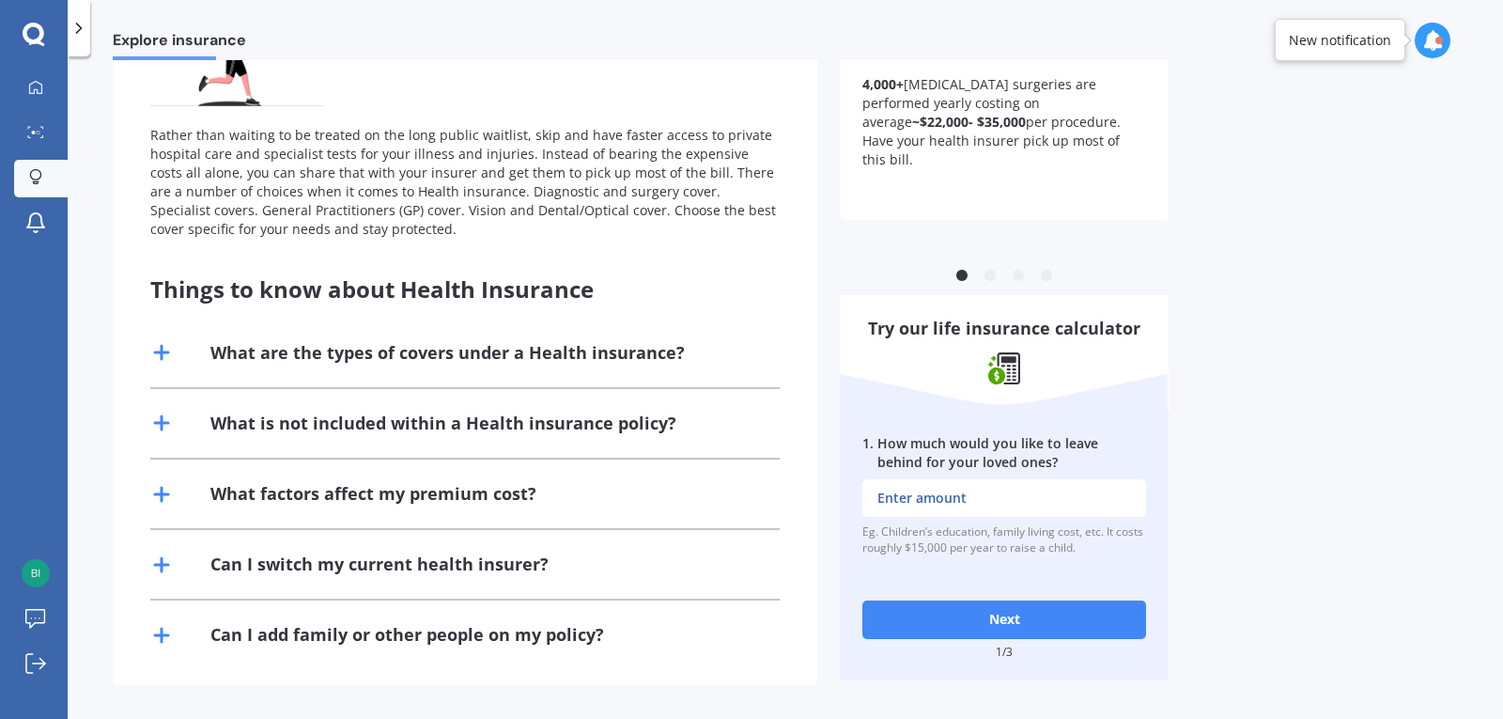
click at [407, 498] on div "What factors affect my premium cost?" at bounding box center [373, 493] width 326 height 23
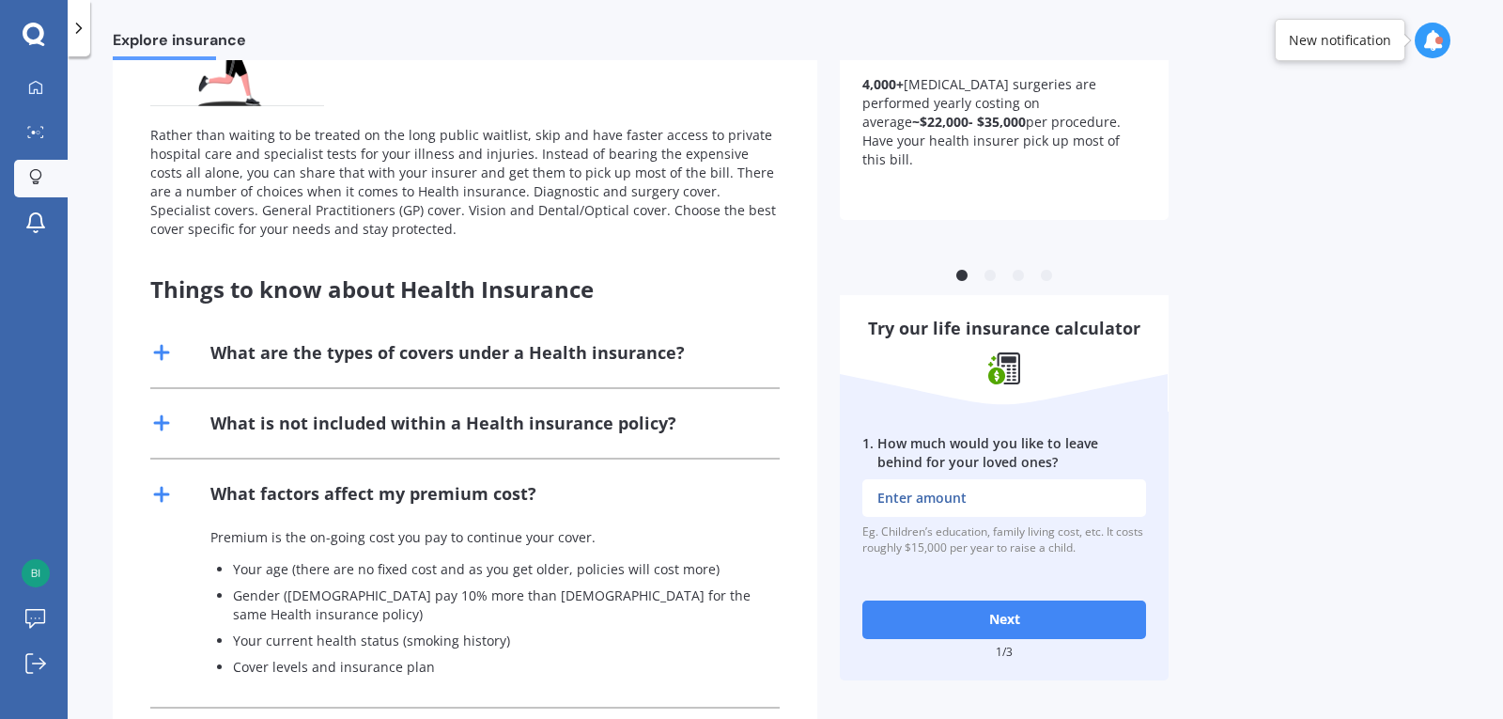
click at [407, 498] on div "What factors affect my premium cost?" at bounding box center [373, 493] width 326 height 23
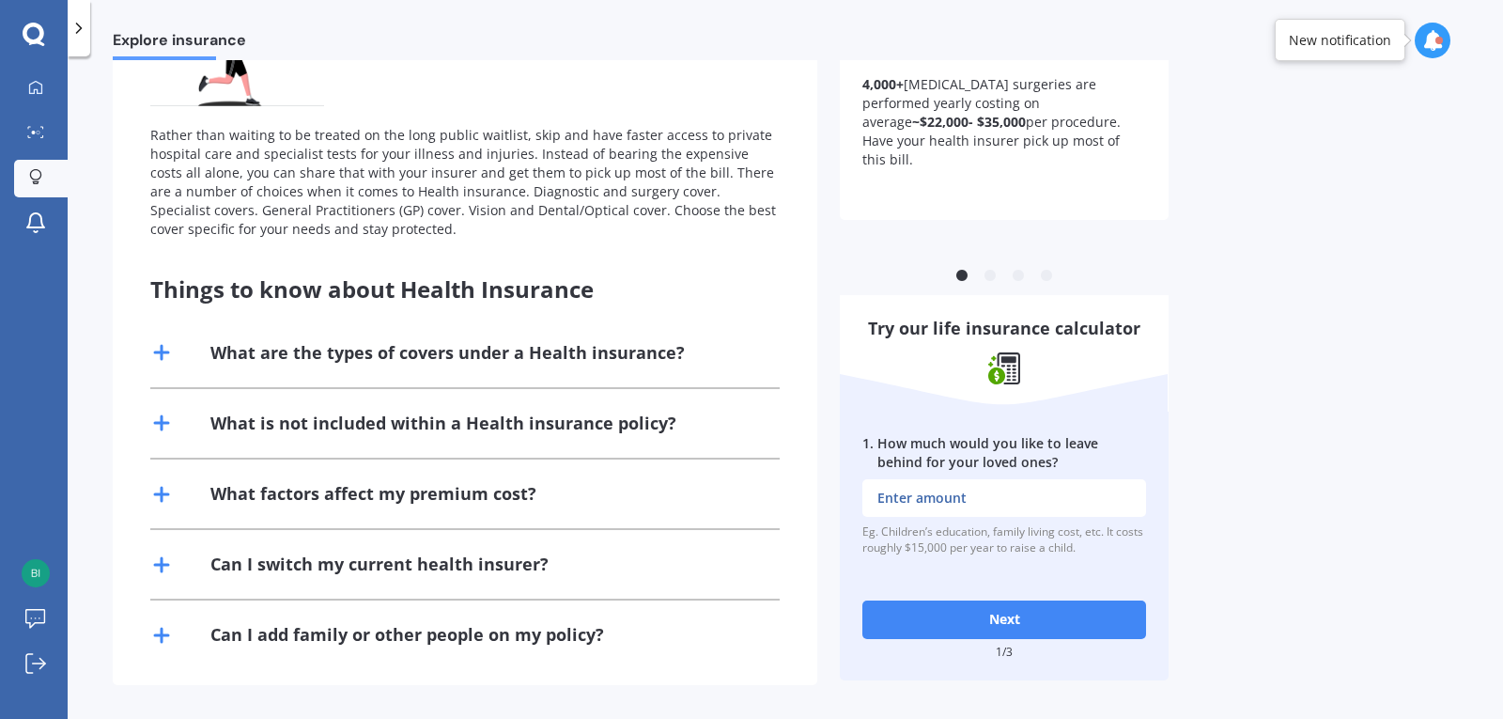
click at [324, 580] on div "Can I switch my current health insurer?" at bounding box center [464, 564] width 629 height 69
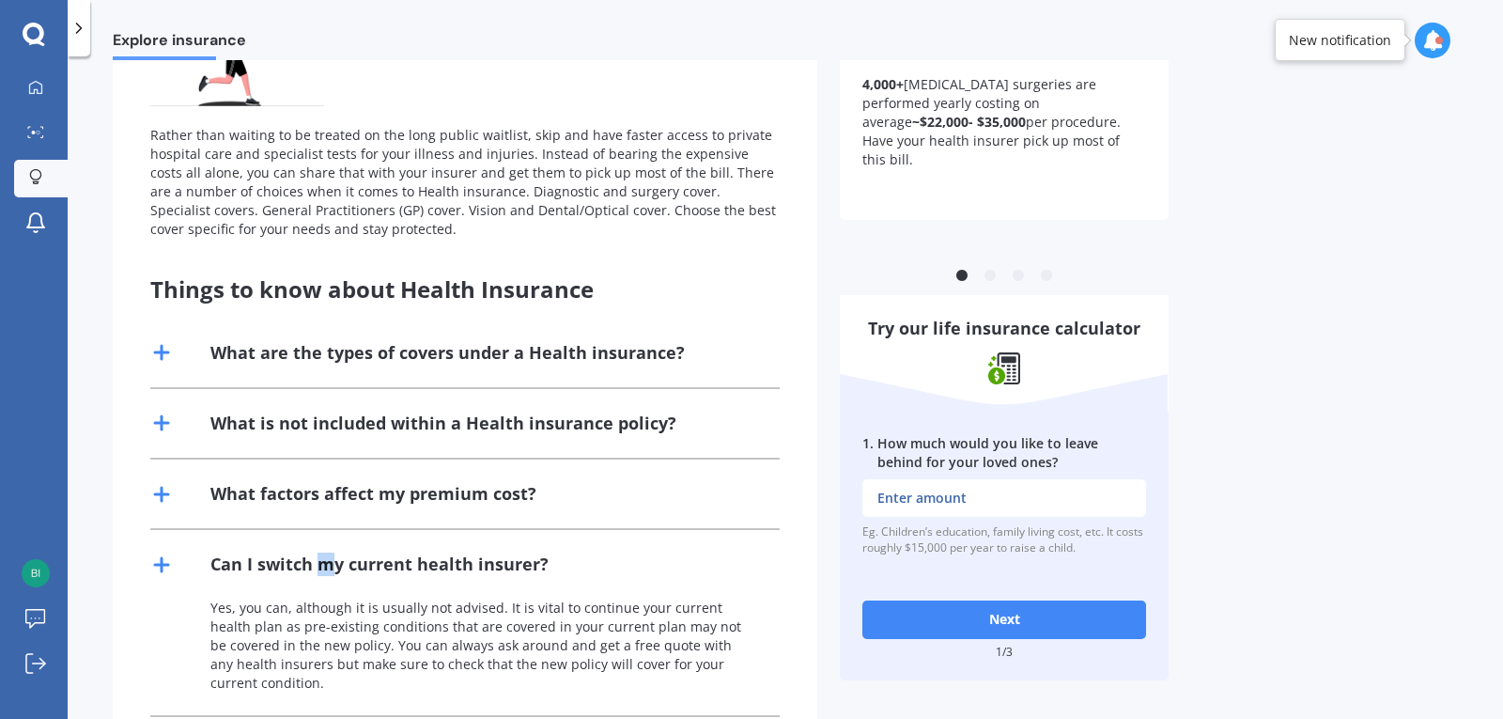
click at [326, 580] on div "Can I switch my current health insurer?" at bounding box center [464, 564] width 629 height 69
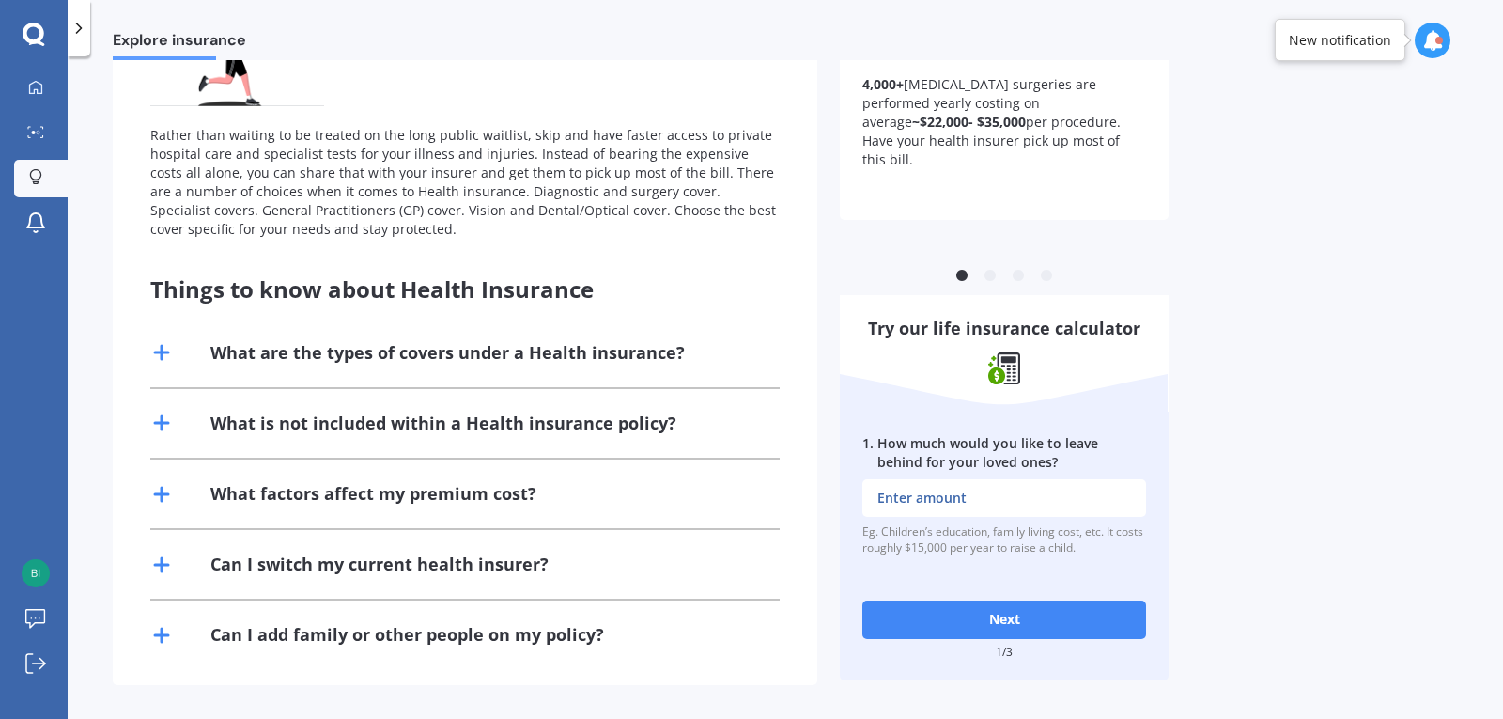
click at [321, 639] on div "Can I add family or other people on my policy?" at bounding box center [407, 634] width 394 height 23
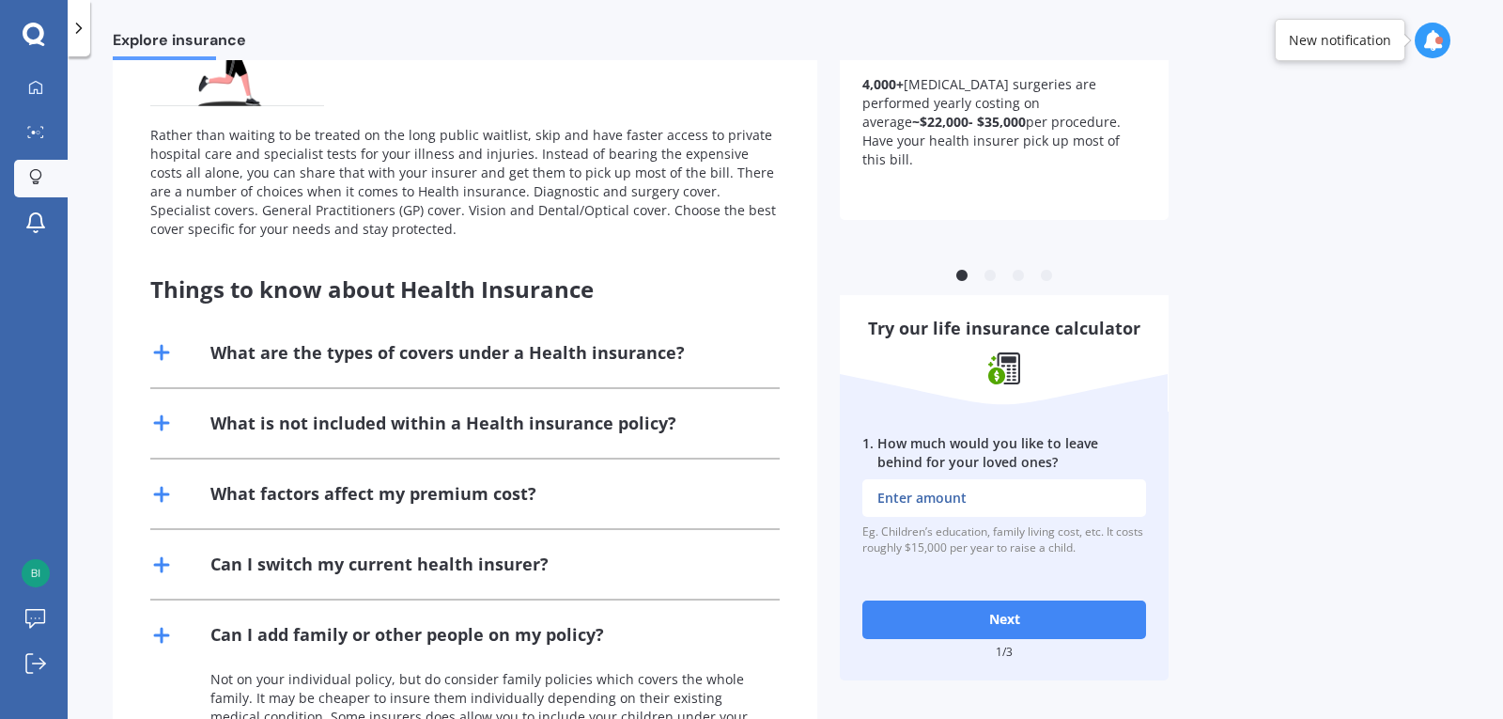
click at [321, 639] on div "Can I add family or other people on my policy?" at bounding box center [407, 634] width 394 height 23
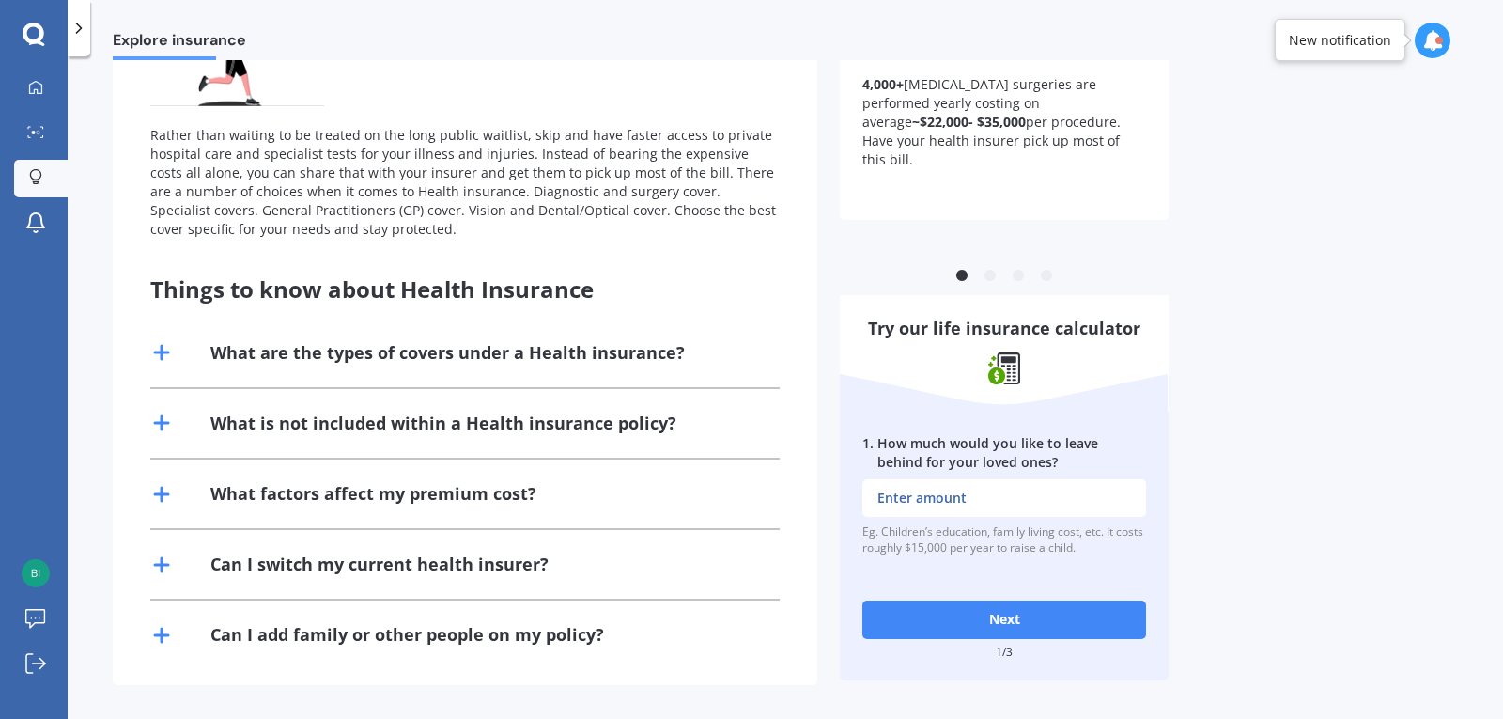
click at [365, 358] on div "What are the types of covers under a Health insurance?" at bounding box center [447, 352] width 474 height 23
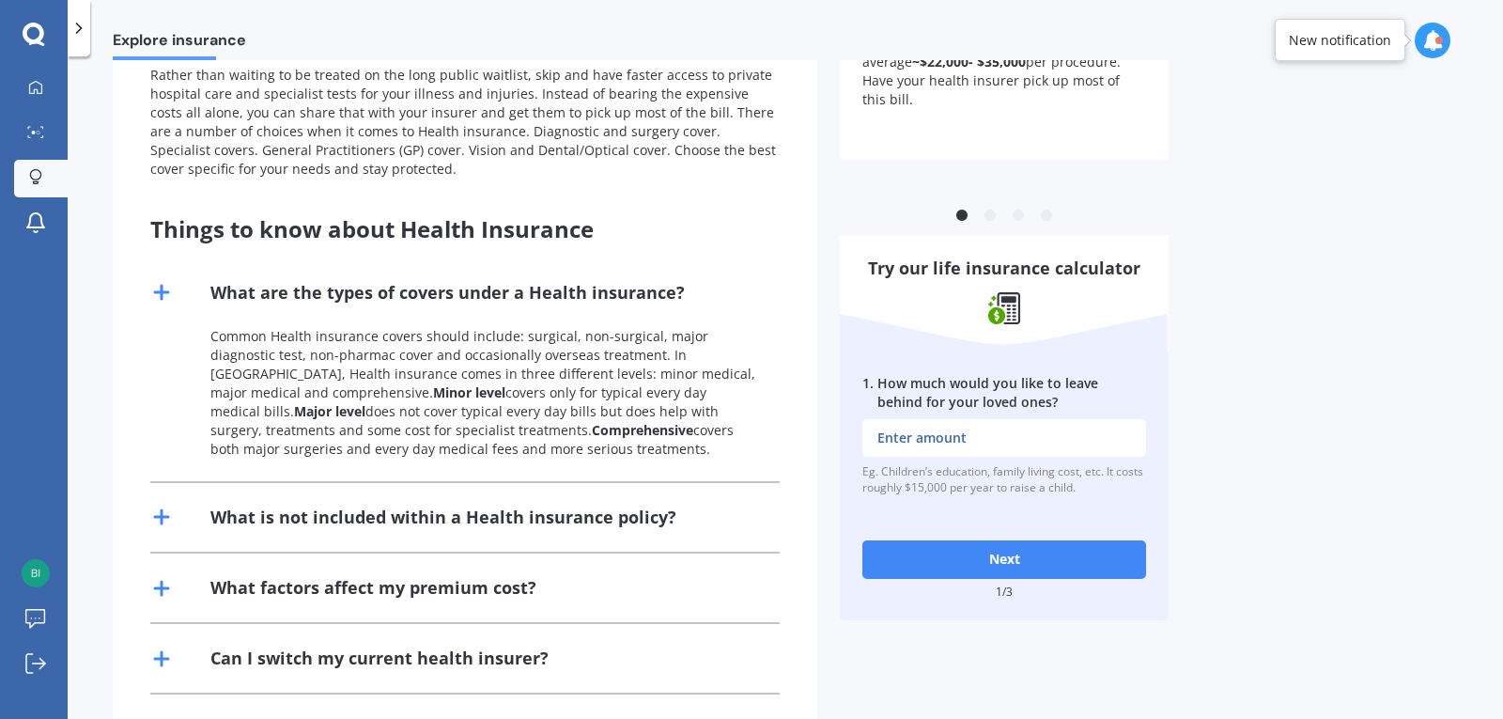
scroll to position [312, 0]
